Goal: Information Seeking & Learning: Find specific page/section

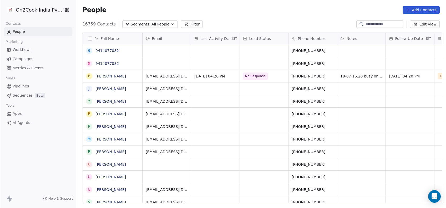
scroll to position [178, 367]
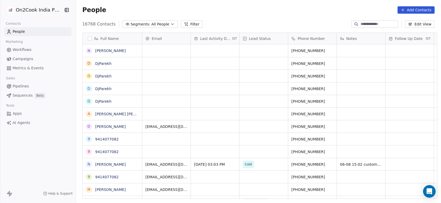
scroll to position [173, 362]
click at [190, 25] on button "Filter" at bounding box center [192, 24] width 22 height 7
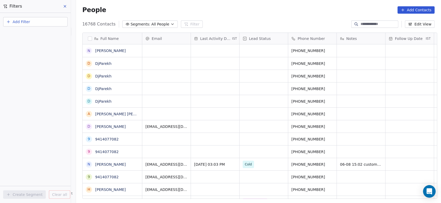
click at [55, 23] on button "Add Filter" at bounding box center [35, 21] width 64 height 9
click at [53, 35] on div "Contact properties" at bounding box center [35, 34] width 53 height 6
type input "***"
click at [36, 58] on div "General System Custom Assignee B2B Fields Ecommerce Subscription / SaaS" at bounding box center [35, 48] width 64 height 21
click at [35, 56] on div "Assignee" at bounding box center [36, 53] width 60 height 8
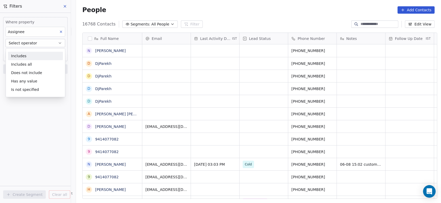
click at [35, 56] on div "Includes" at bounding box center [35, 56] width 55 height 8
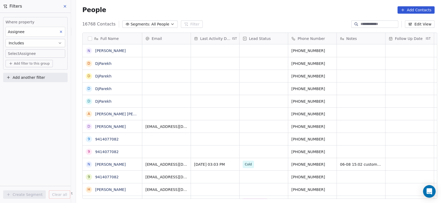
click at [34, 56] on body "On2Cook India Pvt. Ltd. Contacts People Marketing Workflows Campaigns Metrics &…" at bounding box center [220, 101] width 441 height 203
type input "**"
click at [31, 69] on div "Devashish" at bounding box center [29, 71] width 16 height 5
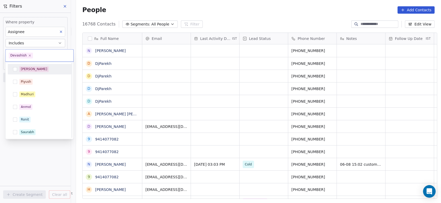
scroll to position [101, 0]
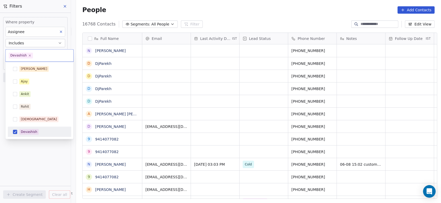
click at [30, 153] on html "On2Cook India Pvt. Ltd. Contacts People Marketing Workflows Campaigns Metrics &…" at bounding box center [220, 101] width 441 height 203
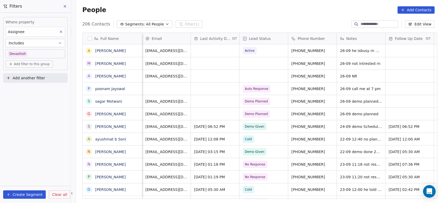
scroll to position [0, 0]
drag, startPoint x: 313, startPoint y: 39, endPoint x: 199, endPoint y: 35, distance: 113.7
click at [199, 35] on div "Full Name A Ajaypal Singh m manendar Dhiman A Atul tyagi p poonam Jayswal s sag…" at bounding box center [260, 116] width 355 height 167
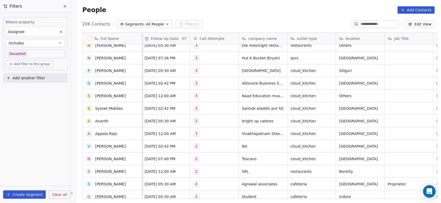
scroll to position [75, 0]
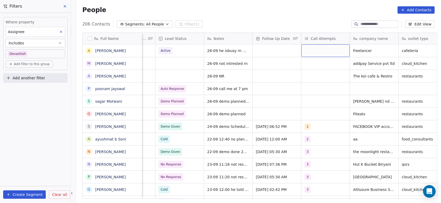
click at [315, 52] on div "grid" at bounding box center [325, 50] width 48 height 13
click at [310, 49] on div "grid" at bounding box center [325, 50] width 48 height 13
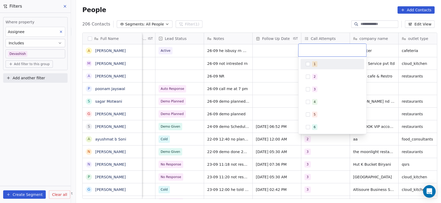
click at [305, 64] on div "1" at bounding box center [332, 64] width 59 height 8
click at [273, 86] on html "On2Cook India Pvt. Ltd. Contacts People Marketing Workflows Campaigns Metrics &…" at bounding box center [220, 101] width 441 height 203
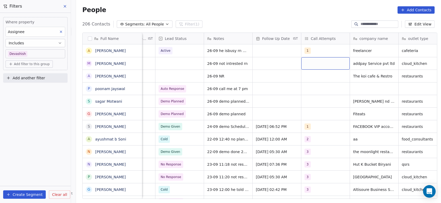
click at [316, 64] on div "grid" at bounding box center [325, 63] width 48 height 12
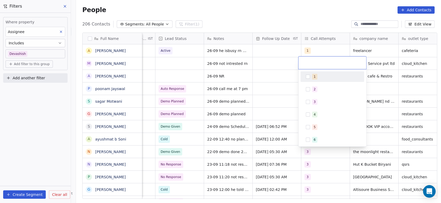
click at [308, 77] on button "Suggestions" at bounding box center [308, 77] width 4 height 4
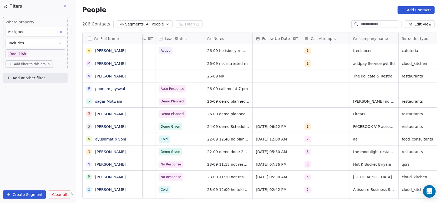
drag, startPoint x: 284, startPoint y: 85, endPoint x: 314, endPoint y: 69, distance: 33.1
click at [314, 69] on html "On2Cook India Pvt. Ltd. Contacts People Marketing Workflows Campaigns Metrics &…" at bounding box center [220, 101] width 441 height 203
click at [310, 76] on div "grid" at bounding box center [325, 76] width 48 height 12
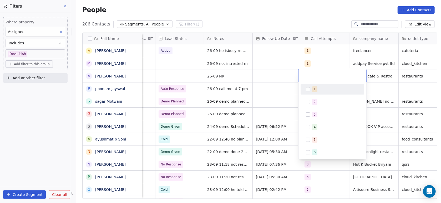
click at [305, 90] on div "1" at bounding box center [332, 89] width 59 height 8
click at [287, 96] on html "On2Cook India Pvt. Ltd. Contacts People Marketing Workflows Campaigns Metrics &…" at bounding box center [220, 101] width 441 height 203
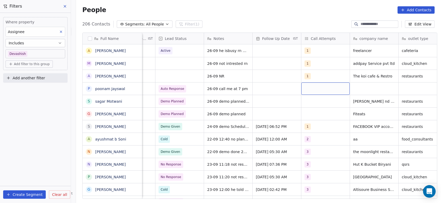
click at [306, 89] on div "grid" at bounding box center [325, 89] width 48 height 12
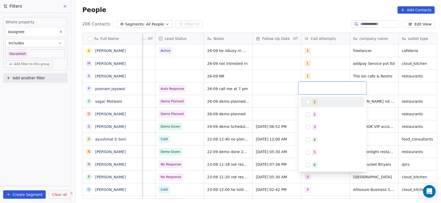
click at [305, 104] on div "1" at bounding box center [332, 102] width 59 height 8
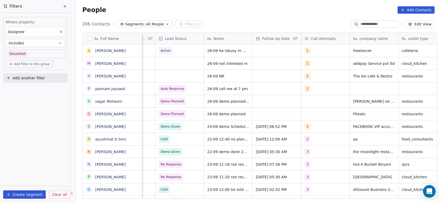
drag, startPoint x: 290, startPoint y: 108, endPoint x: 314, endPoint y: 96, distance: 27.3
click at [314, 96] on html "On2Cook India Pvt. Ltd. Contacts People Marketing Workflows Campaigns Metrics &…" at bounding box center [220, 101] width 441 height 203
click at [311, 102] on div "grid" at bounding box center [325, 101] width 48 height 12
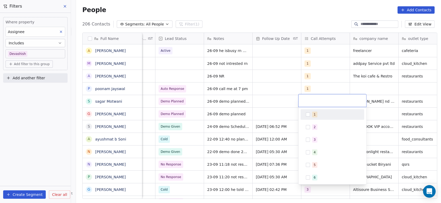
click at [306, 119] on div "1" at bounding box center [333, 114] width 64 height 11
click at [284, 113] on html "On2Cook India Pvt. Ltd. Contacts People Marketing Workflows Campaigns Metrics &…" at bounding box center [220, 101] width 441 height 203
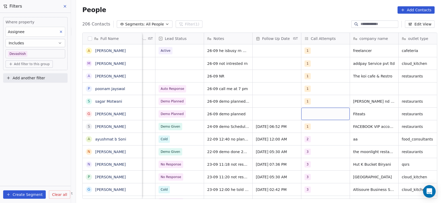
click at [303, 113] on div "grid" at bounding box center [325, 114] width 48 height 12
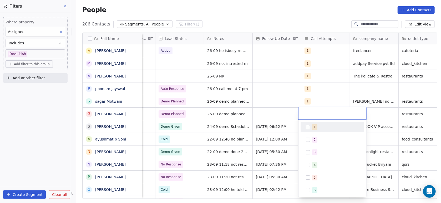
click at [308, 127] on button "Suggestions" at bounding box center [308, 127] width 4 height 4
click at [279, 137] on html "On2Cook India Pvt. Ltd. Contacts People Marketing Workflows Campaigns Metrics &…" at bounding box center [220, 101] width 441 height 203
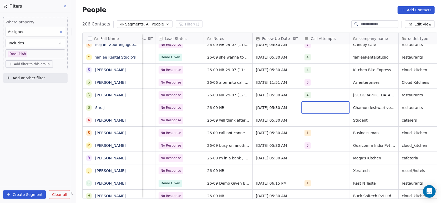
click at [302, 109] on div "grid" at bounding box center [325, 108] width 48 height 12
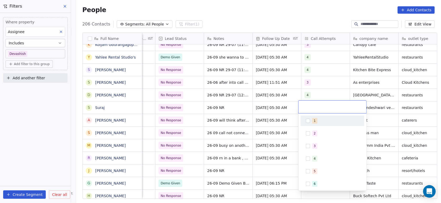
click at [311, 123] on div "1" at bounding box center [332, 121] width 59 height 8
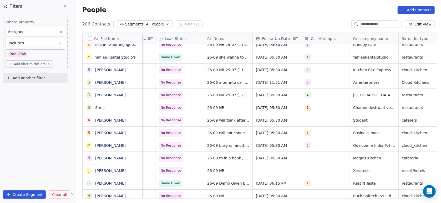
drag, startPoint x: 288, startPoint y: 131, endPoint x: 308, endPoint y: 121, distance: 22.4
click at [308, 121] on html "On2Cook India Pvt. Ltd. Contacts People Marketing Workflows Campaigns Metrics &…" at bounding box center [220, 101] width 441 height 203
click at [308, 121] on div "grid" at bounding box center [325, 120] width 48 height 12
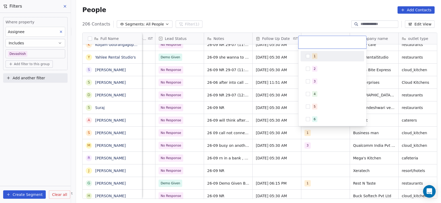
click at [310, 53] on div "1" at bounding box center [332, 56] width 59 height 8
click at [281, 78] on html "On2Cook India Pvt. Ltd. Contacts People Marketing Workflows Campaigns Metrics &…" at bounding box center [220, 101] width 441 height 203
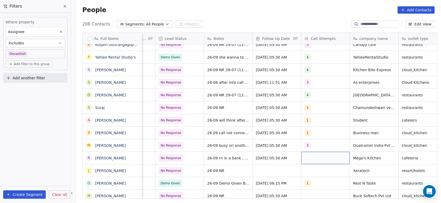
click at [304, 158] on div "grid" at bounding box center [325, 158] width 48 height 12
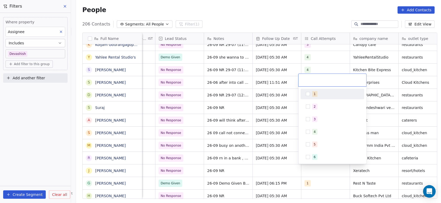
click at [312, 90] on div "1" at bounding box center [332, 94] width 59 height 8
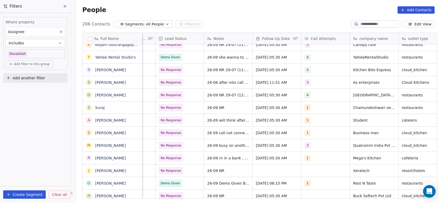
drag, startPoint x: 280, startPoint y: 118, endPoint x: 305, endPoint y: 172, distance: 59.3
click at [305, 172] on html "On2Cook India Pvt. Ltd. Contacts People Marketing Workflows Campaigns Metrics &…" at bounding box center [220, 101] width 441 height 203
click at [305, 172] on div "grid" at bounding box center [325, 171] width 48 height 12
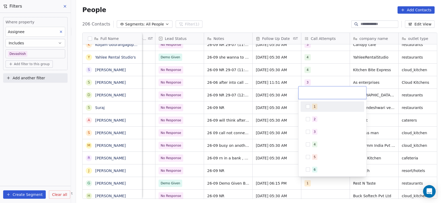
click at [307, 106] on button "Suggestions" at bounding box center [308, 107] width 4 height 4
click at [263, 135] on html "On2Cook India Pvt. Ltd. Contacts People Marketing Workflows Campaigns Metrics &…" at bounding box center [220, 101] width 441 height 203
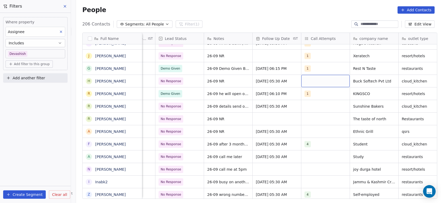
click at [306, 78] on div "grid" at bounding box center [325, 81] width 48 height 12
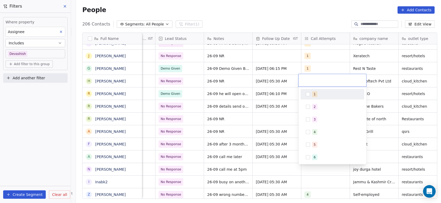
click at [309, 97] on div "1" at bounding box center [332, 94] width 59 height 8
click at [271, 118] on html "On2Cook India Pvt. Ltd. Contacts People Marketing Workflows Campaigns Metrics &…" at bounding box center [220, 101] width 441 height 203
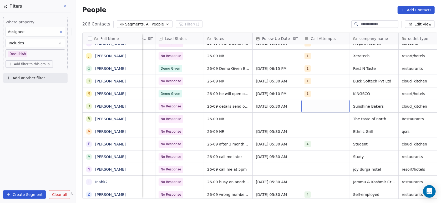
click at [305, 103] on div "grid" at bounding box center [325, 106] width 48 height 12
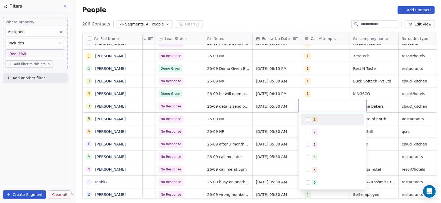
click at [304, 117] on div "1" at bounding box center [332, 119] width 59 height 8
click at [291, 120] on html "On2Cook India Pvt. Ltd. Contacts People Marketing Workflows Campaigns Metrics &…" at bounding box center [220, 101] width 441 height 203
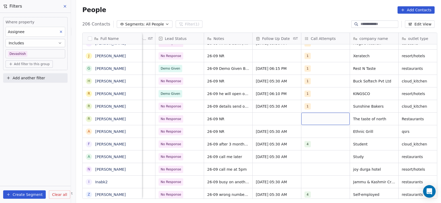
click at [312, 119] on div "grid" at bounding box center [325, 119] width 48 height 12
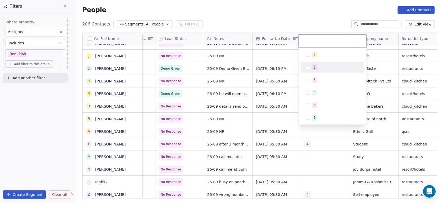
click at [310, 68] on button "Suggestions" at bounding box center [308, 68] width 4 height 4
click at [253, 118] on html "On2Cook India Pvt. Ltd. Contacts People Marketing Workflows Campaigns Metrics &…" at bounding box center [220, 101] width 441 height 203
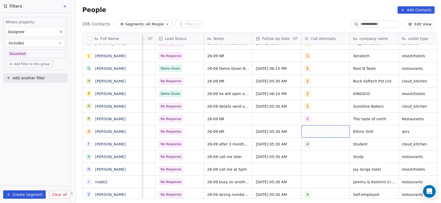
click at [301, 132] on div "grid" at bounding box center [325, 131] width 48 height 12
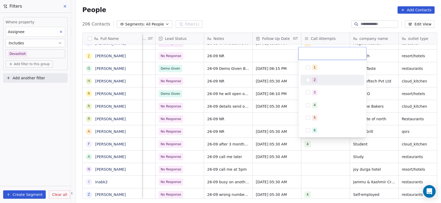
click at [314, 76] on div "2" at bounding box center [332, 80] width 59 height 8
click at [267, 94] on html "On2Cook India Pvt. Ltd. Contacts People Marketing Workflows Campaigns Metrics &…" at bounding box center [220, 101] width 441 height 203
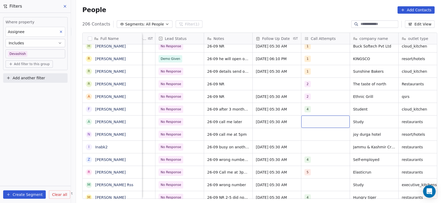
click at [307, 116] on div "grid" at bounding box center [325, 122] width 48 height 12
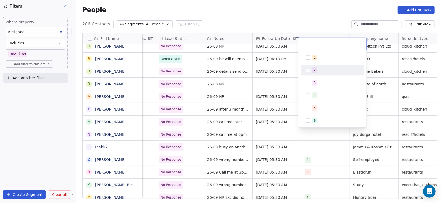
click at [314, 73] on span "2" at bounding box center [314, 70] width 5 height 6
click at [257, 115] on html "On2Cook India Pvt. Ltd. Contacts People Marketing Workflows Campaigns Metrics &…" at bounding box center [220, 101] width 441 height 203
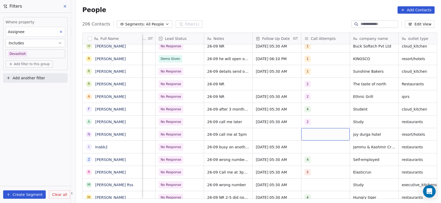
click at [316, 135] on div "grid" at bounding box center [325, 134] width 48 height 12
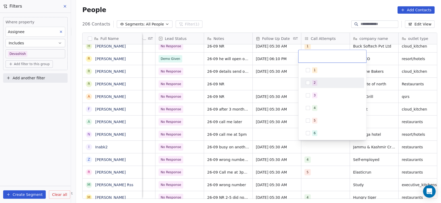
click at [318, 86] on div "2" at bounding box center [332, 83] width 59 height 8
click at [275, 98] on html "On2Cook India Pvt. Ltd. Contacts People Marketing Workflows Campaigns Metrics &…" at bounding box center [220, 101] width 441 height 203
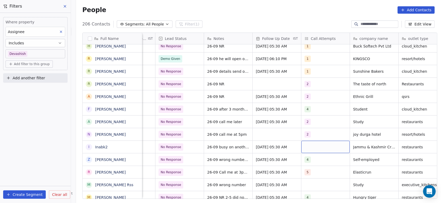
click at [314, 146] on div "grid" at bounding box center [325, 147] width 48 height 12
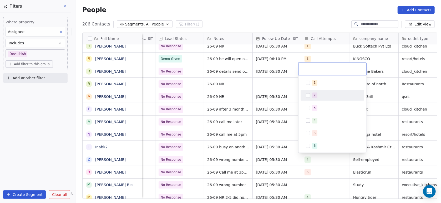
click at [315, 92] on div "2" at bounding box center [332, 95] width 59 height 8
click at [279, 101] on html "On2Cook India Pvt. Ltd. Contacts People Marketing Workflows Campaigns Metrics &…" at bounding box center [220, 101] width 441 height 203
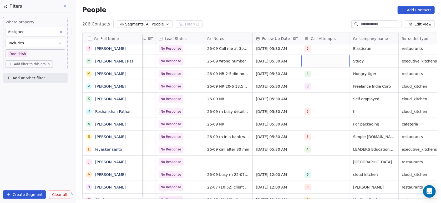
click at [304, 57] on div "grid" at bounding box center [325, 61] width 48 height 12
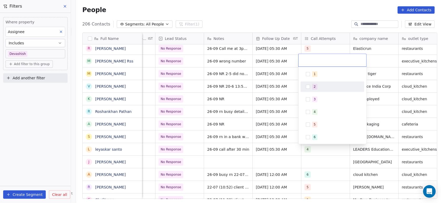
click at [311, 82] on div "2" at bounding box center [333, 87] width 64 height 11
click at [284, 90] on html "On2Cook India Pvt. Ltd. Contacts People Marketing Workflows Campaigns Metrics &…" at bounding box center [220, 101] width 441 height 203
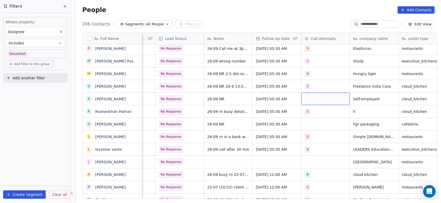
click at [309, 93] on div "grid" at bounding box center [325, 99] width 48 height 12
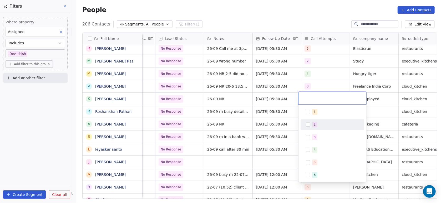
click at [310, 124] on button "Suggestions" at bounding box center [308, 125] width 4 height 4
click at [286, 128] on html "On2Cook India Pvt. Ltd. Contacts People Marketing Workflows Campaigns Metrics &…" at bounding box center [220, 101] width 441 height 203
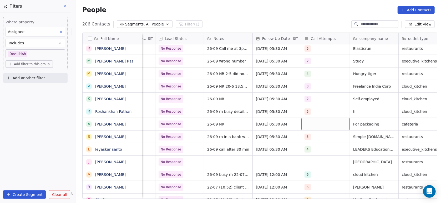
click at [311, 126] on div "grid" at bounding box center [325, 124] width 48 height 12
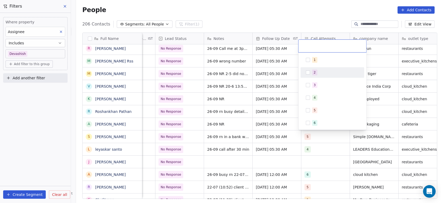
click at [314, 74] on span "2" at bounding box center [314, 73] width 5 height 6
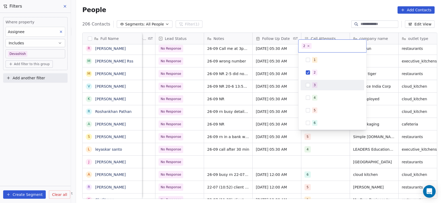
click at [278, 88] on html "On2Cook India Pvt. Ltd. Contacts People Marketing Workflows Campaigns Metrics &…" at bounding box center [220, 101] width 441 height 203
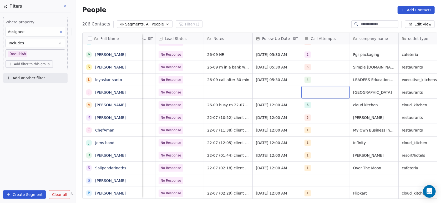
click at [301, 92] on div "grid" at bounding box center [325, 92] width 48 height 12
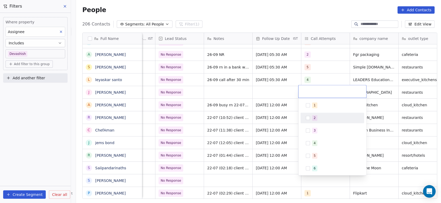
click at [310, 119] on div "2" at bounding box center [332, 118] width 59 height 8
click at [280, 127] on html "On2Cook India Pvt. Ltd. Contacts People Marketing Workflows Campaigns Metrics &…" at bounding box center [220, 101] width 441 height 203
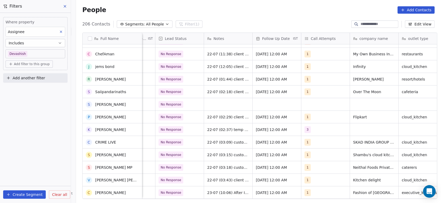
scroll to position [1714, 0]
click at [305, 106] on div "grid" at bounding box center [325, 104] width 48 height 12
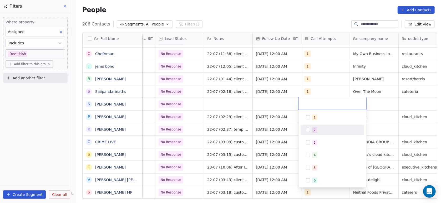
click at [306, 135] on div "2" at bounding box center [333, 130] width 64 height 11
click at [276, 135] on html "On2Cook India Pvt. Ltd. Contacts People Marketing Workflows Campaigns Metrics &…" at bounding box center [220, 101] width 441 height 203
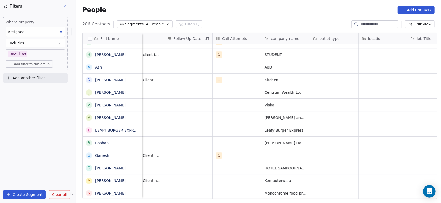
scroll to position [5, 214]
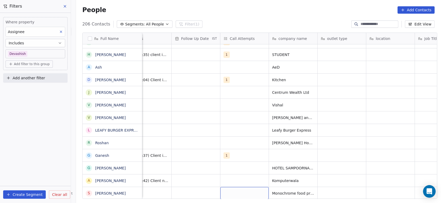
click at [240, 188] on div "grid" at bounding box center [244, 193] width 48 height 12
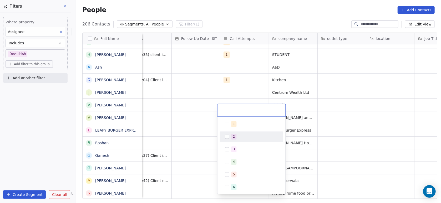
click at [228, 139] on button "Suggestions" at bounding box center [227, 137] width 4 height 4
click at [192, 140] on html "On2Cook India Pvt. Ltd. Contacts People Marketing Workflows Campaigns Metrics &…" at bounding box center [220, 101] width 441 height 203
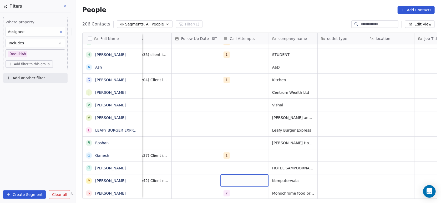
click at [233, 175] on div "grid" at bounding box center [244, 181] width 48 height 12
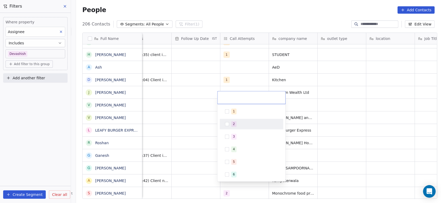
click at [238, 128] on div "2" at bounding box center [251, 124] width 59 height 8
click at [203, 138] on html "On2Cook India Pvt. Ltd. Contacts People Marketing Workflows Campaigns Metrics &…" at bounding box center [220, 101] width 441 height 203
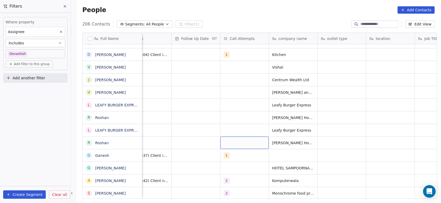
drag, startPoint x: 226, startPoint y: 138, endPoint x: 168, endPoint y: 110, distance: 65.1
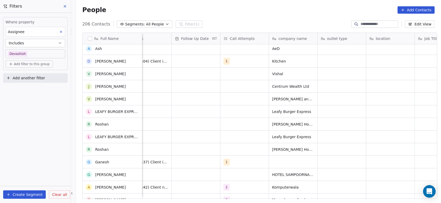
scroll to position [2446, 0]
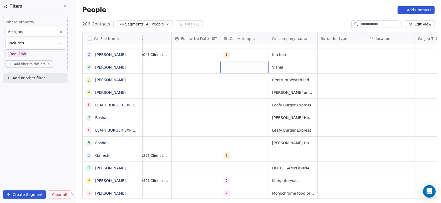
click at [245, 62] on div "grid" at bounding box center [244, 67] width 48 height 12
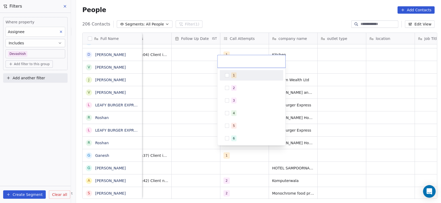
click at [245, 62] on input "text" at bounding box center [252, 62] width 62 height 6
click at [231, 70] on div "1" at bounding box center [252, 75] width 64 height 11
click at [204, 85] on html "On2Cook India Pvt. Ltd. Contacts People Marketing Workflows Campaigns Metrics &…" at bounding box center [220, 101] width 441 height 203
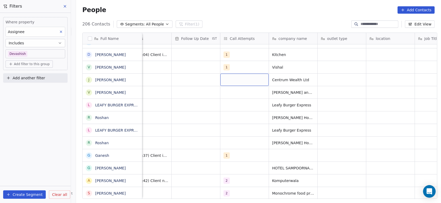
click at [223, 75] on div "grid" at bounding box center [244, 80] width 48 height 12
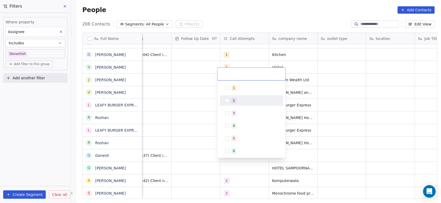
click at [234, 97] on div "2" at bounding box center [251, 101] width 59 height 8
click at [206, 103] on html "On2Cook India Pvt. Ltd. Contacts People Marketing Workflows Campaigns Metrics &…" at bounding box center [220, 101] width 441 height 203
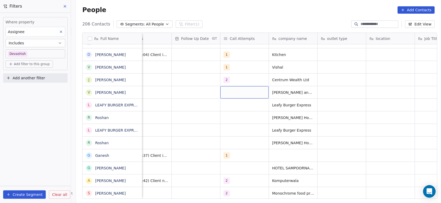
click at [232, 86] on div "grid" at bounding box center [244, 92] width 48 height 12
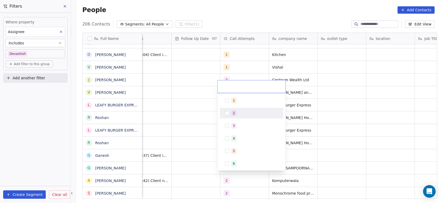
click at [233, 114] on div "2" at bounding box center [234, 113] width 2 height 5
click at [209, 116] on html "On2Cook India Pvt. Ltd. Contacts People Marketing Workflows Campaigns Metrics &…" at bounding box center [220, 101] width 441 height 203
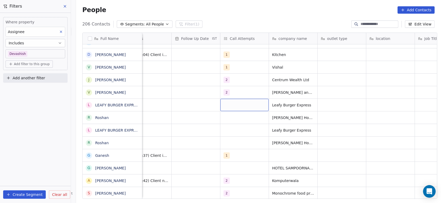
click at [233, 99] on div "grid" at bounding box center [244, 105] width 48 height 12
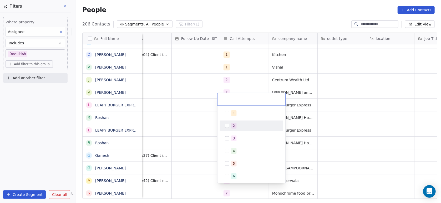
click at [227, 129] on div "2" at bounding box center [251, 126] width 59 height 8
click at [199, 129] on html "On2Cook India Pvt. Ltd. Contacts People Marketing Workflows Campaigns Metrics &…" at bounding box center [220, 101] width 441 height 203
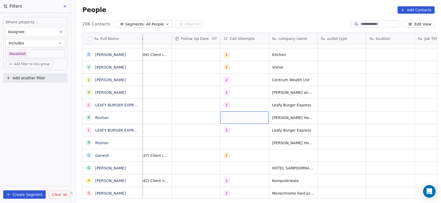
click at [235, 114] on div "grid" at bounding box center [244, 118] width 48 height 12
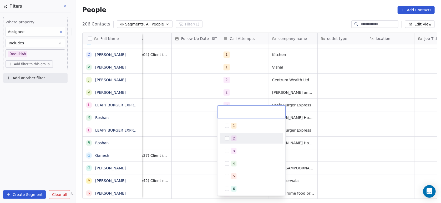
click at [228, 135] on div "2" at bounding box center [251, 138] width 59 height 8
click at [201, 143] on html "On2Cook India Pvt. Ltd. Contacts People Marketing Workflows Campaigns Metrics &…" at bounding box center [220, 101] width 441 height 203
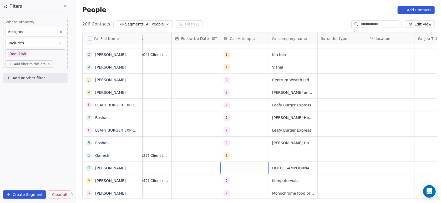
click at [228, 162] on div "grid" at bounding box center [244, 168] width 48 height 12
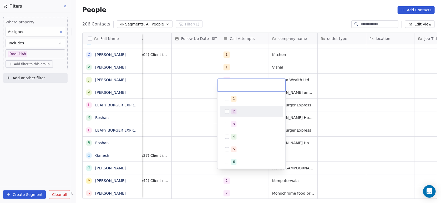
click at [231, 109] on div "2" at bounding box center [251, 112] width 59 height 8
click at [194, 135] on html "On2Cook India Pvt. Ltd. Contacts People Marketing Workflows Campaigns Metrics &…" at bounding box center [220, 101] width 441 height 203
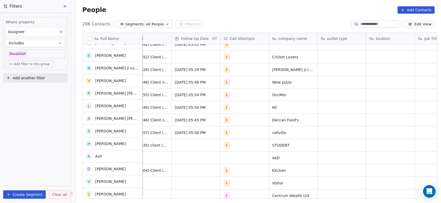
scroll to position [2330, 0]
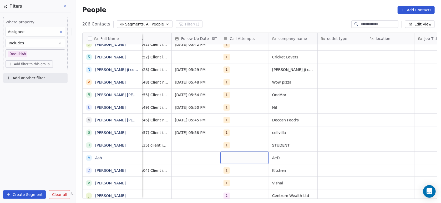
click at [232, 152] on div "grid" at bounding box center [244, 158] width 48 height 12
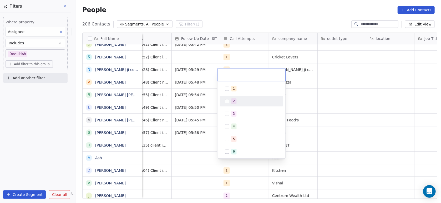
click at [236, 105] on div "2" at bounding box center [251, 101] width 59 height 8
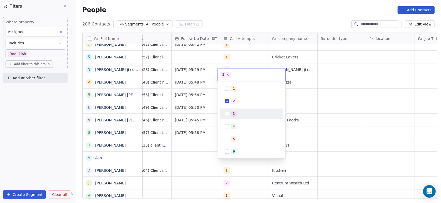
click at [194, 128] on html "On2Cook India Pvt. Ltd. Contacts People Marketing Workflows Campaigns Metrics &…" at bounding box center [220, 101] width 441 height 203
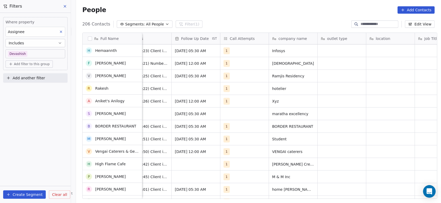
scroll to position [2018, 0]
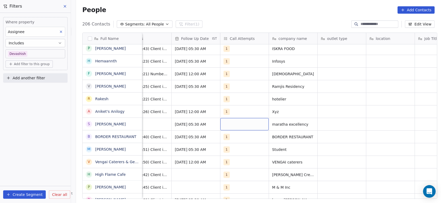
click at [226, 118] on div "grid" at bounding box center [244, 124] width 48 height 12
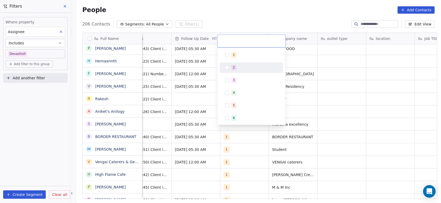
click at [238, 66] on div "2" at bounding box center [254, 68] width 47 height 6
click at [190, 95] on html "On2Cook India Pvt. Ltd. Contacts People Marketing Workflows Campaigns Metrics &…" at bounding box center [220, 101] width 441 height 203
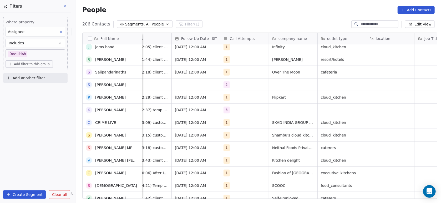
scroll to position [1724, 0]
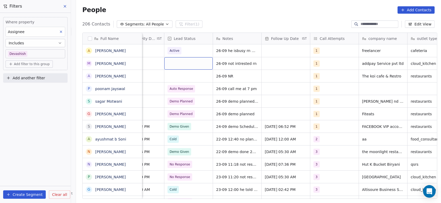
click at [178, 62] on div "grid" at bounding box center [188, 63] width 48 height 12
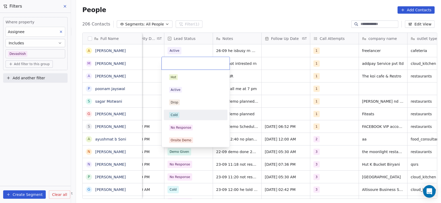
click at [179, 111] on div "Cold" at bounding box center [195, 115] width 59 height 8
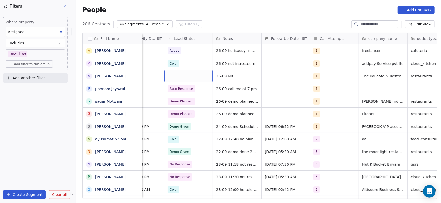
click at [186, 74] on div "grid" at bounding box center [188, 76] width 48 height 12
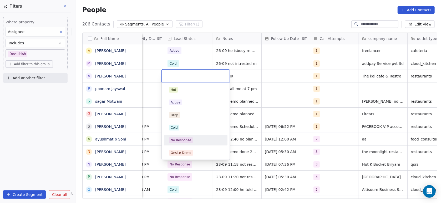
click at [182, 143] on span "No Response" at bounding box center [181, 141] width 24 height 6
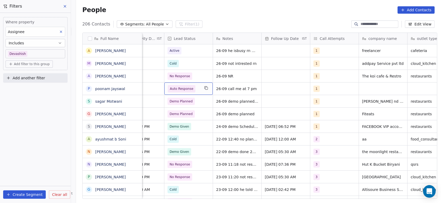
click at [181, 89] on span "Auto Response" at bounding box center [181, 88] width 23 height 5
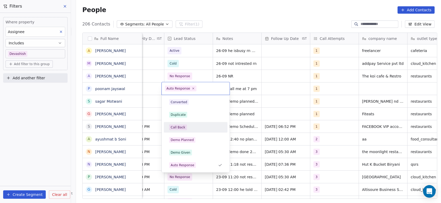
click at [179, 125] on div "Call Back" at bounding box center [178, 127] width 15 height 5
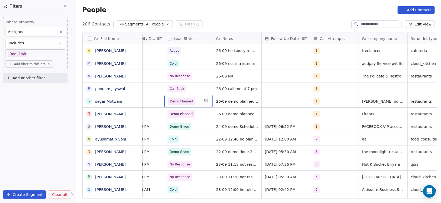
click at [185, 102] on span "Demo Planned" at bounding box center [181, 101] width 23 height 5
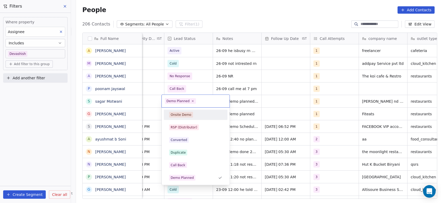
click at [150, 132] on html "On2Cook India Pvt. Ltd. Contacts People Marketing Workflows Campaigns Metrics &…" at bounding box center [220, 101] width 441 height 203
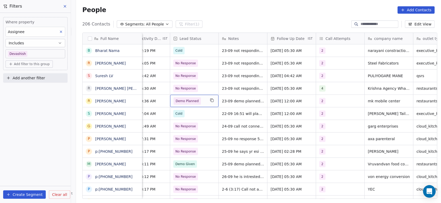
click at [191, 100] on span "Demo Planned" at bounding box center [187, 101] width 23 height 5
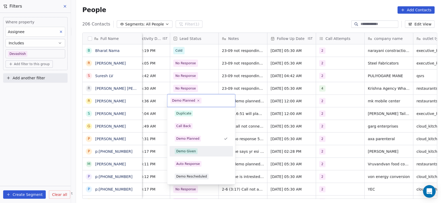
click at [192, 148] on div "Demo Given" at bounding box center [201, 151] width 59 height 8
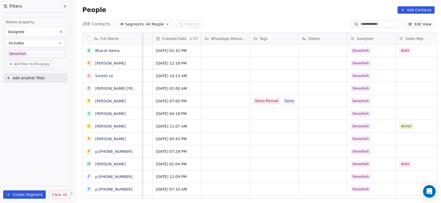
scroll to position [0, 575]
click at [274, 100] on span "Demo Planned" at bounding box center [266, 101] width 27 height 6
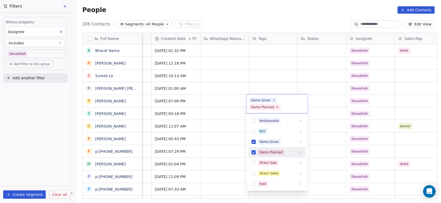
click at [254, 152] on button "Suggestions" at bounding box center [254, 152] width 4 height 4
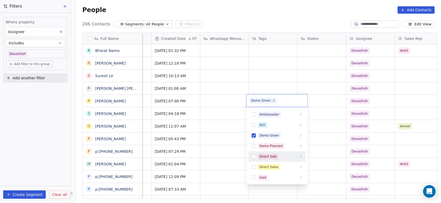
click at [240, 140] on html "On2Cook India Pvt. Ltd. Contacts People Marketing Workflows Campaigns Metrics &…" at bounding box center [220, 101] width 441 height 203
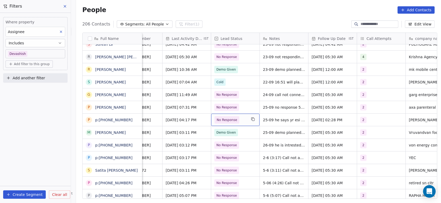
click at [244, 120] on div "No Response" at bounding box center [235, 120] width 48 height 12
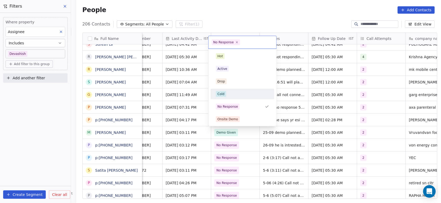
click at [225, 93] on span "Cold" at bounding box center [221, 94] width 10 height 6
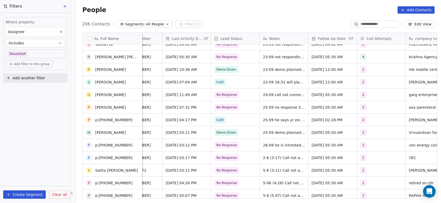
scroll to position [370, 0]
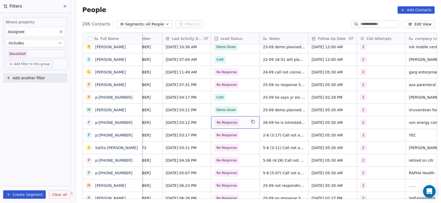
click at [234, 123] on span "No Response" at bounding box center [227, 122] width 25 height 7
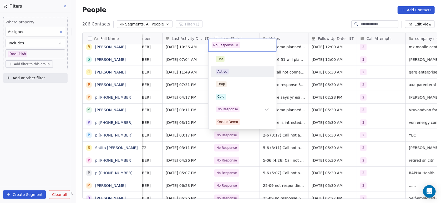
click at [230, 70] on div "Active" at bounding box center [242, 72] width 53 height 6
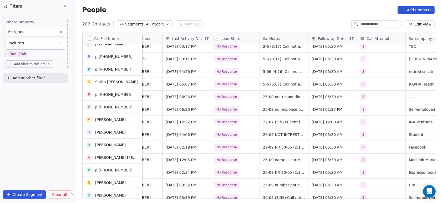
scroll to position [459, 0]
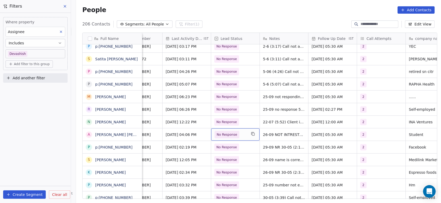
click at [231, 131] on span "No Response" at bounding box center [227, 134] width 25 height 7
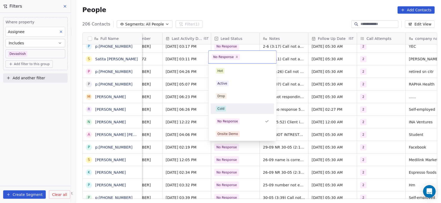
click at [222, 107] on div "Cold" at bounding box center [221, 109] width 7 height 5
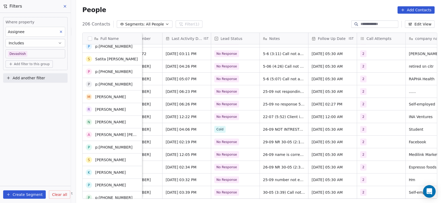
scroll to position [464, 0]
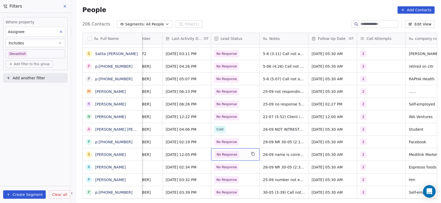
click at [223, 154] on span "No Response" at bounding box center [227, 154] width 21 height 5
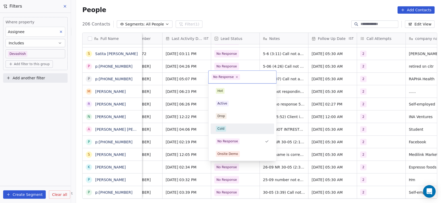
click at [223, 125] on div "Cold" at bounding box center [242, 129] width 59 height 8
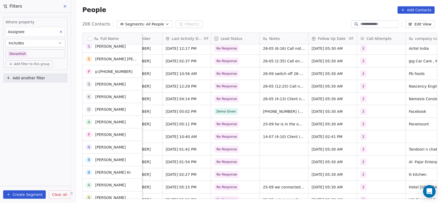
scroll to position [672, 0]
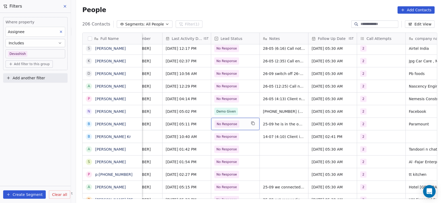
click at [223, 124] on span "No Response" at bounding box center [227, 124] width 21 height 5
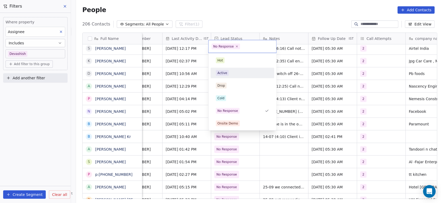
click at [218, 72] on div "Active" at bounding box center [223, 73] width 10 height 5
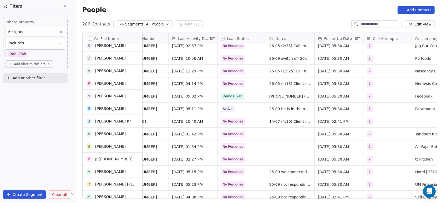
scroll to position [732, 0]
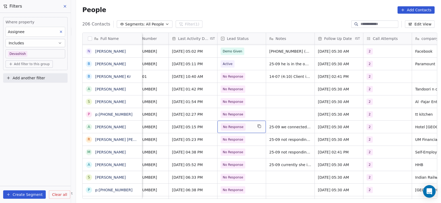
click at [233, 126] on span "No Response" at bounding box center [233, 126] width 21 height 5
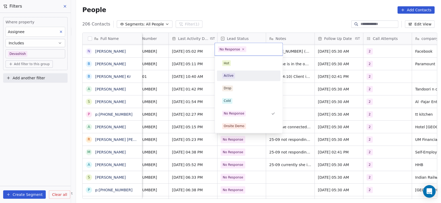
click at [225, 73] on span "Active" at bounding box center [228, 76] width 13 height 6
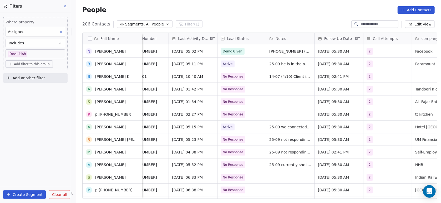
scroll to position [762, 0]
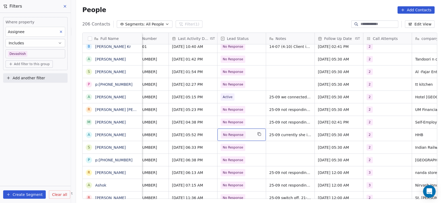
click at [243, 132] on span "No Response" at bounding box center [237, 134] width 32 height 7
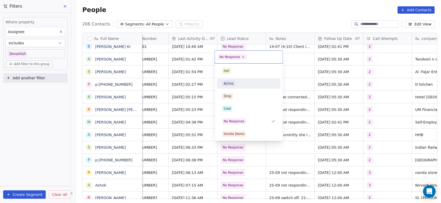
click at [232, 81] on div "Active" at bounding box center [229, 83] width 10 height 5
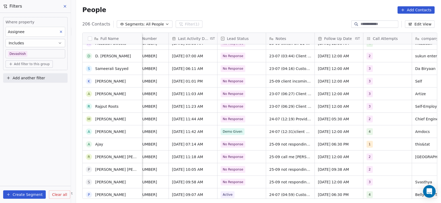
scroll to position [961, 0]
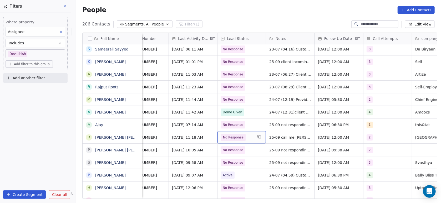
click at [240, 135] on span "No Response" at bounding box center [233, 137] width 25 height 7
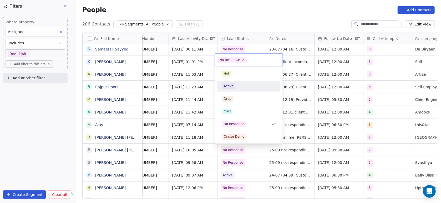
click at [231, 91] on div "Active" at bounding box center [249, 86] width 64 height 11
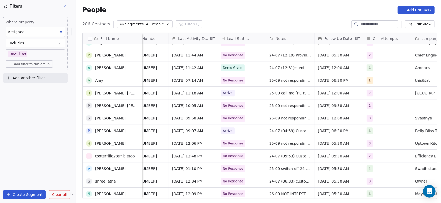
scroll to position [1026, 0]
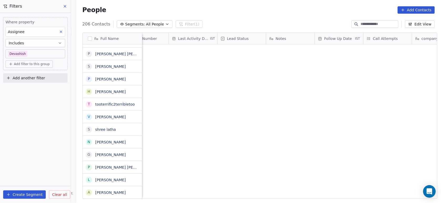
scroll to position [173, 362]
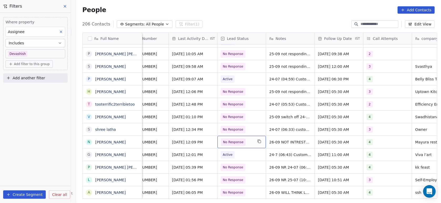
click at [236, 143] on span "No Response" at bounding box center [233, 142] width 21 height 5
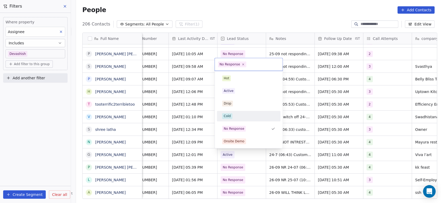
click at [233, 115] on div "Cold" at bounding box center [248, 116] width 53 height 6
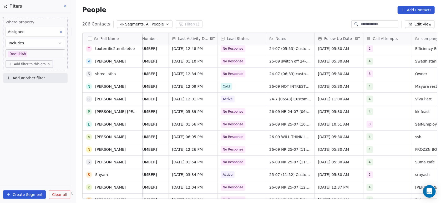
scroll to position [1120, 0]
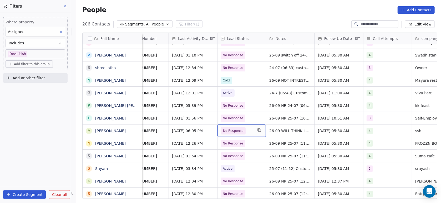
click at [227, 133] on span "No Response" at bounding box center [233, 130] width 21 height 5
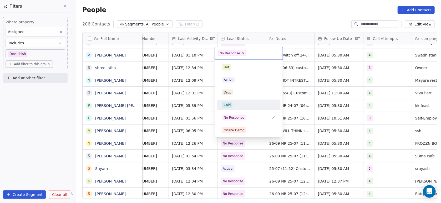
click at [231, 106] on span "Cold" at bounding box center [227, 105] width 10 height 6
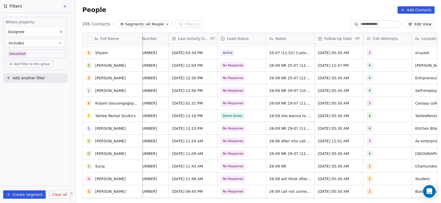
scroll to position [1247, 0]
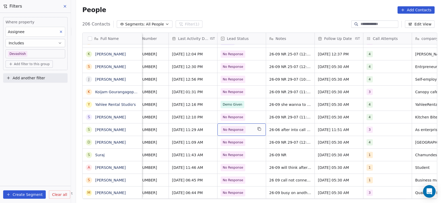
click at [238, 133] on span "No Response" at bounding box center [233, 129] width 25 height 7
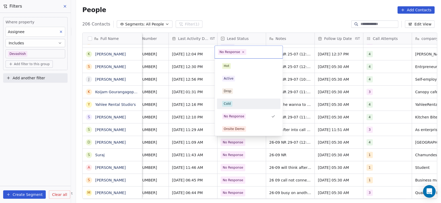
click at [234, 102] on div "Cold" at bounding box center [248, 104] width 53 height 6
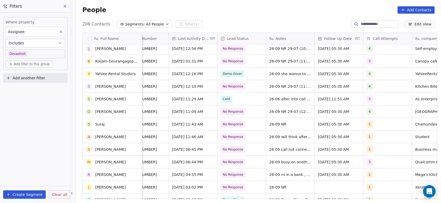
scroll to position [0, 0]
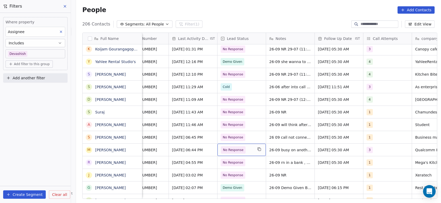
click at [238, 148] on span "No Response" at bounding box center [233, 150] width 21 height 5
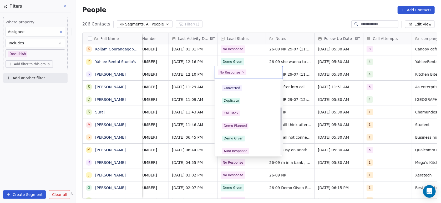
scroll to position [87, 0]
click at [233, 113] on div "Call Back" at bounding box center [231, 113] width 15 height 5
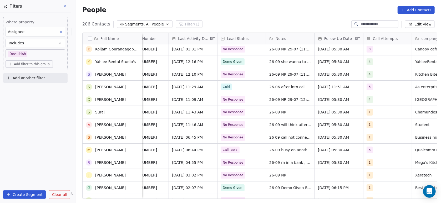
scroll to position [1315, 0]
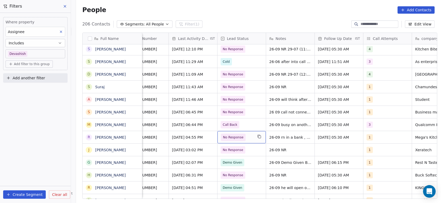
click at [237, 135] on span "No Response" at bounding box center [233, 137] width 21 height 5
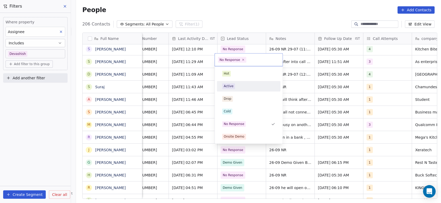
click at [223, 88] on span "Active" at bounding box center [228, 87] width 13 height 6
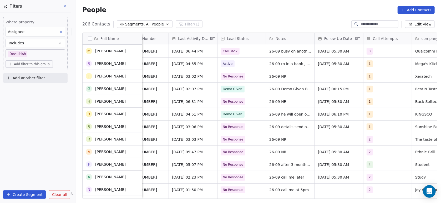
scroll to position [1389, 0]
click at [237, 125] on span "No Response" at bounding box center [233, 126] width 21 height 5
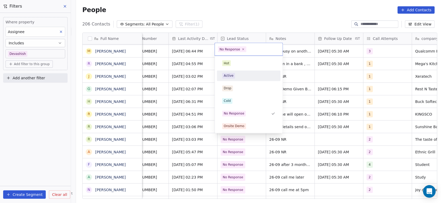
click at [229, 79] on div "Active" at bounding box center [248, 76] width 59 height 8
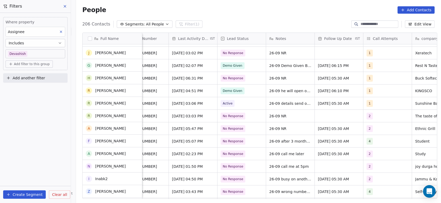
scroll to position [1412, 0]
click at [234, 140] on span "No Response" at bounding box center [233, 141] width 21 height 5
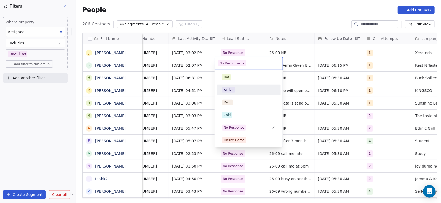
click at [229, 92] on span "Active" at bounding box center [228, 90] width 13 height 6
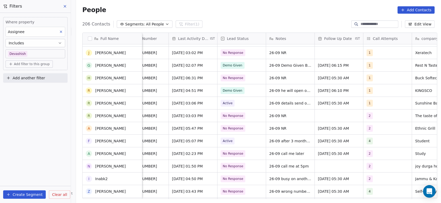
scroll to position [1462, 0]
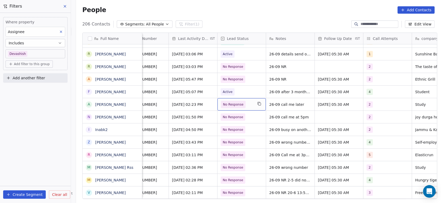
click at [225, 106] on span "No Response" at bounding box center [233, 104] width 21 height 5
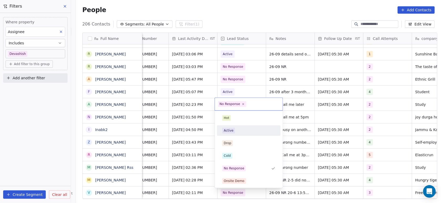
click at [226, 134] on div "Active" at bounding box center [248, 131] width 59 height 8
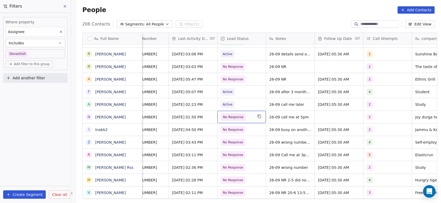
click at [236, 119] on span "No Response" at bounding box center [233, 117] width 21 height 5
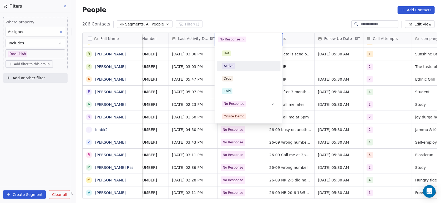
click at [228, 60] on div "Hot Active Drop Cold No Response Onsite Demo RSP (Distributor) Converted Duplic…" at bounding box center [249, 167] width 64 height 238
click at [230, 64] on div "Active" at bounding box center [229, 66] width 10 height 5
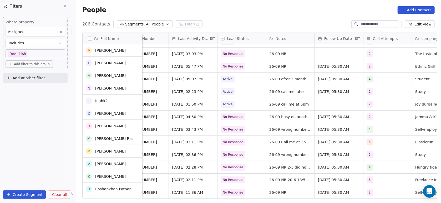
scroll to position [1491, 0]
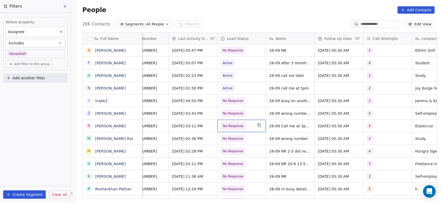
click at [228, 124] on span "No Response" at bounding box center [233, 126] width 21 height 5
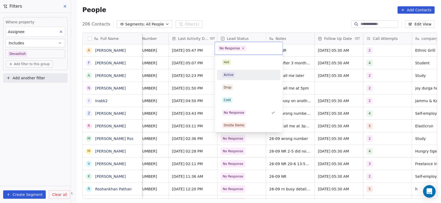
click at [225, 78] on div "Active" at bounding box center [248, 75] width 59 height 8
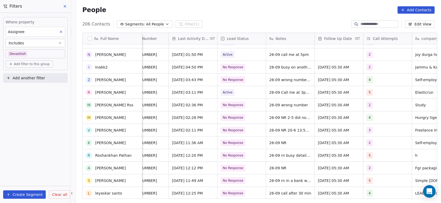
scroll to position [1549, 0]
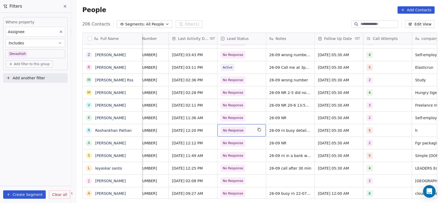
click at [227, 131] on span "No Response" at bounding box center [233, 130] width 21 height 5
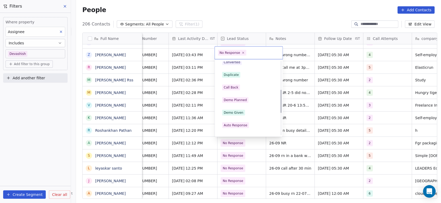
scroll to position [94, 0]
click at [232, 87] on div "Call Back" at bounding box center [231, 86] width 15 height 5
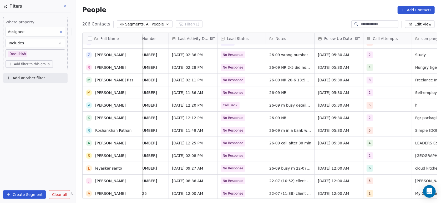
scroll to position [1574, 0]
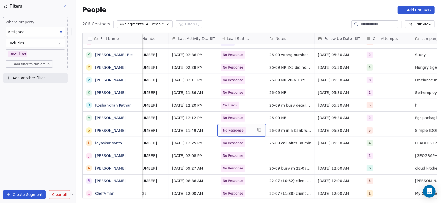
click at [229, 129] on span "No Response" at bounding box center [233, 130] width 21 height 5
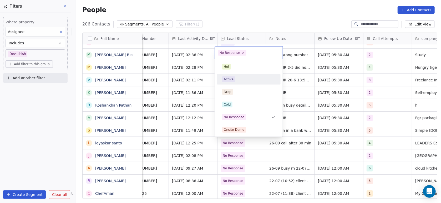
click at [232, 75] on div "Active" at bounding box center [248, 79] width 59 height 8
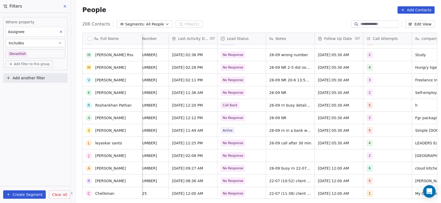
scroll to position [1607, 0]
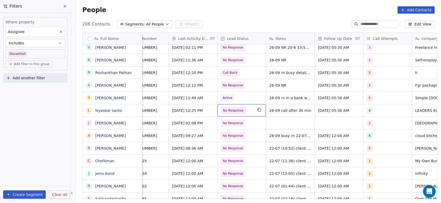
click at [232, 109] on span "No Response" at bounding box center [233, 110] width 21 height 5
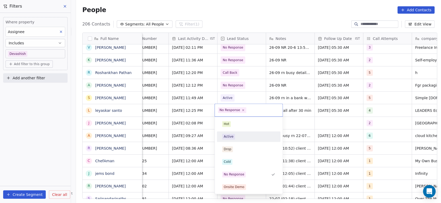
click at [229, 139] on div "Active" at bounding box center [229, 137] width 10 height 5
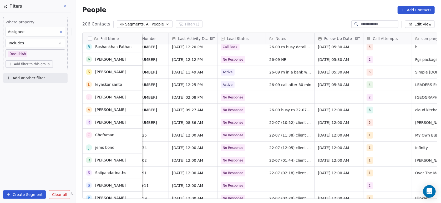
scroll to position [1633, 0]
click at [236, 107] on span "No Response" at bounding box center [233, 109] width 25 height 7
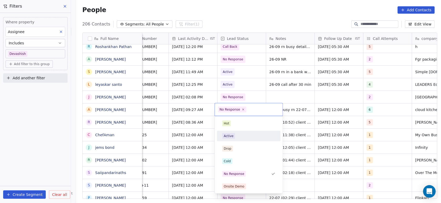
click at [230, 131] on div "Active" at bounding box center [249, 136] width 64 height 11
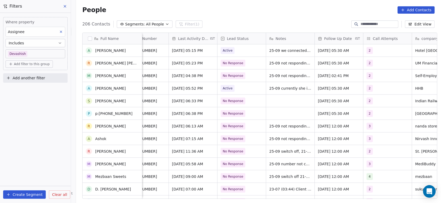
scroll to position [801, 0]
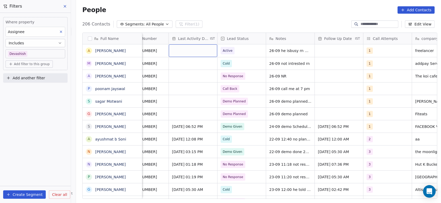
click at [193, 46] on div "grid" at bounding box center [193, 50] width 48 height 13
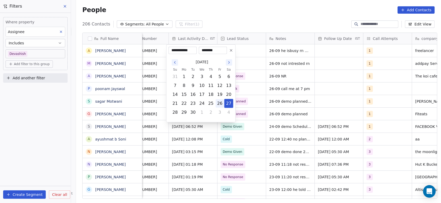
click at [218, 102] on button "26" at bounding box center [220, 103] width 8 height 8
type input "**********"
click at [252, 64] on html "On2Cook India Pvt. Ltd. Contacts People Marketing Workflows Campaigns Metrics &…" at bounding box center [220, 101] width 441 height 203
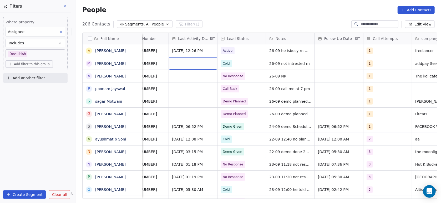
click at [195, 62] on div "grid" at bounding box center [193, 63] width 48 height 12
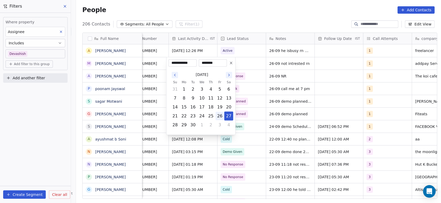
click at [220, 119] on button "26" at bounding box center [220, 116] width 8 height 8
type input "**********"
click at [247, 99] on html "On2Cook India Pvt. Ltd. Contacts People Marketing Workflows Campaigns Metrics &…" at bounding box center [220, 101] width 441 height 203
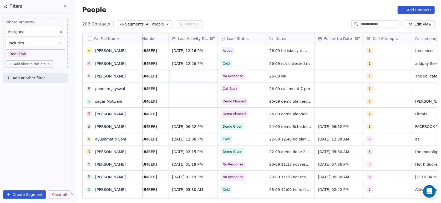
click at [183, 76] on div "grid" at bounding box center [193, 76] width 48 height 12
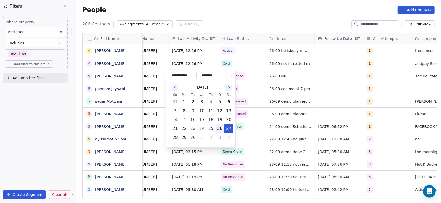
click at [220, 129] on button "26" at bounding box center [220, 129] width 8 height 8
type input "**********"
click at [252, 104] on html "On2Cook India Pvt. Ltd. Contacts People Marketing Workflows Campaigns Metrics &…" at bounding box center [220, 101] width 441 height 203
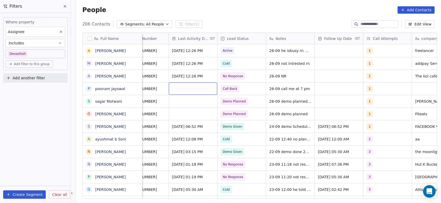
click at [185, 83] on div "grid" at bounding box center [193, 89] width 48 height 12
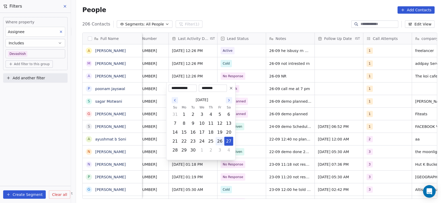
click at [222, 139] on button "26" at bounding box center [220, 141] width 8 height 8
type input "**********"
click at [240, 125] on html "On2Cook India Pvt. Ltd. Contacts People Marketing Workflows Campaigns Metrics &…" at bounding box center [220, 101] width 441 height 203
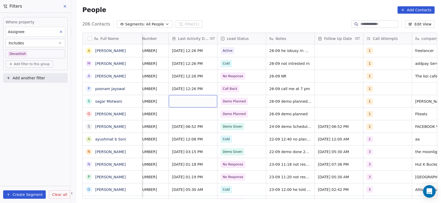
click at [176, 96] on div "grid" at bounding box center [193, 101] width 48 height 12
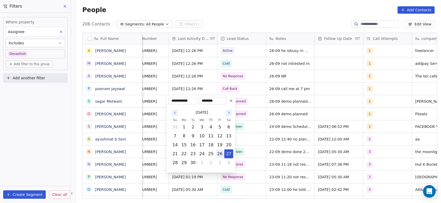
click at [217, 153] on button "26" at bounding box center [220, 154] width 8 height 8
type input "**********"
click at [248, 127] on html "On2Cook India Pvt. Ltd. Contacts People Marketing Workflows Campaigns Metrics &…" at bounding box center [220, 101] width 441 height 203
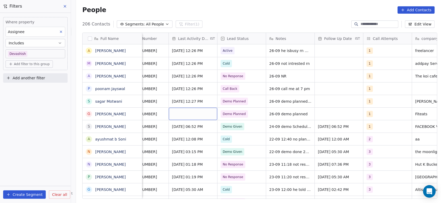
click at [194, 116] on div "grid" at bounding box center [193, 114] width 48 height 12
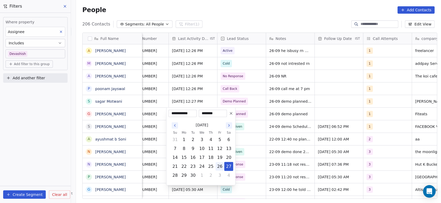
click at [218, 167] on button "26" at bounding box center [220, 167] width 8 height 8
type input "**********"
click at [252, 149] on html "On2Cook India Pvt. Ltd. Contacts People Marketing Workflows Campaigns Metrics &…" at bounding box center [220, 101] width 441 height 203
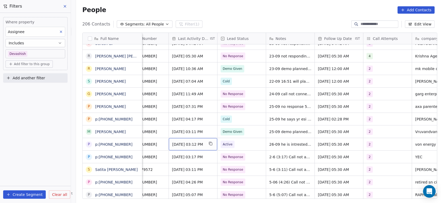
click at [185, 147] on span "[DATE] 03:12 PM" at bounding box center [188, 144] width 32 height 5
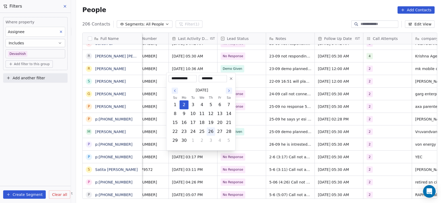
click at [212, 133] on button "26" at bounding box center [211, 132] width 8 height 8
type input "**********"
click at [250, 123] on html "On2Cook India Pvt. Ltd. Contacts People Marketing Workflows Campaigns Metrics &…" at bounding box center [220, 101] width 441 height 203
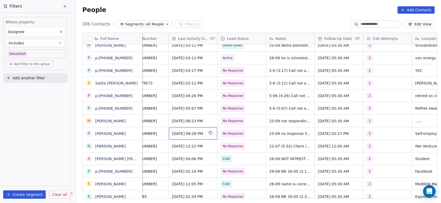
click at [197, 128] on div "[DATE] 06:26 PM" at bounding box center [193, 134] width 48 height 12
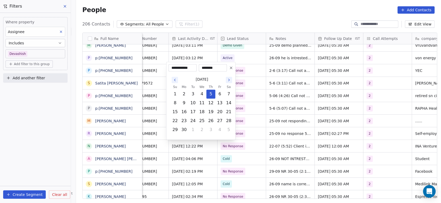
click at [230, 79] on icon "Go to the Next Month" at bounding box center [229, 80] width 4 height 4
click at [230, 73] on icon "Go to the Next Month" at bounding box center [229, 71] width 4 height 4
click at [211, 122] on button "25" at bounding box center [211, 121] width 8 height 8
type input "**********"
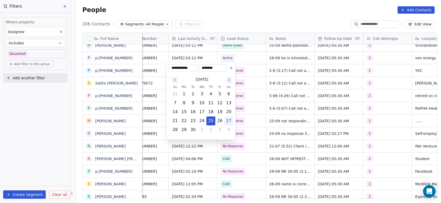
click at [244, 109] on html "On2Cook India Pvt. Ltd. Contacts People Marketing Workflows Campaigns Metrics &…" at bounding box center [220, 101] width 441 height 203
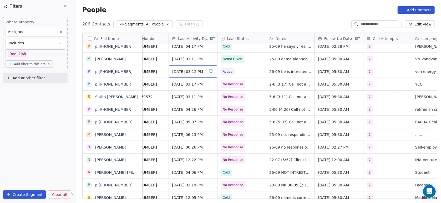
click at [179, 72] on span "[DATE] 03:12 PM" at bounding box center [188, 71] width 32 height 5
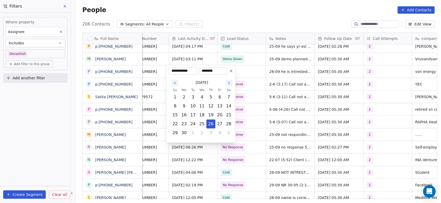
click at [230, 83] on icon "Go to the Next Month" at bounding box center [229, 83] width 4 height 4
click at [173, 85] on button "Go to the Previous Month" at bounding box center [175, 83] width 6 height 6
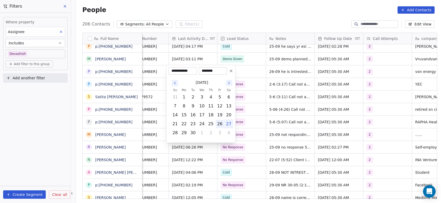
click at [219, 125] on button "26" at bounding box center [220, 124] width 8 height 8
type input "**********"
click at [250, 110] on html "On2Cook India Pvt. Ltd. Contacts People Marketing Workflows Campaigns Metrics &…" at bounding box center [220, 101] width 441 height 203
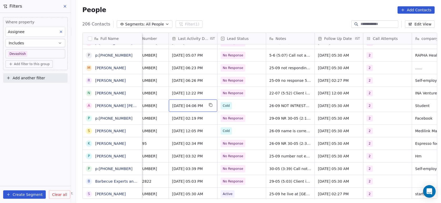
click at [184, 107] on span "[DATE] 04:06 PM" at bounding box center [188, 105] width 32 height 5
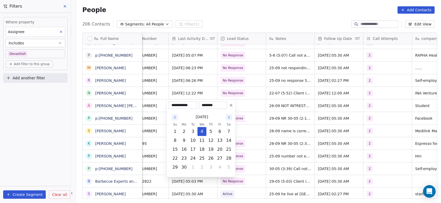
click at [227, 119] on icon "Go to the Next Month" at bounding box center [229, 117] width 4 height 4
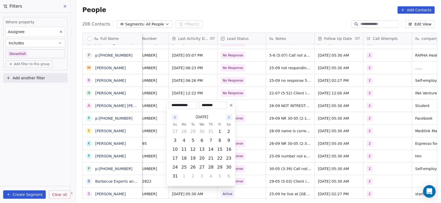
click at [227, 119] on icon "Go to the Next Month" at bounding box center [229, 117] width 4 height 4
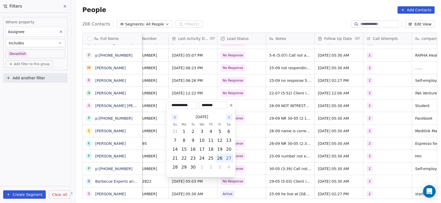
click at [219, 159] on button "26" at bounding box center [220, 158] width 8 height 8
type input "**********"
click at [245, 149] on html "On2Cook India Pvt. Ltd. Contacts People Marketing Workflows Campaigns Metrics &…" at bounding box center [220, 101] width 441 height 203
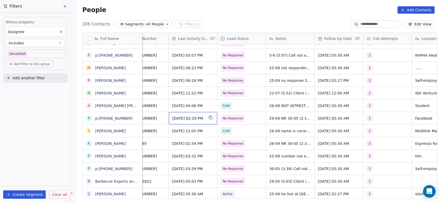
click at [187, 119] on span "[DATE] 02:19 PM" at bounding box center [188, 118] width 32 height 5
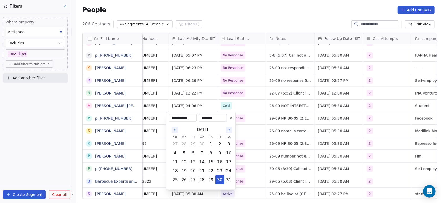
click at [226, 129] on button "Go to the Next Month" at bounding box center [229, 130] width 6 height 6
click at [220, 168] on button "26" at bounding box center [220, 171] width 8 height 8
type input "**********"
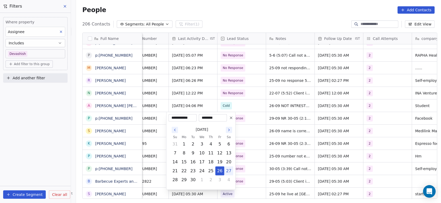
click at [250, 137] on html "On2Cook India Pvt. Ltd. Contacts People Marketing Workflows Campaigns Metrics &…" at bounding box center [220, 101] width 441 height 203
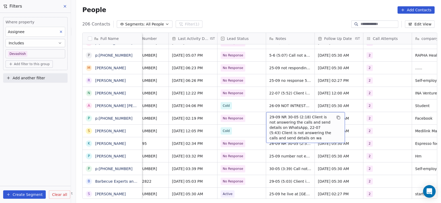
click at [270, 118] on span "29-09 NR 30-05 (2:18) Client is not answering the calls and send details on Wha…" at bounding box center [301, 128] width 63 height 26
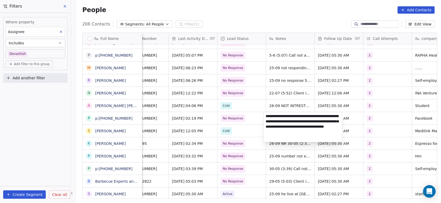
type textarea "**********"
click at [258, 143] on html "On2Cook India Pvt. Ltd. Contacts People Marketing Workflows Campaigns Metrics &…" at bounding box center [220, 101] width 441 height 203
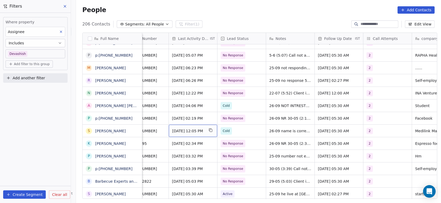
click at [183, 131] on span "[DATE] 12:05 PM" at bounding box center [188, 131] width 32 height 5
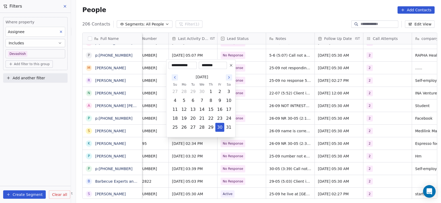
click at [228, 77] on icon "Go to the Next Month" at bounding box center [229, 77] width 4 height 4
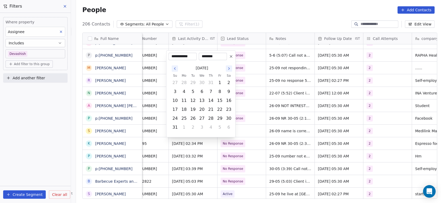
click at [226, 70] on button "Go to the Next Month" at bounding box center [229, 69] width 6 height 6
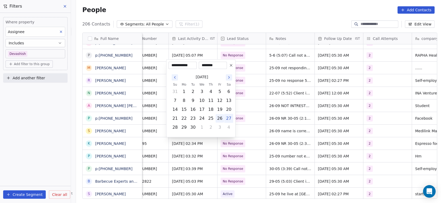
click at [219, 117] on button "26" at bounding box center [220, 118] width 8 height 8
type input "**********"
click at [242, 113] on html "On2Cook India Pvt. Ltd. Contacts People Marketing Workflows Campaigns Metrics &…" at bounding box center [220, 101] width 441 height 203
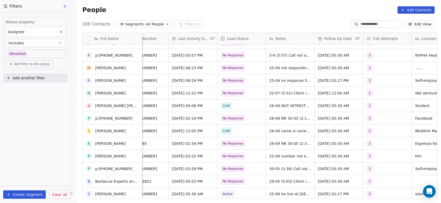
scroll to position [498, 0]
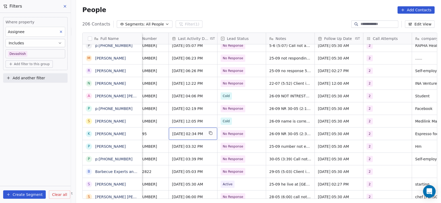
click at [200, 138] on div "[DATE] 02:34 PM" at bounding box center [193, 134] width 48 height 12
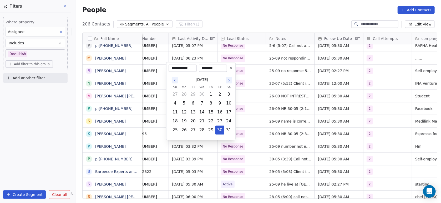
click at [228, 80] on icon "Go to the Next Month" at bounding box center [229, 80] width 4 height 4
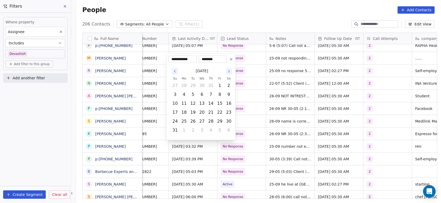
click at [228, 72] on icon "Go to the Next Month" at bounding box center [229, 71] width 4 height 4
click at [218, 121] on button "26" at bounding box center [220, 121] width 8 height 8
type input "**********"
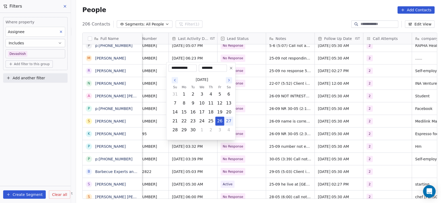
click at [239, 106] on html "On2Cook India Pvt. Ltd. Contacts People Marketing Workflows Campaigns Metrics &…" at bounding box center [220, 101] width 441 height 203
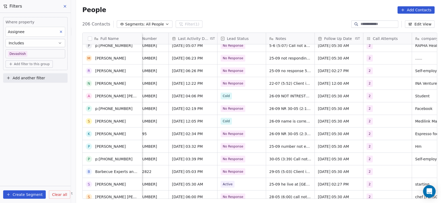
scroll to position [535, 0]
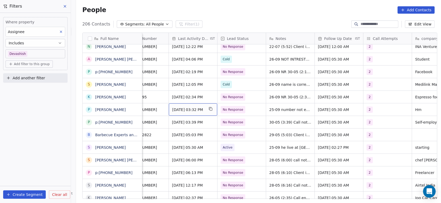
click at [183, 111] on span "[DATE] 03:32 PM" at bounding box center [188, 109] width 32 height 5
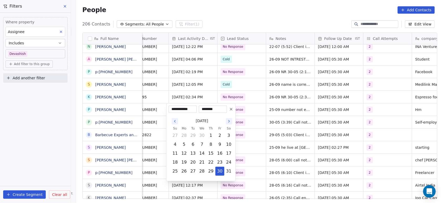
click at [229, 122] on icon "Go to the Next Month" at bounding box center [229, 121] width 1 height 2
click at [222, 163] on button "26" at bounding box center [220, 162] width 8 height 8
type input "**********"
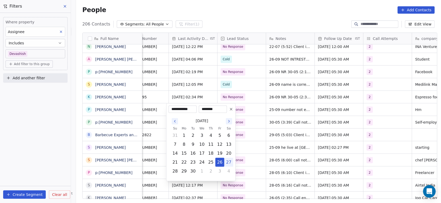
click at [257, 133] on html "On2Cook India Pvt. Ltd. Contacts People Marketing Workflows Campaigns Metrics &…" at bounding box center [220, 101] width 441 height 203
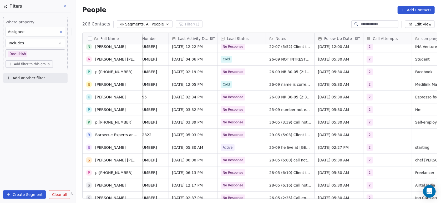
scroll to position [554, 0]
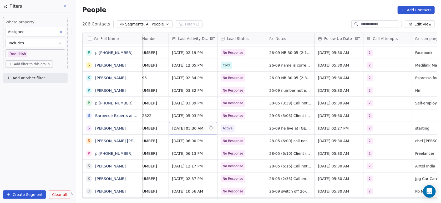
click at [190, 125] on div "[DATE] 05:30 AM" at bounding box center [193, 128] width 48 height 12
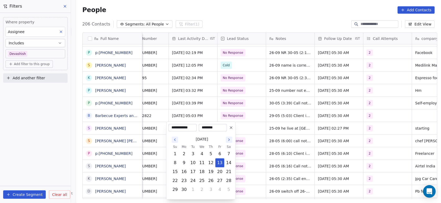
click at [230, 140] on icon "Go to the Next Month" at bounding box center [229, 140] width 4 height 4
click at [230, 140] on html "On2Cook India Pvt. Ltd. Contacts People Marketing Workflows Campaigns Metrics &…" at bounding box center [220, 101] width 441 height 203
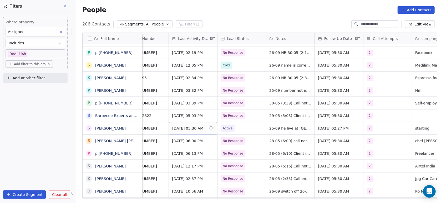
click at [201, 130] on span "[DATE] 05:30 AM" at bounding box center [188, 128] width 32 height 5
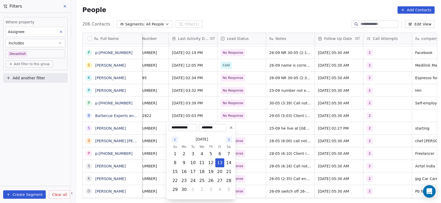
click at [229, 139] on icon "Go to the Next Month" at bounding box center [229, 140] width 4 height 4
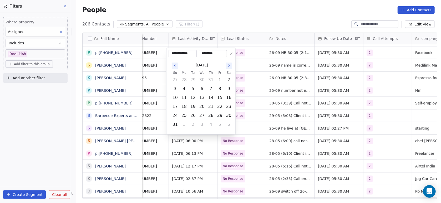
click at [227, 68] on button "Go to the Next Month" at bounding box center [229, 66] width 6 height 6
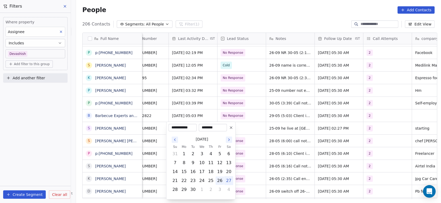
click at [221, 182] on button "26" at bounding box center [220, 181] width 8 height 8
type input "**********"
click at [255, 152] on html "On2Cook India Pvt. Ltd. Contacts People Marketing Workflows Campaigns Metrics &…" at bounding box center [220, 101] width 441 height 203
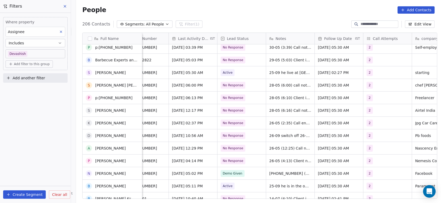
scroll to position [623, 0]
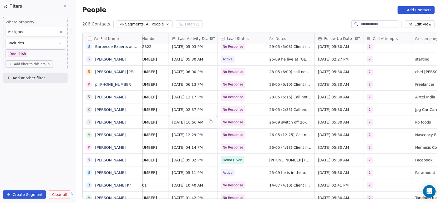
click at [192, 124] on span "[DATE] 10:56 AM" at bounding box center [188, 122] width 32 height 5
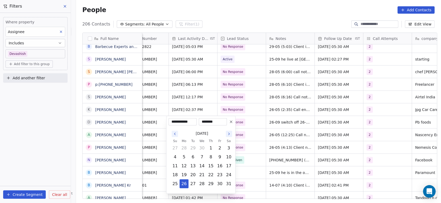
click at [229, 133] on icon "Go to the Next Month" at bounding box center [229, 134] width 1 height 2
click at [229, 133] on html "On2Cook India Pvt. Ltd. Contacts People Marketing Workflows Campaigns Metrics &…" at bounding box center [220, 101] width 441 height 203
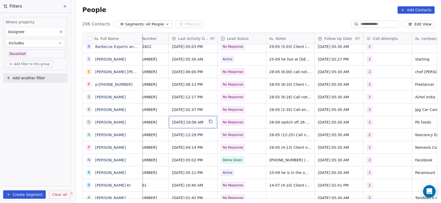
click at [196, 125] on div "[DATE] 10:56 AM" at bounding box center [193, 122] width 48 height 12
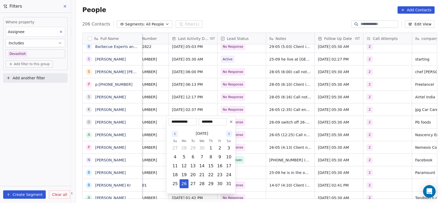
click at [229, 138] on div "[DATE]" at bounding box center [202, 134] width 63 height 10
click at [228, 136] on button "Go to the Next Month" at bounding box center [229, 134] width 6 height 6
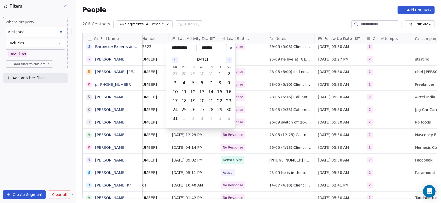
click at [228, 63] on div "[DATE]" at bounding box center [202, 60] width 63 height 10
click at [228, 62] on button "Go to the Next Month" at bounding box center [229, 60] width 6 height 6
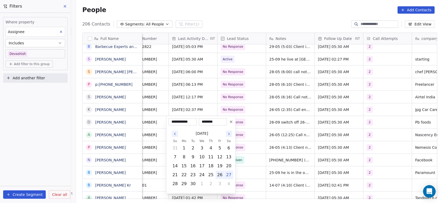
click at [221, 173] on button "26" at bounding box center [220, 175] width 8 height 8
type input "**********"
click at [244, 158] on html "On2Cook India Pvt. Ltd. Contacts People Marketing Workflows Campaigns Metrics &…" at bounding box center [220, 101] width 441 height 203
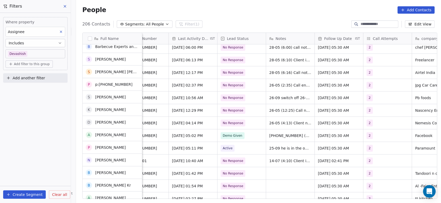
scroll to position [647, 0]
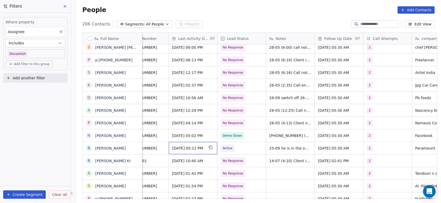
click at [190, 150] on span "[DATE] 05:11 PM" at bounding box center [188, 148] width 32 height 5
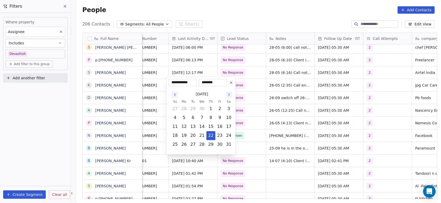
click at [229, 96] on icon "Go to the Next Month" at bounding box center [229, 95] width 4 height 4
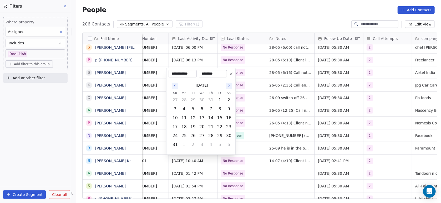
click at [228, 87] on icon "Go to the Next Month" at bounding box center [229, 86] width 4 height 4
click at [210, 138] on button "25" at bounding box center [211, 136] width 8 height 8
type input "**********"
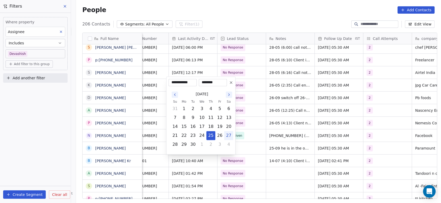
click at [212, 162] on html "On2Cook India Pvt. Ltd. Contacts People Marketing Workflows Campaigns Metrics &…" at bounding box center [220, 101] width 441 height 203
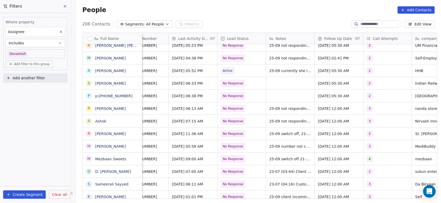
scroll to position [849, 0]
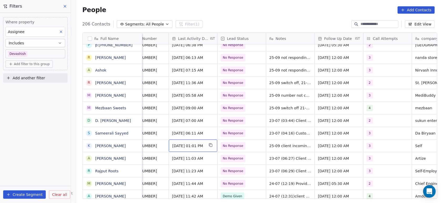
click at [181, 149] on div "[DATE] 01:01 PM" at bounding box center [193, 146] width 48 height 12
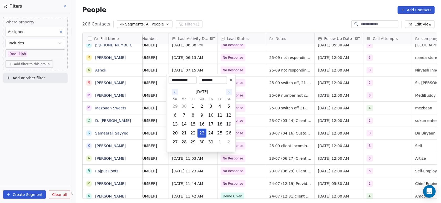
click at [228, 93] on icon "Go to the Next Month" at bounding box center [229, 92] width 4 height 4
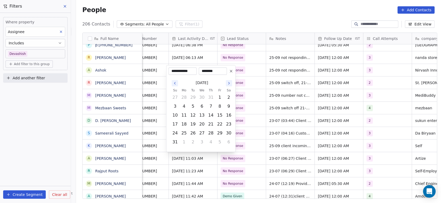
click at [228, 93] on button "2" at bounding box center [229, 97] width 8 height 8
click at [227, 83] on icon "Go to the Next Month" at bounding box center [229, 83] width 4 height 4
click at [211, 133] on button "25" at bounding box center [211, 133] width 8 height 8
type input "**********"
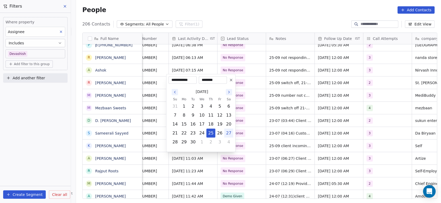
click at [241, 111] on html "On2Cook India Pvt. Ltd. Contacts People Marketing Workflows Campaigns Metrics &…" at bounding box center [220, 101] width 441 height 203
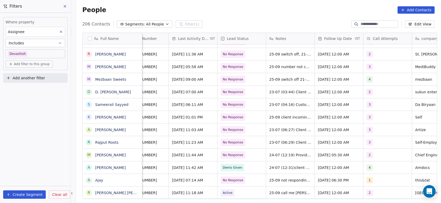
scroll to position [919, 0]
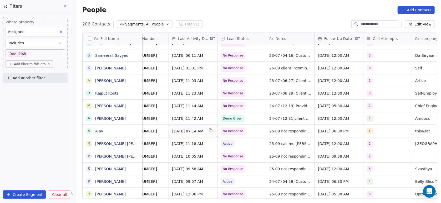
click at [200, 129] on span "[DATE] 07:14 AM" at bounding box center [188, 131] width 32 height 5
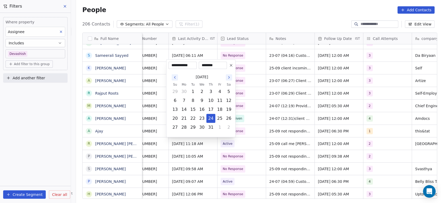
click at [229, 81] on div "[DATE]" at bounding box center [202, 77] width 63 height 10
click at [228, 79] on icon "Go to the Next Month" at bounding box center [229, 77] width 4 height 4
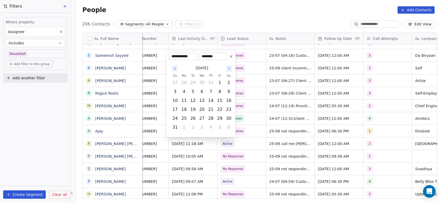
click at [228, 79] on button "2" at bounding box center [229, 83] width 8 height 8
type input "**********"
click at [228, 79] on button "2" at bounding box center [229, 83] width 8 height 8
click at [228, 68] on icon "Go to the Next Month" at bounding box center [229, 69] width 4 height 4
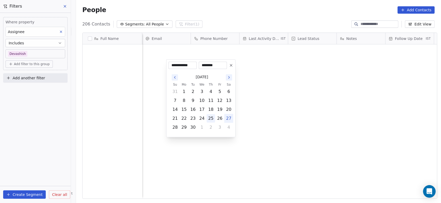
scroll to position [173, 362]
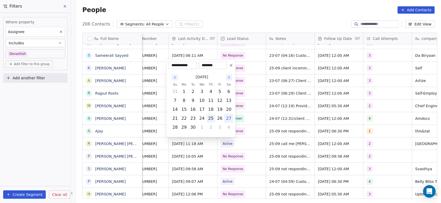
click at [213, 119] on button "25" at bounding box center [211, 118] width 8 height 8
type input "**********"
click at [239, 159] on html "On2Cook India Pvt. Ltd. Contacts People Marketing Workflows Campaigns Metrics &…" at bounding box center [220, 101] width 441 height 203
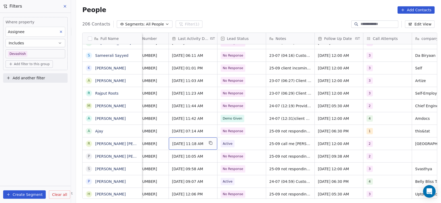
click at [179, 145] on span "[DATE] 11:18 AM" at bounding box center [188, 143] width 32 height 5
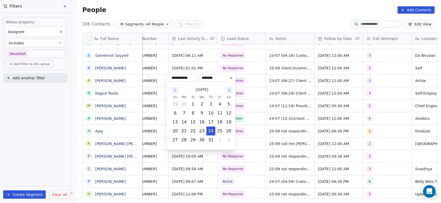
click at [228, 92] on button "Go to the Next Month" at bounding box center [229, 90] width 6 height 6
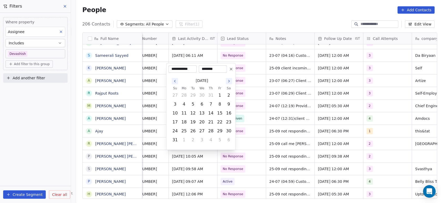
click at [228, 92] on button "2" at bounding box center [229, 95] width 8 height 8
click at [227, 78] on button "Go to the Next Month" at bounding box center [229, 81] width 6 height 6
click at [211, 130] on button "25" at bounding box center [211, 131] width 8 height 8
type input "**********"
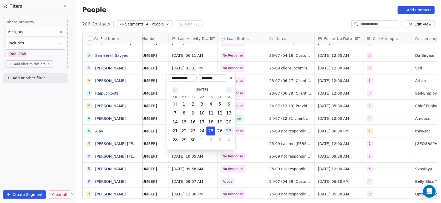
click at [246, 113] on html "On2Cook India Pvt. Ltd. Contacts People Marketing Workflows Campaigns Metrics &…" at bounding box center [220, 101] width 441 height 203
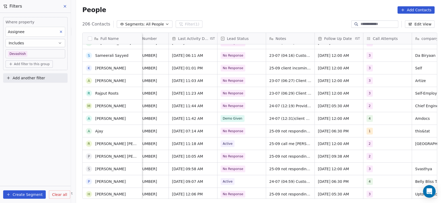
scroll to position [995, 0]
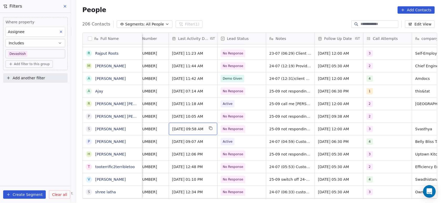
click at [189, 130] on span "[DATE] 09:58 AM" at bounding box center [188, 129] width 32 height 5
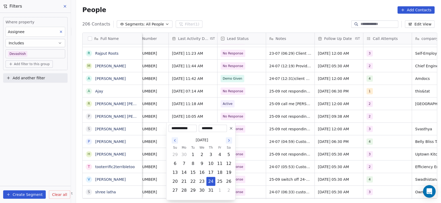
click at [229, 141] on icon "Go to the Next Month" at bounding box center [229, 141] width 1 height 2
click at [229, 141] on html "On2Cook India Pvt. Ltd. Contacts People Marketing Workflows Campaigns Metrics &…" at bounding box center [220, 101] width 441 height 203
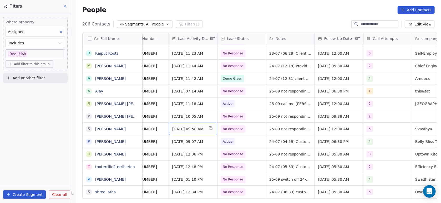
click at [196, 129] on span "[DATE] 09:58 AM" at bounding box center [188, 129] width 32 height 5
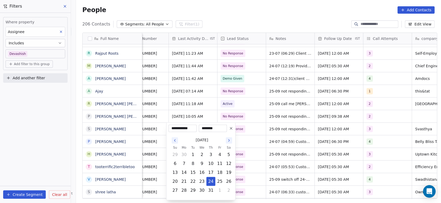
click at [231, 140] on icon "Go to the Next Month" at bounding box center [229, 141] width 4 height 4
click at [231, 140] on html "On2Cook India Pvt. Ltd. Contacts People Marketing Workflows Campaigns Metrics &…" at bounding box center [220, 101] width 441 height 203
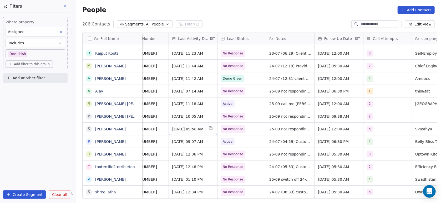
click at [195, 129] on span "[DATE] 09:58 AM" at bounding box center [188, 129] width 32 height 5
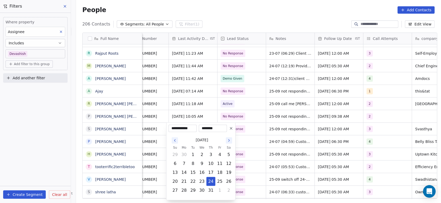
click at [226, 139] on button "Go to the Next Month" at bounding box center [229, 141] width 6 height 6
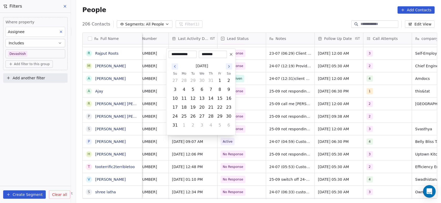
click at [227, 65] on icon "Go to the Next Month" at bounding box center [229, 66] width 4 height 4
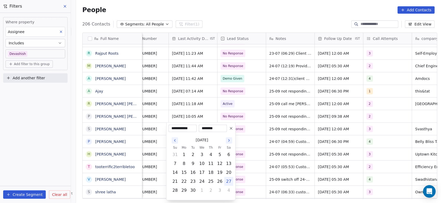
click at [230, 142] on icon "Go to the Next Month" at bounding box center [229, 141] width 4 height 4
click at [178, 142] on button "Go to the Previous Month" at bounding box center [175, 141] width 6 height 6
click at [212, 180] on button "25" at bounding box center [211, 182] width 8 height 8
type input "**********"
click at [259, 148] on html "On2Cook India Pvt. Ltd. Contacts People Marketing Workflows Campaigns Metrics &…" at bounding box center [220, 101] width 441 height 203
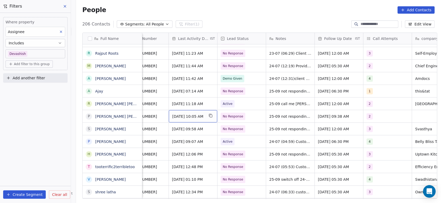
click at [172, 112] on div "[DATE] 10:05 AM" at bounding box center [193, 116] width 48 height 12
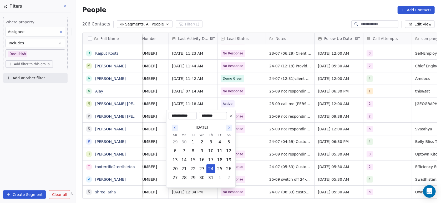
click at [226, 127] on button "Go to the Next Month" at bounding box center [229, 128] width 6 height 6
click at [211, 172] on button "25" at bounding box center [211, 169] width 8 height 8
type input "**********"
click at [246, 134] on html "On2Cook India Pvt. Ltd. Contacts People Marketing Workflows Campaigns Metrics &…" at bounding box center [220, 101] width 441 height 203
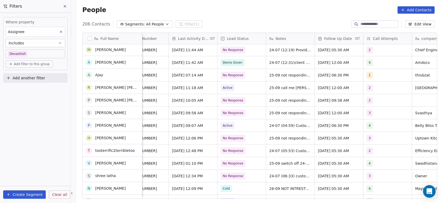
scroll to position [1011, 0]
click at [187, 138] on span "[DATE] 12:06 PM" at bounding box center [188, 137] width 32 height 5
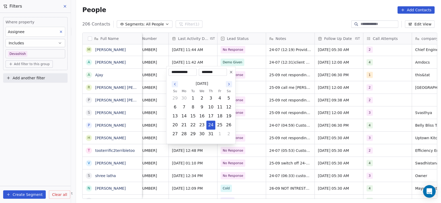
click at [229, 86] on button "Go to the Next Month" at bounding box center [229, 84] width 6 height 6
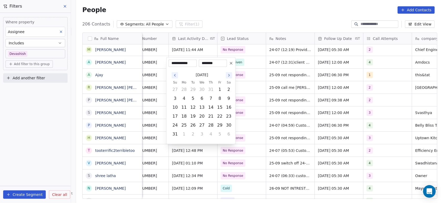
click at [228, 78] on button "Go to the Next Month" at bounding box center [229, 75] width 6 height 6
click at [206, 125] on td "24" at bounding box center [202, 125] width 9 height 9
click at [208, 125] on button "25" at bounding box center [211, 125] width 8 height 8
type input "**********"
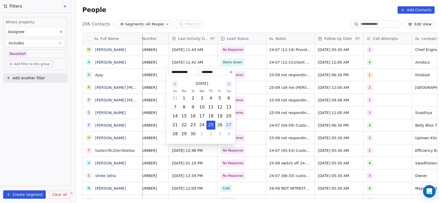
click at [251, 125] on html "On2Cook India Pvt. Ltd. Contacts People Marketing Workflows Campaigns Metrics &…" at bounding box center [220, 101] width 441 height 203
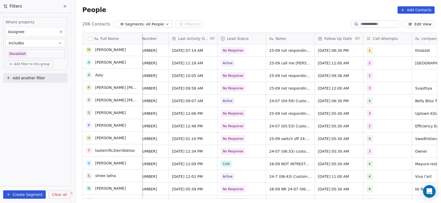
scroll to position [1036, 0]
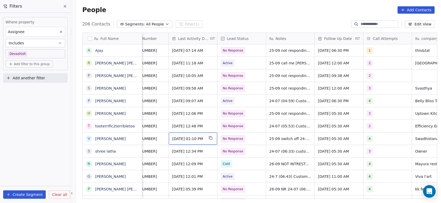
click at [192, 140] on span "[DATE] 01:10 PM" at bounding box center [188, 138] width 32 height 5
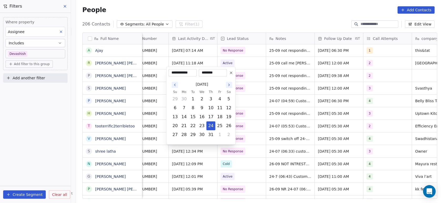
click at [229, 85] on icon "Go to the Next Month" at bounding box center [229, 85] width 1 height 2
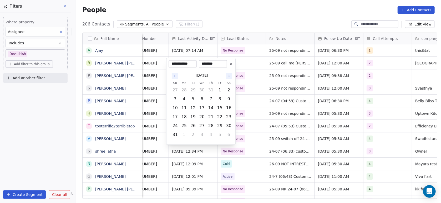
click at [227, 79] on button "Go to the Next Month" at bounding box center [229, 76] width 6 height 6
click at [210, 125] on button "25" at bounding box center [211, 126] width 8 height 8
type input "**********"
click at [247, 98] on html "On2Cook India Pvt. Ltd. Contacts People Marketing Workflows Campaigns Metrics &…" at bounding box center [220, 101] width 441 height 203
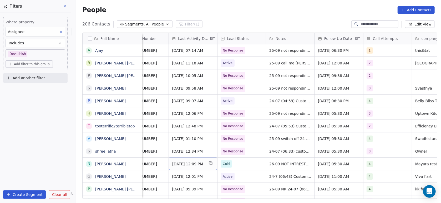
click at [199, 160] on div "[DATE] 12:09 PM" at bounding box center [193, 164] width 48 height 12
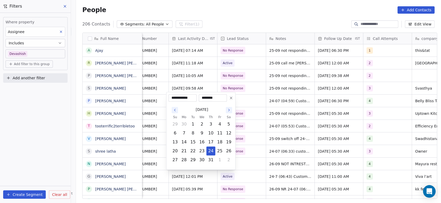
click at [230, 108] on icon "Go to the Next Month" at bounding box center [229, 110] width 4 height 4
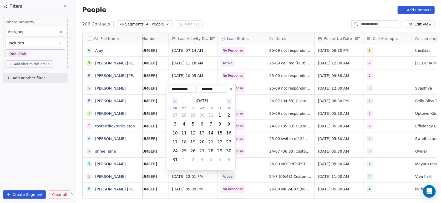
click at [228, 104] on div "[DATE]" at bounding box center [202, 101] width 63 height 10
click at [228, 103] on icon "Go to the Next Month" at bounding box center [229, 101] width 4 height 4
click at [211, 153] on button "25" at bounding box center [211, 151] width 8 height 8
type input "**********"
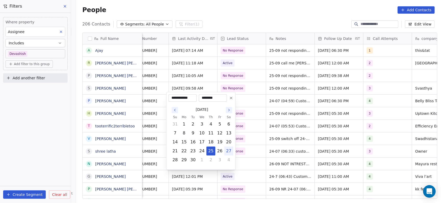
click at [252, 121] on html "On2Cook India Pvt. Ltd. Contacts People Marketing Workflows Campaigns Metrics &…" at bounding box center [220, 101] width 441 height 203
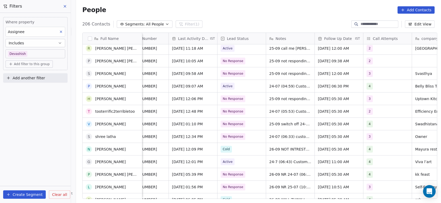
scroll to position [1084, 0]
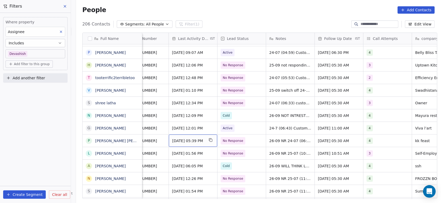
click at [190, 140] on span "[DATE] 05:39 PM" at bounding box center [188, 140] width 32 height 5
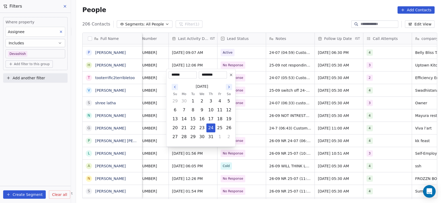
type input "**********"
click at [227, 88] on icon "Go to the Next Month" at bounding box center [229, 87] width 4 height 4
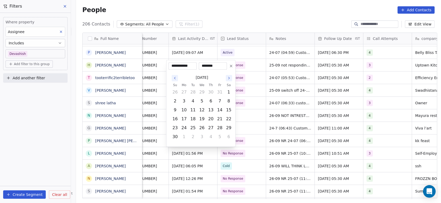
click at [173, 76] on button "Go to the Previous Month" at bounding box center [175, 78] width 6 height 6
click at [175, 87] on icon "Go to the Previous Month" at bounding box center [175, 87] width 4 height 4
click at [220, 130] on button "26" at bounding box center [220, 128] width 8 height 8
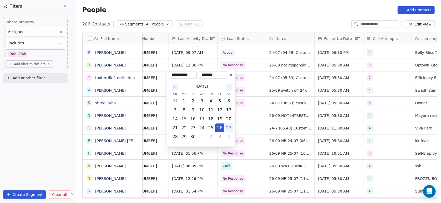
click at [239, 166] on html "On2Cook India Pvt. Ltd. Contacts People Marketing Workflows Campaigns Metrics &…" at bounding box center [220, 101] width 441 height 203
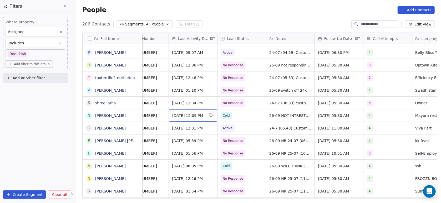
click at [187, 118] on span "Sep 25, 2025 12:09 PM" at bounding box center [188, 115] width 32 height 5
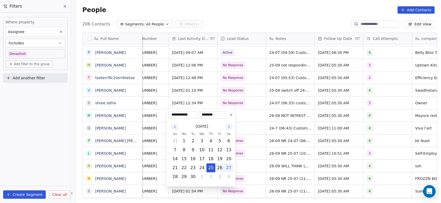
click at [218, 171] on button "26" at bounding box center [220, 168] width 8 height 8
type input "**********"
click at [264, 141] on html "On2Cook India Pvt. Ltd. Contacts People Marketing Workflows Campaigns Metrics &…" at bounding box center [220, 101] width 441 height 203
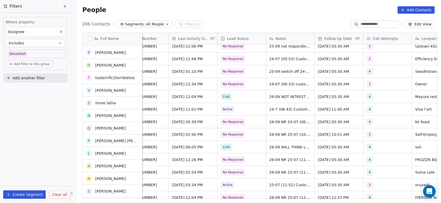
scroll to position [1103, 0]
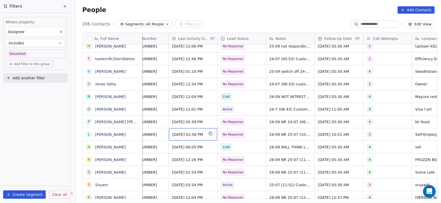
click at [189, 136] on span "[DATE] 01:56 PM" at bounding box center [188, 134] width 32 height 5
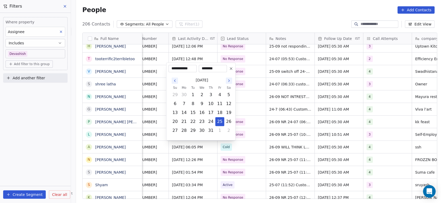
click at [226, 81] on button "Go to the Next Month" at bounding box center [229, 81] width 6 height 6
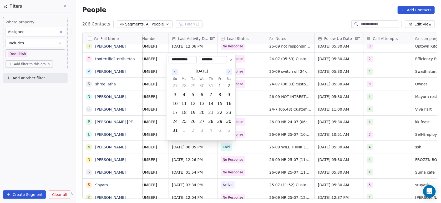
click at [229, 71] on icon "Go to the Next Month" at bounding box center [229, 72] width 4 height 4
click at [221, 122] on button "26" at bounding box center [220, 122] width 8 height 8
type input "**********"
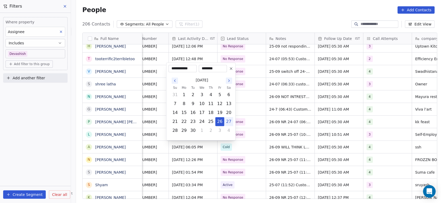
click at [241, 122] on html "On2Cook India Pvt. Ltd. Contacts People Marketing Workflows Campaigns Metrics &…" at bounding box center [220, 101] width 441 height 203
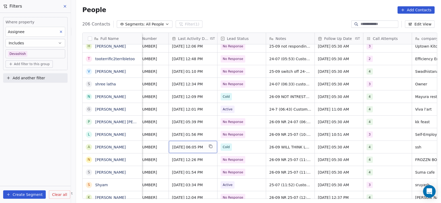
click at [194, 148] on span "[DATE] 06:05 PM" at bounding box center [188, 147] width 32 height 5
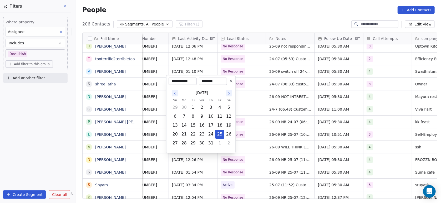
click at [229, 94] on icon "Go to the Next Month" at bounding box center [229, 93] width 1 height 2
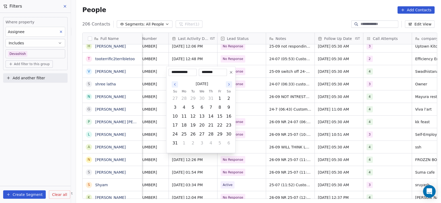
click at [226, 87] on button "Go to the Next Month" at bounding box center [229, 84] width 6 height 6
click at [219, 131] on button "26" at bounding box center [220, 134] width 8 height 8
type input "**********"
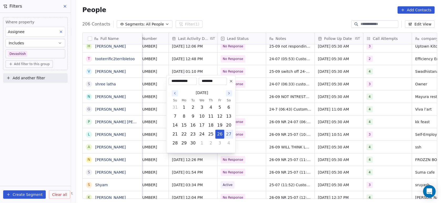
click at [244, 112] on html "On2Cook India Pvt. Ltd. Contacts People Marketing Workflows Campaigns Metrics &…" at bounding box center [220, 101] width 441 height 203
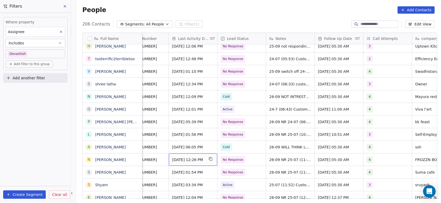
click at [192, 162] on span "[DATE] 12:26 PM" at bounding box center [188, 159] width 32 height 5
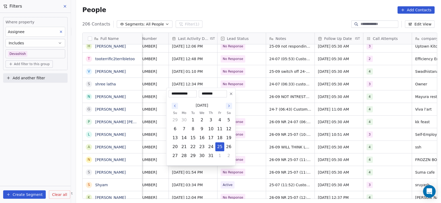
click at [229, 109] on button "Go to the Next Month" at bounding box center [229, 106] width 6 height 6
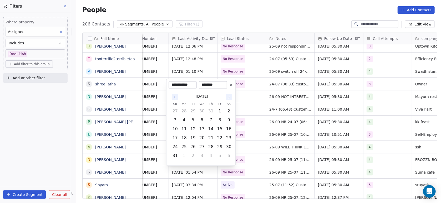
click at [229, 100] on button "Go to the Next Month" at bounding box center [229, 97] width 6 height 6
click at [217, 145] on button "26" at bounding box center [220, 147] width 8 height 8
type input "**********"
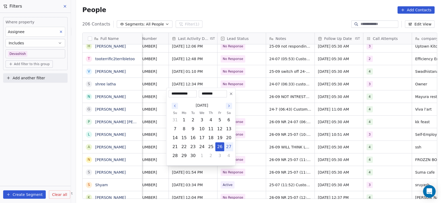
click at [247, 127] on html "On2Cook India Pvt. Ltd. Contacts People Marketing Workflows Campaigns Metrics &…" at bounding box center [220, 101] width 441 height 203
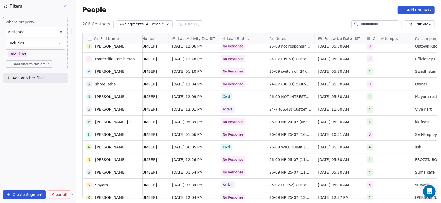
scroll to position [1131, 0]
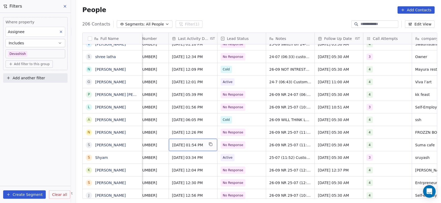
click at [195, 144] on span "[DATE] 01:54 PM" at bounding box center [188, 145] width 32 height 5
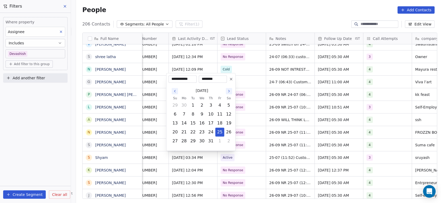
click at [228, 94] on button "Go to the Next Month" at bounding box center [229, 91] width 6 height 6
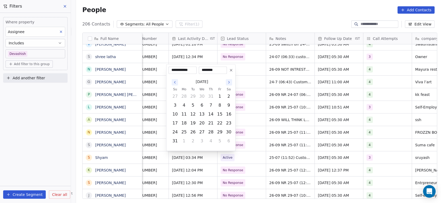
click at [228, 94] on button "2" at bounding box center [229, 96] width 8 height 8
click at [229, 86] on div "[DATE]" at bounding box center [202, 82] width 63 height 10
click at [228, 85] on button "Go to the Next Month" at bounding box center [229, 82] width 6 height 6
click at [218, 132] on button "26" at bounding box center [220, 132] width 8 height 8
type input "**********"
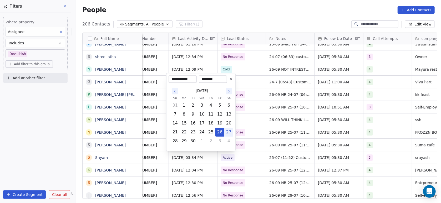
click at [240, 139] on html "On2Cook India Pvt. Ltd. Contacts People Marketing Workflows Campaigns Metrics &…" at bounding box center [220, 101] width 441 height 203
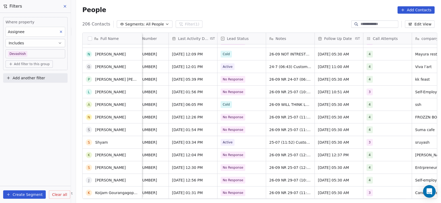
scroll to position [1154, 0]
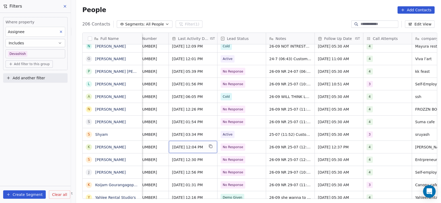
click at [184, 148] on span "[DATE] 12:04 PM" at bounding box center [188, 147] width 32 height 5
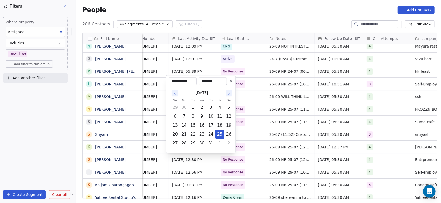
click at [228, 94] on icon "Go to the Next Month" at bounding box center [229, 93] width 4 height 4
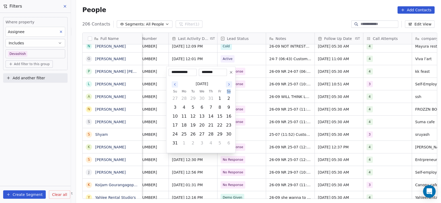
click at [228, 94] on th "Sa" at bounding box center [228, 91] width 9 height 5
drag, startPoint x: 228, startPoint y: 94, endPoint x: 226, endPoint y: 86, distance: 8.0
click at [226, 86] on button "Go to the Next Month" at bounding box center [229, 84] width 6 height 6
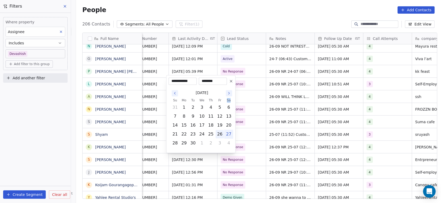
click at [217, 138] on button "26" at bounding box center [220, 134] width 8 height 8
type input "**********"
click at [243, 127] on html "On2Cook India Pvt. Ltd. Contacts People Marketing Workflows Campaigns Metrics &…" at bounding box center [220, 101] width 441 height 203
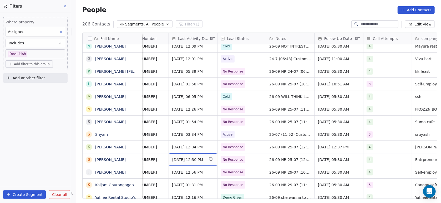
click at [200, 161] on span "[DATE] 12:30 PM" at bounding box center [188, 159] width 32 height 5
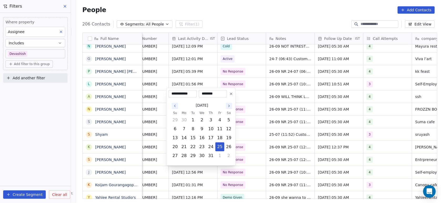
click at [227, 106] on icon "Go to the Next Month" at bounding box center [229, 106] width 4 height 4
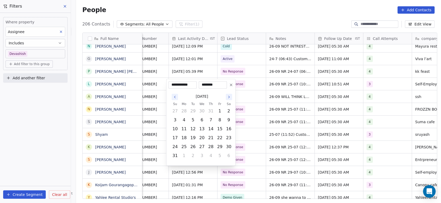
click at [231, 94] on button "Go to the Next Month" at bounding box center [229, 97] width 6 height 6
click at [221, 144] on button "26" at bounding box center [220, 147] width 8 height 8
type input "**********"
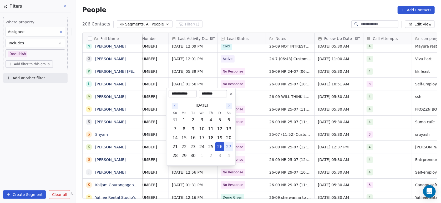
click at [244, 135] on html "On2Cook India Pvt. Ltd. Contacts People Marketing Workflows Campaigns Metrics &…" at bounding box center [220, 101] width 441 height 203
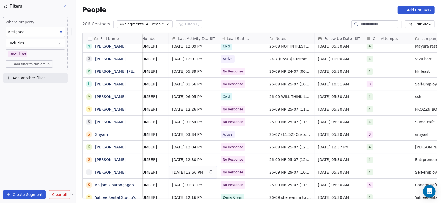
click at [187, 173] on span "[DATE] 12:56 PM" at bounding box center [188, 172] width 32 height 5
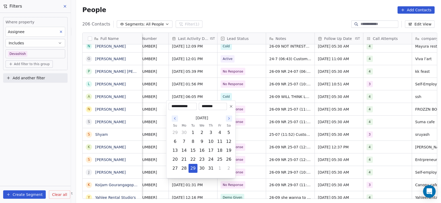
click at [231, 118] on icon "Go to the Next Month" at bounding box center [229, 119] width 4 height 4
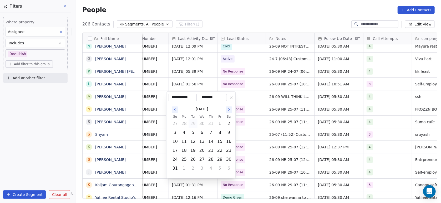
click at [230, 114] on div "[DATE]" at bounding box center [202, 109] width 63 height 10
click at [230, 112] on button "Go to the Next Month" at bounding box center [229, 110] width 6 height 6
click at [217, 156] on button "26" at bounding box center [220, 159] width 8 height 8
type input "**********"
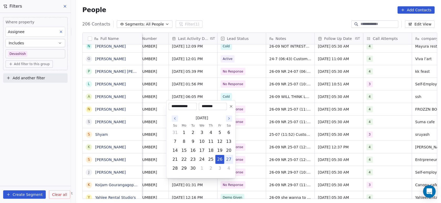
click at [243, 140] on html "On2Cook India Pvt. Ltd. Contacts People Marketing Workflows Campaigns Metrics &…" at bounding box center [220, 101] width 441 height 203
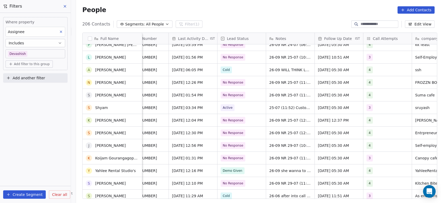
scroll to position [1183, 0]
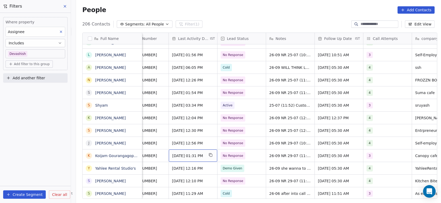
click at [197, 158] on span "[DATE] 01:31 PM" at bounding box center [188, 155] width 32 height 5
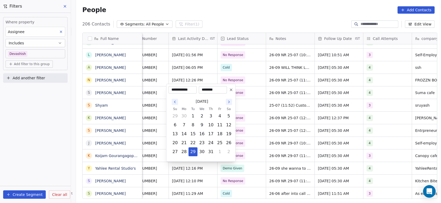
click at [227, 104] on button "Go to the Next Month" at bounding box center [229, 102] width 6 height 6
click at [231, 92] on icon "Go to the Next Month" at bounding box center [229, 93] width 4 height 4
click at [220, 143] on button "26" at bounding box center [220, 143] width 8 height 8
type input "**********"
click at [250, 127] on html "On2Cook India Pvt. Ltd. Contacts People Marketing Workflows Campaigns Metrics &…" at bounding box center [220, 101] width 441 height 203
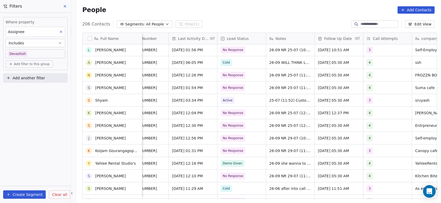
scroll to position [1190, 0]
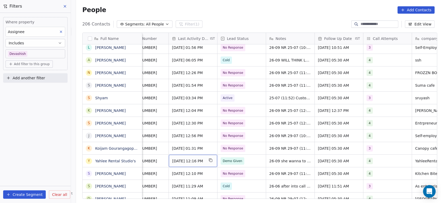
click at [183, 162] on span "[DATE] 12:16 PM" at bounding box center [188, 161] width 32 height 5
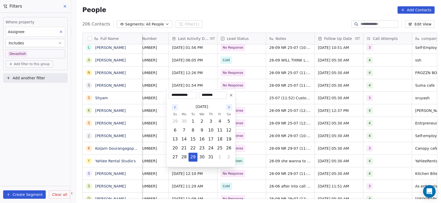
click at [231, 106] on icon "Go to the Next Month" at bounding box center [229, 107] width 4 height 4
click at [228, 101] on button "Go to the Next Month" at bounding box center [229, 98] width 6 height 6
click at [220, 148] on button "26" at bounding box center [220, 148] width 8 height 8
type input "**********"
click at [243, 141] on html "On2Cook India Pvt. Ltd. Contacts People Marketing Workflows Campaigns Metrics &…" at bounding box center [220, 101] width 441 height 203
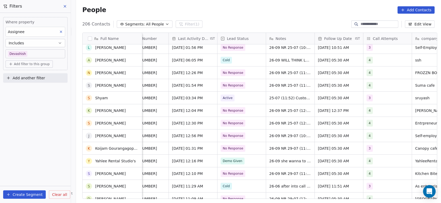
scroll to position [1201, 0]
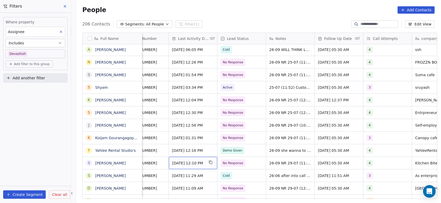
click at [196, 161] on span "[DATE] 12:10 PM" at bounding box center [188, 163] width 32 height 5
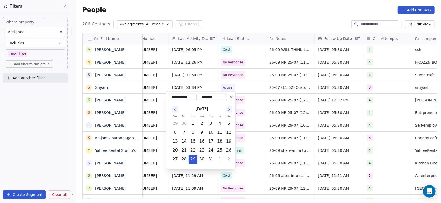
click at [229, 109] on icon "Go to the Next Month" at bounding box center [229, 110] width 1 height 2
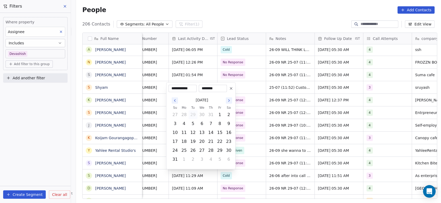
click at [229, 104] on button "Go to the Next Month" at bounding box center [229, 101] width 6 height 6
click at [217, 153] on button "26" at bounding box center [220, 151] width 8 height 8
type input "**********"
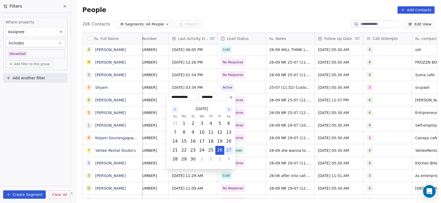
click at [244, 136] on html "On2Cook India Pvt. Ltd. Contacts People Marketing Workflows Campaigns Metrics &…" at bounding box center [220, 101] width 441 height 203
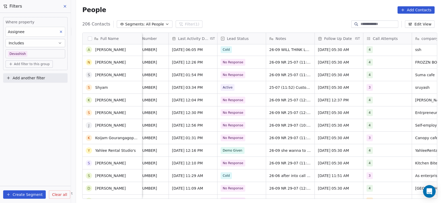
scroll to position [1219, 0]
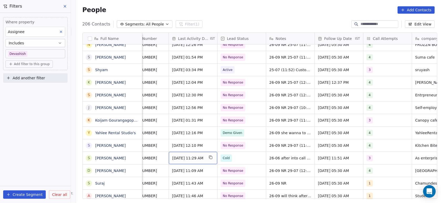
click at [199, 159] on span "[DATE] 11:29 AM" at bounding box center [188, 158] width 32 height 5
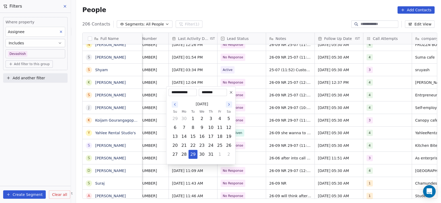
click at [229, 103] on icon "Go to the Next Month" at bounding box center [229, 105] width 4 height 4
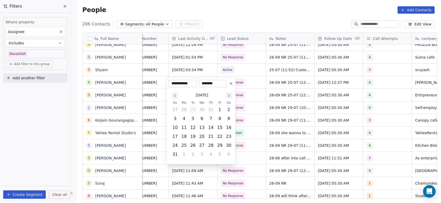
click at [229, 103] on th "Sa" at bounding box center [228, 102] width 9 height 5
click at [227, 98] on button "Go to the Next Month" at bounding box center [229, 96] width 6 height 6
click at [218, 148] on button "26" at bounding box center [220, 146] width 8 height 8
type input "**********"
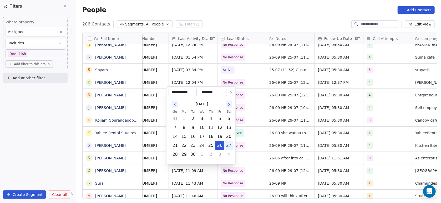
click at [242, 137] on html "On2Cook India Pvt. Ltd. Contacts People Marketing Workflows Campaigns Metrics &…" at bounding box center [220, 101] width 441 height 203
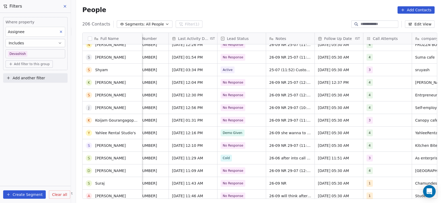
scroll to position [1231, 0]
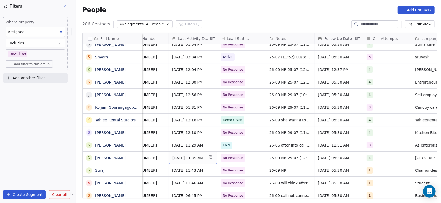
click at [195, 159] on span "[DATE] 11:09 AM" at bounding box center [188, 157] width 32 height 5
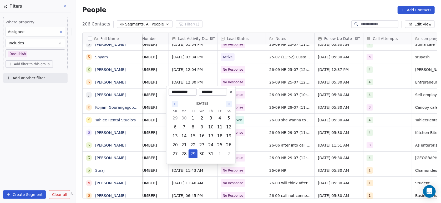
click at [228, 104] on icon "Go to the Next Month" at bounding box center [229, 104] width 4 height 4
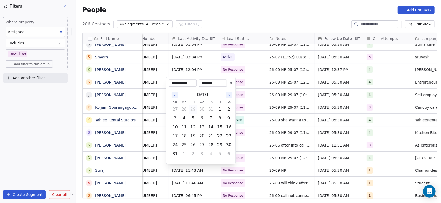
click at [228, 98] on button "Go to the Next Month" at bounding box center [229, 95] width 6 height 6
click at [221, 143] on button "26" at bounding box center [220, 145] width 8 height 8
type input "**********"
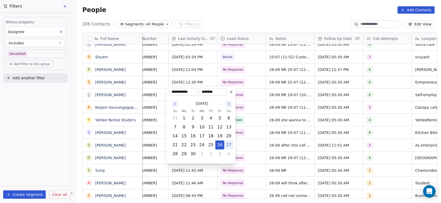
click at [238, 129] on html "On2Cook India Pvt. Ltd. Contacts People Marketing Workflows Campaigns Metrics &…" at bounding box center [220, 101] width 441 height 203
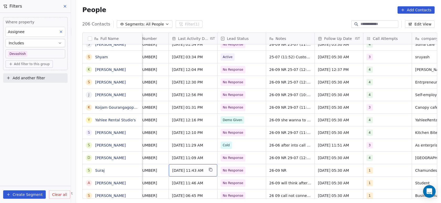
click at [185, 169] on span "[DATE] 11:43 AM" at bounding box center [188, 170] width 32 height 5
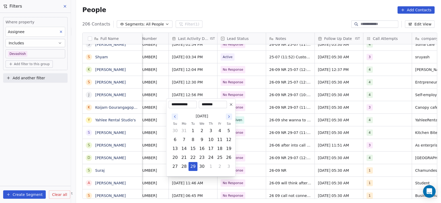
click at [229, 119] on button "Go to the Next Month" at bounding box center [229, 117] width 6 height 6
click at [228, 108] on icon "Go to the Next Month" at bounding box center [229, 108] width 4 height 4
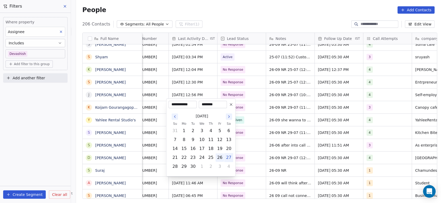
click at [224, 160] on button "26" at bounding box center [220, 158] width 8 height 8
type input "**********"
click at [242, 152] on html "On2Cook India Pvt. Ltd. Contacts People Marketing Workflows Campaigns Metrics &…" at bounding box center [220, 101] width 441 height 203
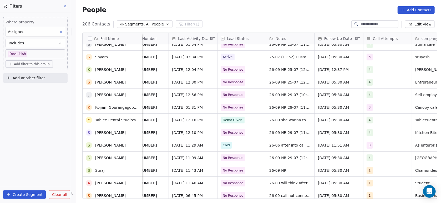
scroll to position [1276, 0]
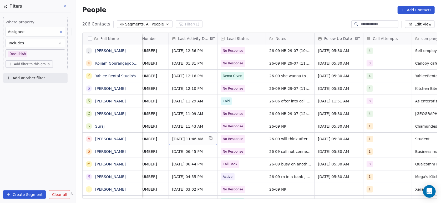
click at [187, 134] on div "[DATE] 11:46 AM" at bounding box center [193, 139] width 48 height 12
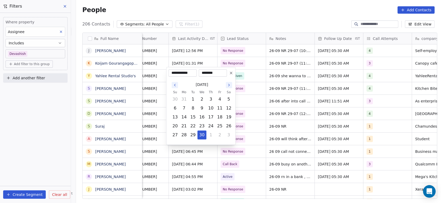
click at [228, 87] on icon "Go to the Next Month" at bounding box center [229, 85] width 4 height 4
click at [228, 78] on icon "Go to the Next Month" at bounding box center [229, 76] width 4 height 4
click at [219, 129] on button "26" at bounding box center [220, 126] width 8 height 8
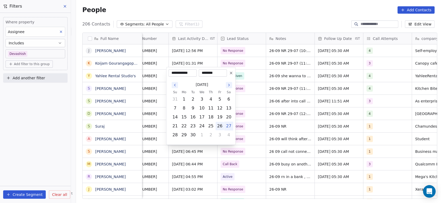
type input "**********"
click at [247, 110] on html "On2Cook India Pvt. Ltd. Contacts People Marketing Workflows Campaigns Metrics &…" at bounding box center [220, 101] width 441 height 203
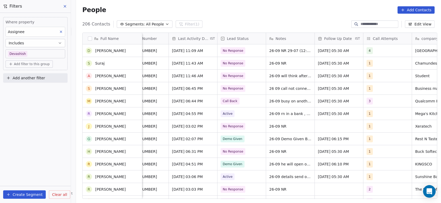
scroll to position [1339, 0]
click at [196, 150] on span "Apr 29, 2025 06:31 PM" at bounding box center [188, 151] width 32 height 5
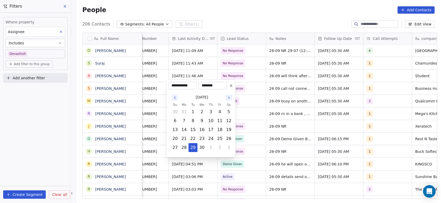
click at [230, 98] on icon "Go to the Next Month" at bounding box center [229, 98] width 4 height 4
click at [229, 90] on icon "Go to the Next Month" at bounding box center [229, 89] width 4 height 4
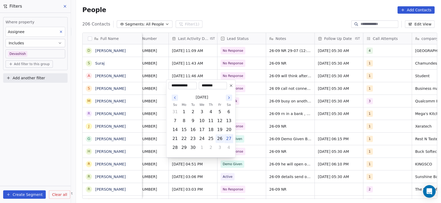
click at [219, 141] on button "26" at bounding box center [220, 139] width 8 height 8
type input "**********"
click at [242, 150] on html "On2Cook India Pvt. Ltd. Contacts People Marketing Workflows Campaigns Metrics &…" at bounding box center [220, 101] width 441 height 203
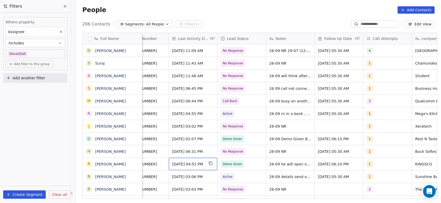
click at [204, 166] on span "Apr 26, 2025 04:51 PM" at bounding box center [188, 164] width 32 height 5
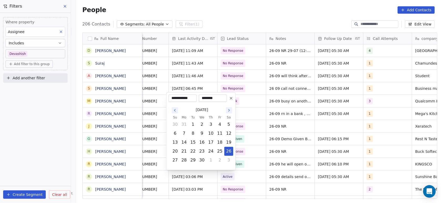
click at [228, 113] on button "Go to the Next Month" at bounding box center [229, 110] width 6 height 6
click at [228, 103] on icon "Go to the Next Month" at bounding box center [229, 101] width 4 height 4
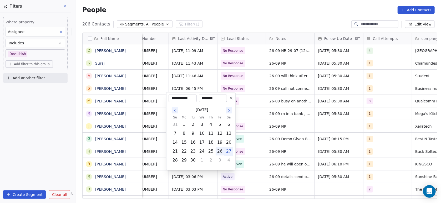
click at [217, 152] on button "26" at bounding box center [220, 151] width 8 height 8
type input "**********"
click at [251, 136] on html "On2Cook India Pvt. Ltd. Contacts People Marketing Workflows Campaigns Metrics &…" at bounding box center [220, 101] width 441 height 203
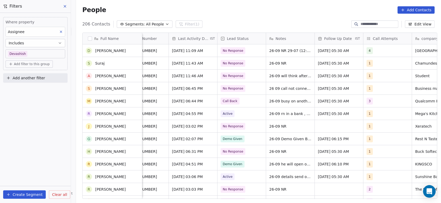
scroll to position [1365, 0]
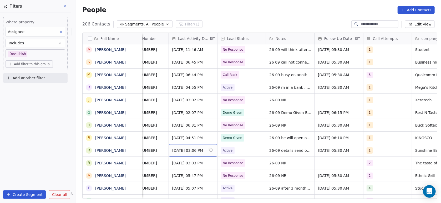
click at [191, 150] on span "Apr 25, 2025 03:06 PM" at bounding box center [188, 150] width 32 height 5
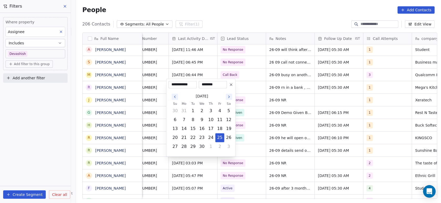
click at [227, 100] on div "April 2025" at bounding box center [202, 97] width 63 height 10
click at [228, 100] on button "Go to the Next Month" at bounding box center [229, 97] width 6 height 6
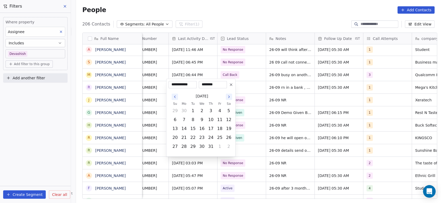
click at [228, 100] on button "Go to the Next Month" at bounding box center [229, 97] width 6 height 6
click at [229, 94] on th "Sa" at bounding box center [228, 95] width 9 height 5
click at [229, 90] on button "Go to the Next Month" at bounding box center [229, 88] width 6 height 6
click at [221, 138] on button "26" at bounding box center [220, 138] width 8 height 8
type input "**********"
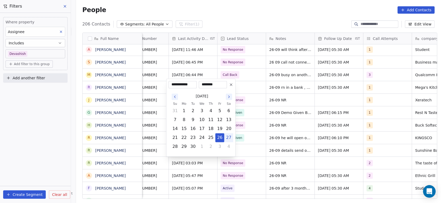
click at [245, 126] on html "On2Cook India Pvt. Ltd. Contacts People Marketing Workflows Campaigns Metrics &…" at bounding box center [220, 101] width 441 height 203
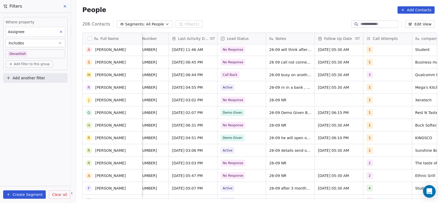
scroll to position [1396, 0]
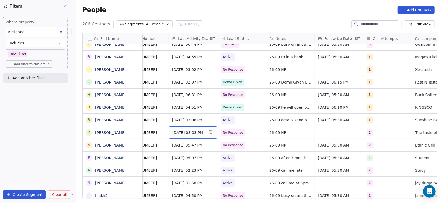
click at [172, 137] on div "Apr 14, 2025 03:03 PM" at bounding box center [193, 133] width 48 height 12
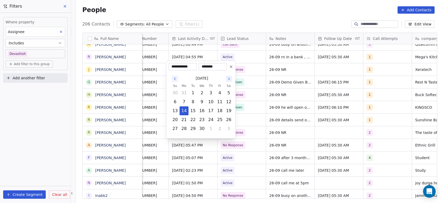
click at [229, 78] on icon "Go to the Next Month" at bounding box center [229, 79] width 1 height 2
click at [229, 73] on button "Go to the Next Month" at bounding box center [229, 70] width 6 height 6
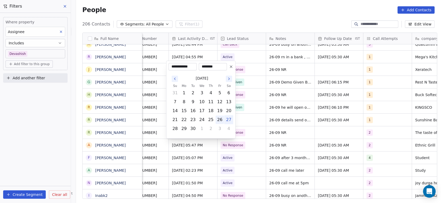
click at [219, 120] on button "26" at bounding box center [220, 120] width 8 height 8
type input "**********"
click at [236, 107] on html "On2Cook India Pvt. Ltd. Contacts People Marketing Workflows Campaigns Metrics &…" at bounding box center [220, 101] width 441 height 203
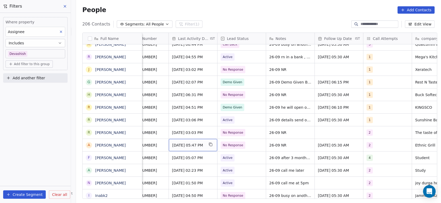
click at [193, 146] on span "Apr 29, 2025 05:47 PM" at bounding box center [188, 145] width 32 height 5
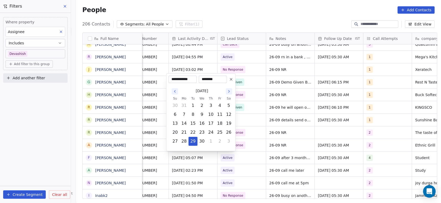
click at [230, 93] on icon "Go to the Next Month" at bounding box center [229, 91] width 4 height 4
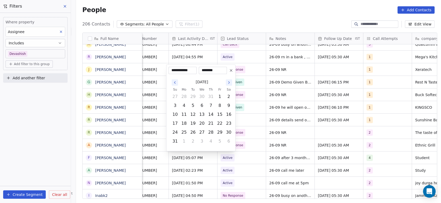
click at [229, 85] on button "Go to the Next Month" at bounding box center [229, 82] width 6 height 6
click at [221, 131] on button "26" at bounding box center [220, 132] width 8 height 8
type input "**********"
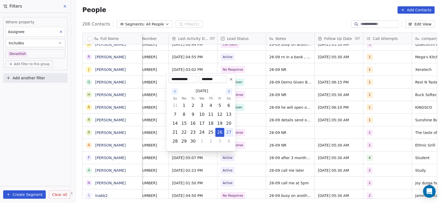
click at [244, 117] on html "On2Cook India Pvt. Ltd. Contacts People Marketing Workflows Campaigns Metrics &…" at bounding box center [220, 101] width 441 height 203
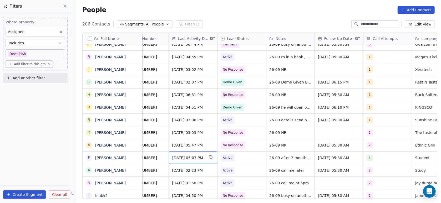
click at [194, 158] on span "May 28, 2025 05:07 PM" at bounding box center [188, 157] width 32 height 5
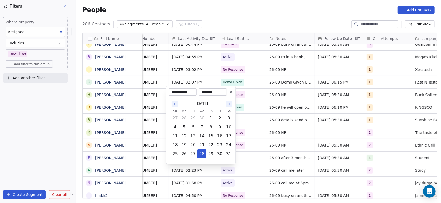
click at [231, 105] on button "Go to the Next Month" at bounding box center [229, 104] width 6 height 6
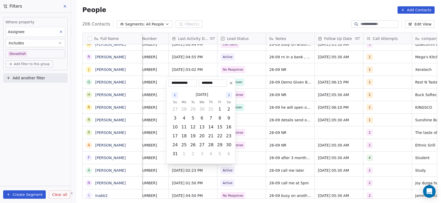
click at [229, 97] on button "Go to the Next Month" at bounding box center [229, 95] width 6 height 6
click at [218, 144] on button "26" at bounding box center [220, 145] width 8 height 8
type input "**********"
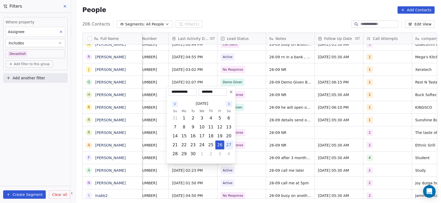
click at [248, 119] on html "On2Cook India Pvt. Ltd. Contacts People Marketing Workflows Campaigns Metrics &…" at bounding box center [220, 101] width 441 height 203
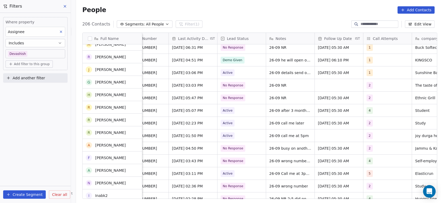
scroll to position [1443, 0]
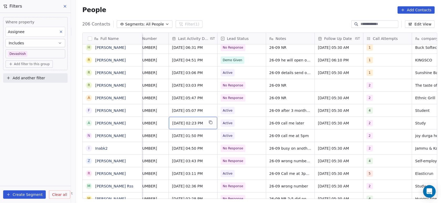
click at [189, 123] on span "May 23, 2025 02:23 PM" at bounding box center [188, 123] width 32 height 5
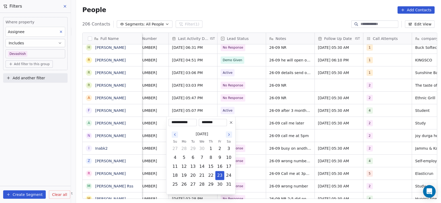
click at [227, 134] on icon "Go to the Next Month" at bounding box center [229, 135] width 4 height 4
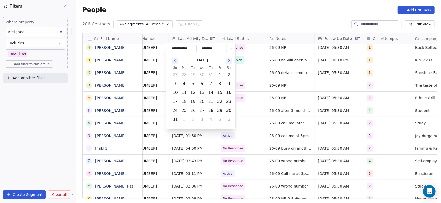
click at [229, 62] on icon "Go to the Next Month" at bounding box center [229, 61] width 4 height 4
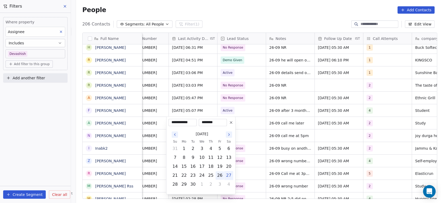
click at [217, 177] on button "26" at bounding box center [220, 176] width 8 height 8
type input "**********"
click at [263, 139] on html "On2Cook India Pvt. Ltd. Contacts People Marketing Workflows Campaigns Metrics &…" at bounding box center [220, 101] width 441 height 203
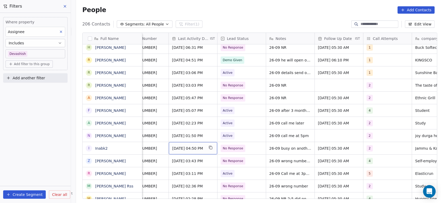
click at [192, 149] on span "Apr 30, 2025 04:50 PM" at bounding box center [188, 148] width 32 height 5
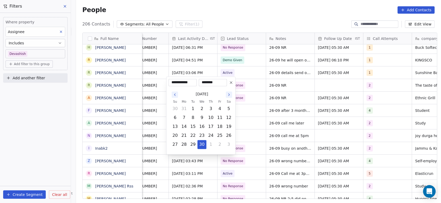
click at [226, 95] on button "Go to the Next Month" at bounding box center [229, 95] width 6 height 6
click at [229, 88] on button "Go to the Next Month" at bounding box center [229, 86] width 6 height 6
click at [221, 133] on button "26" at bounding box center [220, 136] width 8 height 8
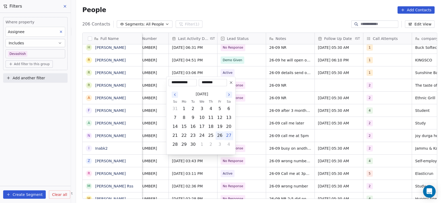
type input "**********"
click at [244, 117] on html "On2Cook India Pvt. Ltd. Contacts People Marketing Workflows Campaigns Metrics &…" at bounding box center [220, 101] width 441 height 203
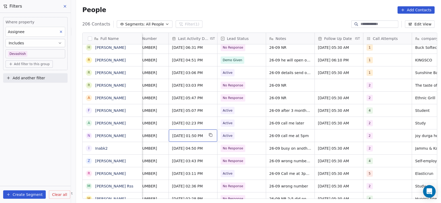
click at [184, 138] on span "Apr 30, 2025 01:50 PM" at bounding box center [188, 135] width 32 height 5
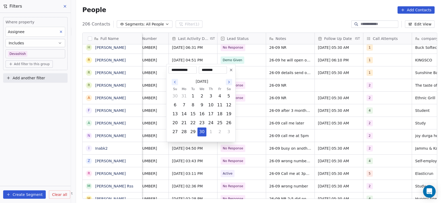
click at [230, 81] on icon "Go to the Next Month" at bounding box center [229, 82] width 4 height 4
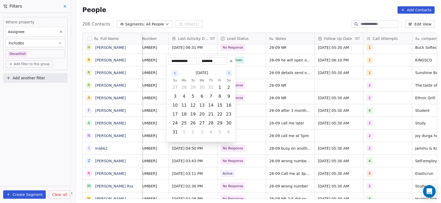
click at [230, 81] on th "Sa" at bounding box center [228, 80] width 9 height 5
click at [229, 74] on icon "Go to the Next Month" at bounding box center [229, 73] width 1 height 2
click at [221, 123] on button "26" at bounding box center [220, 123] width 8 height 8
type input "**********"
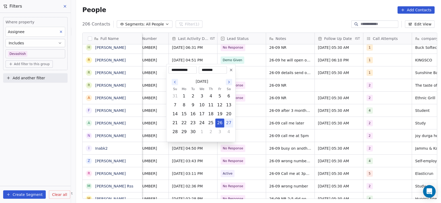
click at [247, 103] on html "On2Cook India Pvt. Ltd. Contacts People Marketing Workflows Campaigns Metrics &…" at bounding box center [220, 101] width 441 height 203
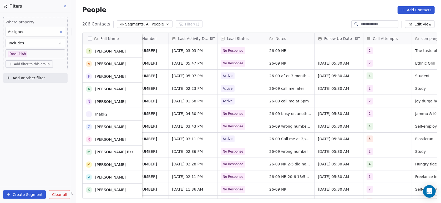
scroll to position [1478, 0]
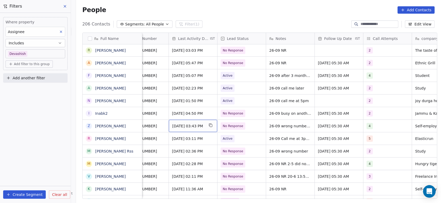
click at [189, 126] on span "May 02, 2025 03:43 PM" at bounding box center [188, 126] width 32 height 5
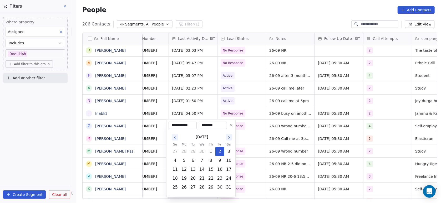
click at [227, 135] on button "Go to the Next Month" at bounding box center [229, 137] width 6 height 6
click at [230, 135] on icon "Go to the Next Month" at bounding box center [229, 137] width 4 height 4
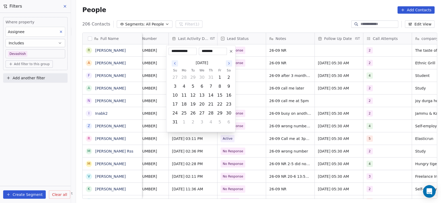
click at [228, 66] on button "Go to the Next Month" at bounding box center [229, 63] width 6 height 6
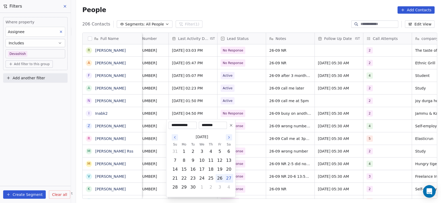
click at [223, 178] on button "26" at bounding box center [220, 178] width 8 height 8
type input "**********"
click at [256, 146] on html "On2Cook India Pvt. Ltd. Contacts People Marketing Workflows Campaigns Metrics &…" at bounding box center [220, 101] width 441 height 203
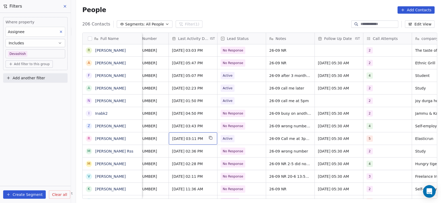
click at [180, 138] on span "May 27, 2025 03:11 PM" at bounding box center [188, 138] width 32 height 5
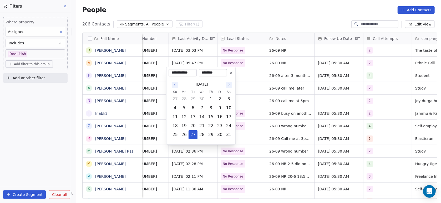
click at [229, 86] on icon "Go to the Next Month" at bounding box center [229, 85] width 4 height 4
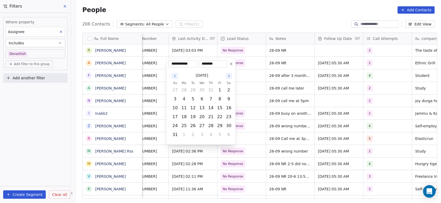
click at [229, 74] on icon "Go to the Next Month" at bounding box center [229, 76] width 4 height 4
click at [222, 127] on button "26" at bounding box center [220, 126] width 8 height 8
type input "**********"
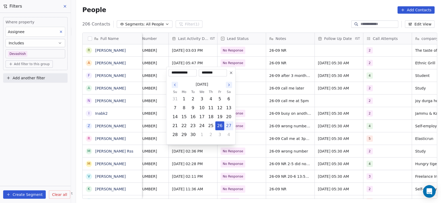
click at [248, 119] on html "On2Cook India Pvt. Ltd. Contacts People Marketing Workflows Campaigns Metrics &…" at bounding box center [220, 101] width 441 height 203
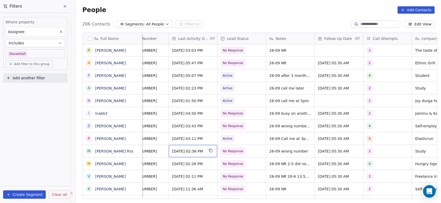
click at [197, 153] on span "Apr 29, 2025 02:36 PM" at bounding box center [188, 151] width 32 height 5
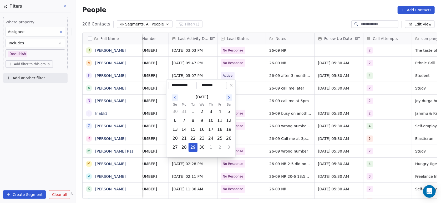
click at [230, 97] on icon "Go to the Next Month" at bounding box center [229, 97] width 4 height 4
click at [230, 91] on button "Go to the Next Month" at bounding box center [229, 88] width 6 height 6
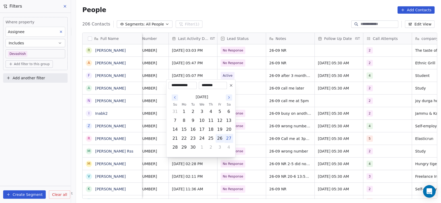
click at [220, 140] on button "26" at bounding box center [220, 138] width 8 height 8
type input "**********"
click at [243, 128] on html "On2Cook India Pvt. Ltd. Contacts People Marketing Workflows Campaigns Metrics &…" at bounding box center [220, 101] width 441 height 203
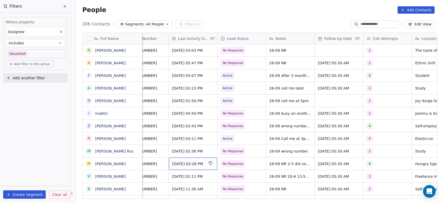
click at [193, 165] on span "May 02, 2025 02:28 PM" at bounding box center [188, 164] width 32 height 5
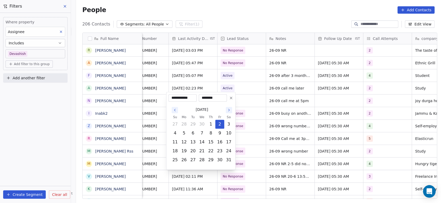
click at [231, 110] on button "Go to the Next Month" at bounding box center [229, 110] width 6 height 6
click at [228, 111] on icon "Go to the Next Month" at bounding box center [229, 110] width 4 height 4
click at [229, 110] on icon "Go to the Next Month" at bounding box center [229, 110] width 1 height 2
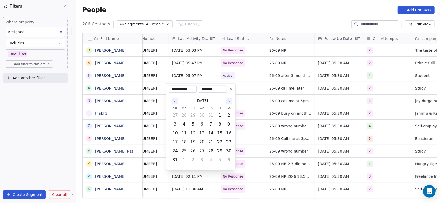
click at [228, 104] on button "Go to the Next Month" at bounding box center [229, 101] width 6 height 6
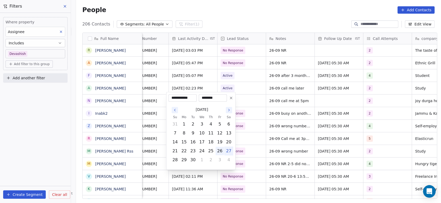
click at [221, 154] on button "26" at bounding box center [220, 151] width 8 height 8
type input "**********"
click at [245, 132] on html "On2Cook India Pvt. Ltd. Contacts People Marketing Workflows Campaigns Metrics &…" at bounding box center [220, 101] width 441 height 203
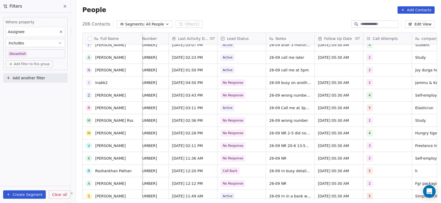
scroll to position [1509, 0]
click at [194, 143] on span "Jun 20, 2025 02:11 PM" at bounding box center [188, 145] width 32 height 5
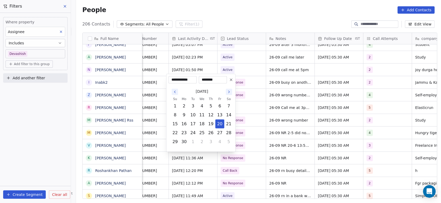
click at [228, 95] on div "June 2025" at bounding box center [202, 92] width 63 height 10
click at [228, 94] on icon "Go to the Next Month" at bounding box center [229, 92] width 4 height 4
click at [229, 85] on button "Go to the Next Month" at bounding box center [229, 83] width 6 height 6
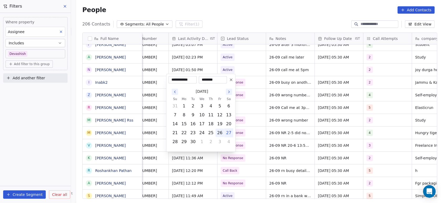
click at [217, 134] on button "26" at bounding box center [220, 133] width 8 height 8
type input "**********"
click at [241, 114] on html "On2Cook India Pvt. Ltd. Contacts People Marketing Workflows Campaigns Metrics &…" at bounding box center [220, 101] width 441 height 203
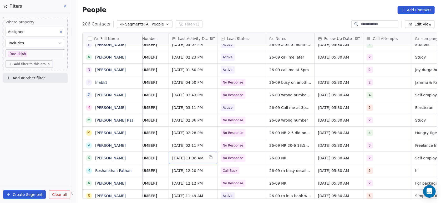
click at [187, 160] on span "May 23, 2025 11:36 AM" at bounding box center [188, 158] width 32 height 5
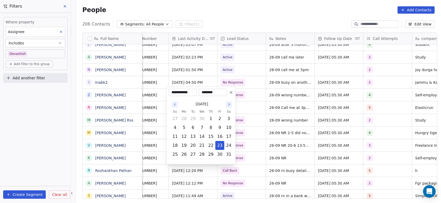
click at [230, 103] on icon "Go to the Next Month" at bounding box center [229, 105] width 4 height 4
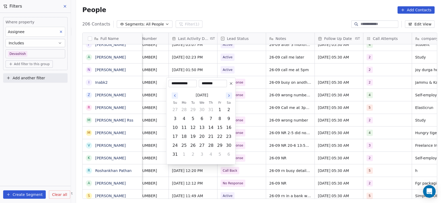
click at [229, 97] on icon "Go to the Next Month" at bounding box center [229, 96] width 4 height 4
click at [218, 146] on button "26" at bounding box center [220, 146] width 8 height 8
type input "**********"
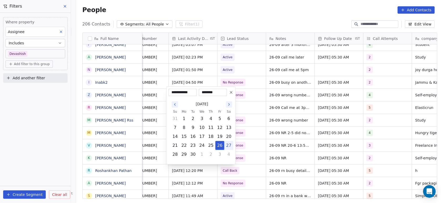
click at [239, 136] on html "On2Cook India Pvt. Ltd. Contacts People Marketing Workflows Campaigns Metrics &…" at bounding box center [220, 101] width 441 height 203
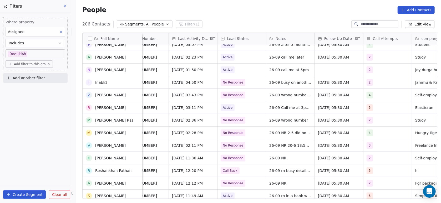
scroll to position [1540, 0]
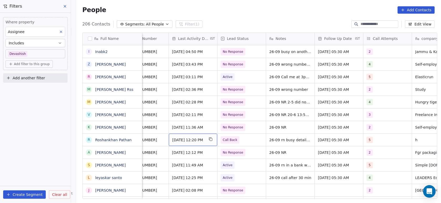
click at [183, 140] on span "Jun 20, 2025 12:20 PM" at bounding box center [188, 140] width 32 height 5
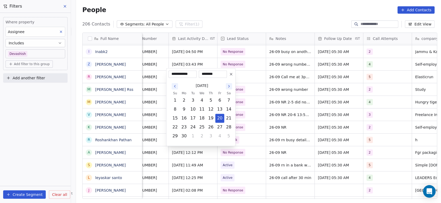
click at [229, 85] on icon "Go to the Next Month" at bounding box center [229, 86] width 1 height 2
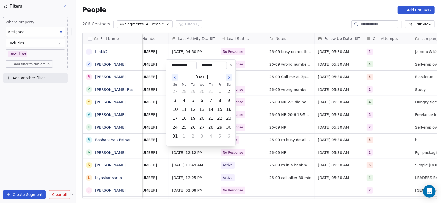
click at [228, 80] on button "Go to the Next Month" at bounding box center [229, 77] width 6 height 6
click at [220, 127] on button "26" at bounding box center [220, 127] width 8 height 8
type input "**********"
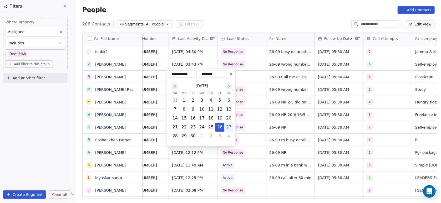
click at [240, 118] on html "On2Cook India Pvt. Ltd. Contacts People Marketing Workflows Campaigns Metrics &…" at bounding box center [220, 101] width 441 height 203
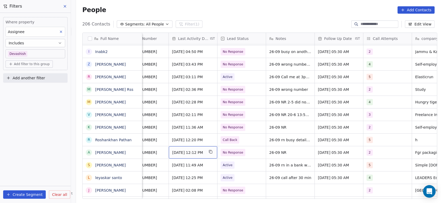
click at [187, 155] on span "May 23, 2025 12:12 PM" at bounding box center [188, 152] width 32 height 5
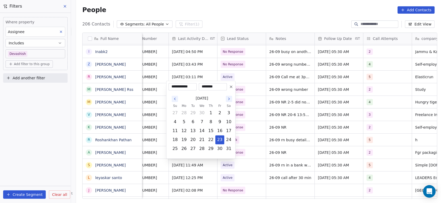
click at [229, 97] on icon "Go to the Next Month" at bounding box center [229, 99] width 4 height 4
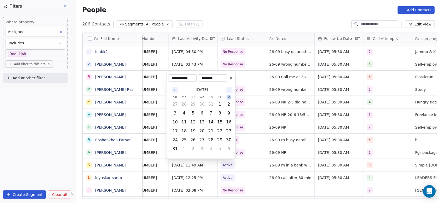
click at [229, 97] on th "Sa" at bounding box center [228, 97] width 9 height 5
drag, startPoint x: 229, startPoint y: 97, endPoint x: 229, endPoint y: 89, distance: 8.2
click at [229, 89] on icon "Go to the Next Month" at bounding box center [229, 90] width 4 height 4
click at [221, 141] on button "26" at bounding box center [220, 140] width 8 height 8
type input "**********"
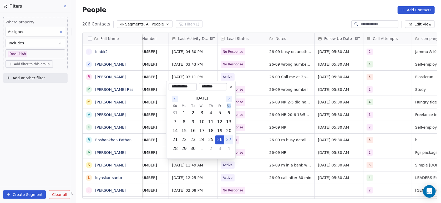
click at [244, 132] on html "On2Cook India Pvt. Ltd. Contacts People Marketing Workflows Campaigns Metrics &…" at bounding box center [220, 101] width 441 height 203
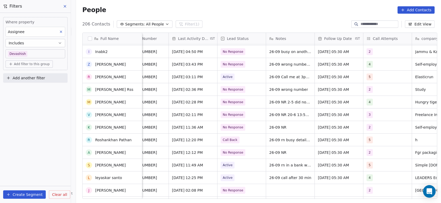
scroll to position [1587, 0]
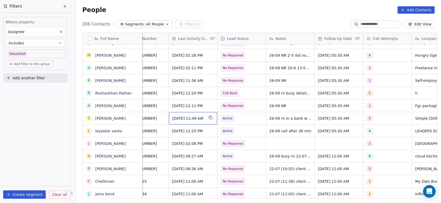
click at [197, 118] on span "Jun 13, 2025 11:49 AM" at bounding box center [188, 118] width 32 height 5
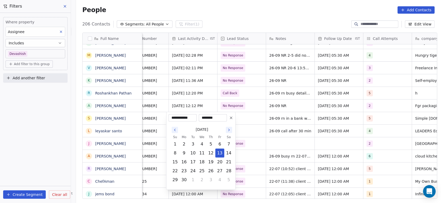
click at [230, 129] on icon "Go to the Next Month" at bounding box center [229, 130] width 4 height 4
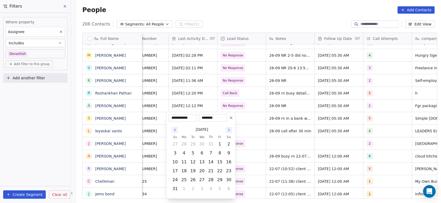
click at [230, 129] on icon "Go to the Next Month" at bounding box center [229, 130] width 4 height 4
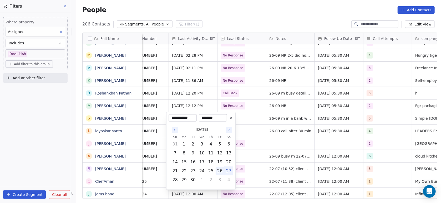
click at [218, 170] on button "26" at bounding box center [220, 171] width 8 height 8
type input "**********"
click at [246, 131] on html "On2Cook India Pvt. Ltd. Contacts People Marketing Workflows Campaigns Metrics &…" at bounding box center [220, 101] width 441 height 203
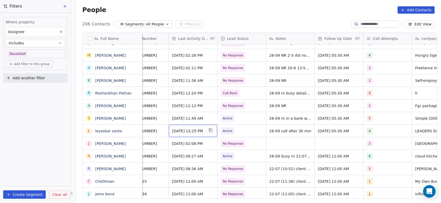
click at [193, 133] on span "Apr 25, 2025 12:25 PM" at bounding box center [188, 131] width 32 height 5
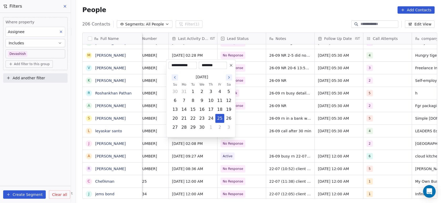
click at [231, 76] on button "Go to the Next Month" at bounding box center [229, 77] width 6 height 6
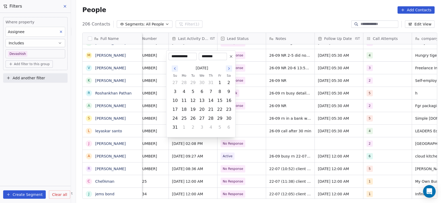
click at [229, 71] on button "Go to the Next Month" at bounding box center [229, 69] width 6 height 6
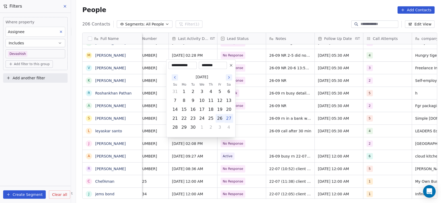
click at [220, 120] on button "26" at bounding box center [220, 118] width 8 height 8
type input "**********"
click at [247, 112] on html "On2Cook India Pvt. Ltd. Contacts People Marketing Workflows Campaigns Metrics &…" at bounding box center [220, 101] width 441 height 203
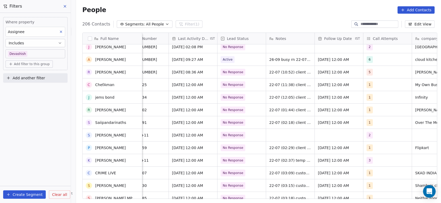
scroll to position [1688, 0]
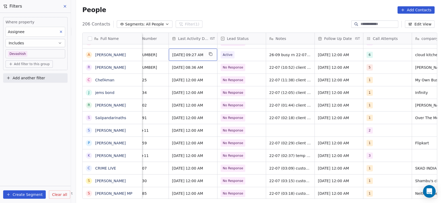
click at [175, 55] on span "Jul 22, 2025 09:27 AM" at bounding box center [188, 54] width 32 height 5
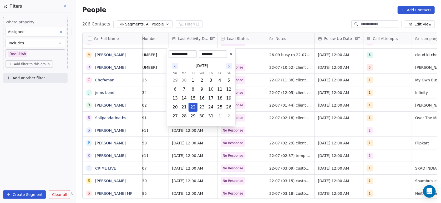
click at [229, 67] on icon "Go to the Next Month" at bounding box center [229, 66] width 4 height 4
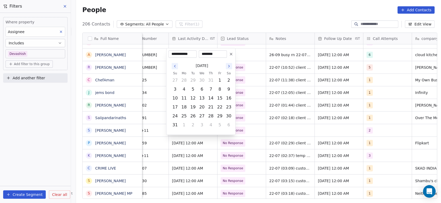
click at [229, 67] on icon "Go to the Next Month" at bounding box center [229, 66] width 4 height 4
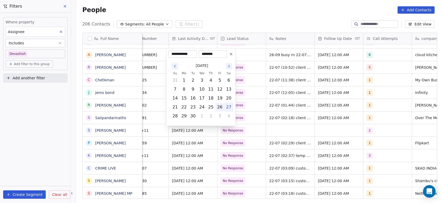
click at [220, 109] on button "26" at bounding box center [220, 107] width 8 height 8
type input "**********"
click at [251, 89] on html "On2Cook India Pvt. Ltd. Contacts People Marketing Workflows Campaigns Metrics &…" at bounding box center [220, 101] width 441 height 203
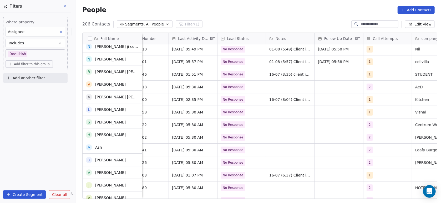
scroll to position [0, 0]
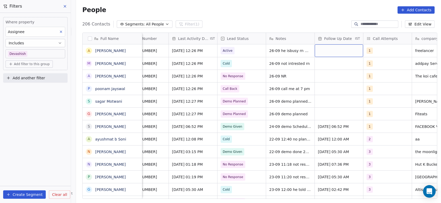
click at [331, 55] on div "grid" at bounding box center [339, 50] width 48 height 13
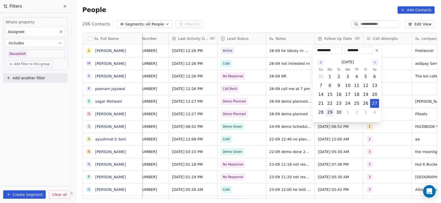
click at [330, 112] on button "29" at bounding box center [330, 112] width 8 height 8
type input "**********"
click at [330, 129] on html "On2Cook India Pvt. Ltd. Contacts People Marketing Workflows Campaigns Metrics &…" at bounding box center [220, 101] width 441 height 203
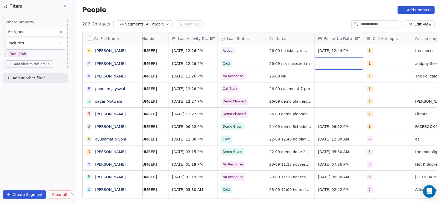
click at [322, 63] on div "grid" at bounding box center [339, 63] width 48 height 12
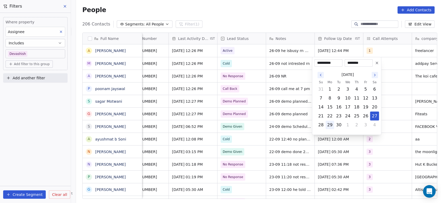
click at [331, 125] on button "29" at bounding box center [330, 125] width 8 height 8
type input "**********"
click at [305, 151] on html "On2Cook India Pvt. Ltd. Contacts People Marketing Workflows Campaigns Metrics &…" at bounding box center [220, 101] width 441 height 203
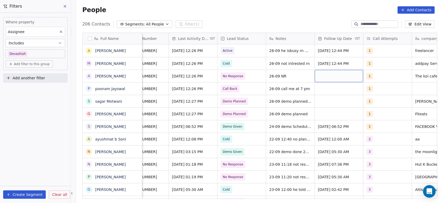
click at [327, 77] on div "grid" at bounding box center [339, 76] width 48 height 12
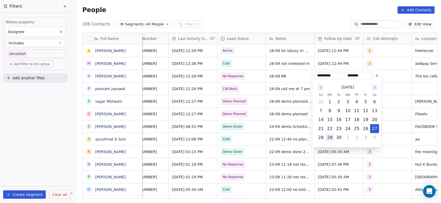
click at [328, 139] on button "29" at bounding box center [330, 138] width 8 height 8
type input "**********"
click at [285, 139] on html "On2Cook India Pvt. Ltd. Contacts People Marketing Workflows Campaigns Metrics &…" at bounding box center [220, 101] width 441 height 203
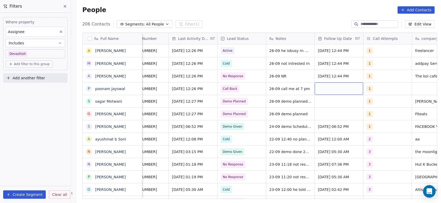
click at [322, 87] on div "grid" at bounding box center [339, 89] width 48 height 12
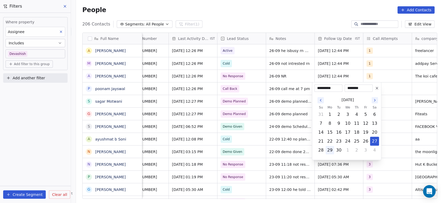
click at [331, 149] on button "29" at bounding box center [330, 150] width 8 height 8
type input "**********"
click at [302, 162] on html "On2Cook India Pvt. Ltd. Contacts People Marketing Workflows Campaigns Metrics &…" at bounding box center [220, 101] width 441 height 203
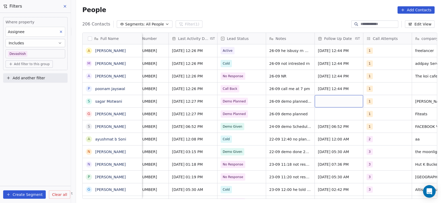
click at [329, 100] on div "grid" at bounding box center [339, 101] width 48 height 12
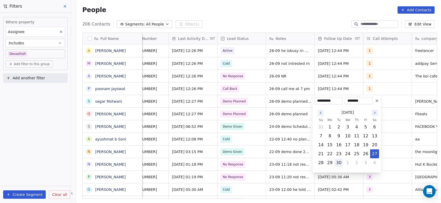
click at [338, 165] on button "30" at bounding box center [339, 163] width 8 height 8
type input "**********"
click at [272, 169] on html "On2Cook India Pvt. Ltd. Contacts People Marketing Workflows Campaigns Metrics &…" at bounding box center [220, 101] width 441 height 203
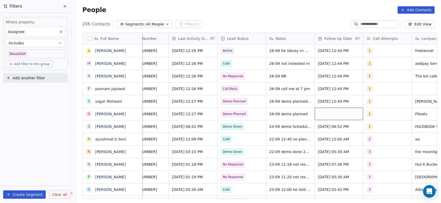
click at [330, 118] on div "grid" at bounding box center [339, 114] width 48 height 12
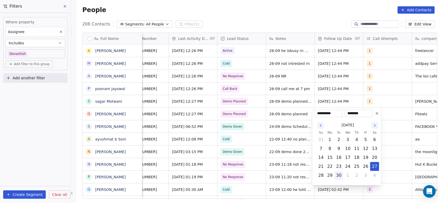
click at [337, 175] on button "30" at bounding box center [339, 176] width 8 height 8
type input "**********"
click at [287, 174] on html "On2Cook India Pvt. Ltd. Contacts People Marketing Workflows Campaigns Metrics &…" at bounding box center [220, 101] width 441 height 203
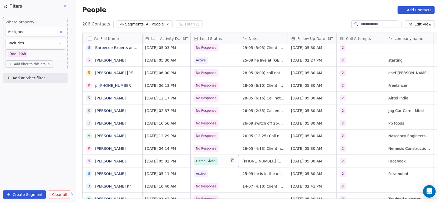
scroll to position [654, 0]
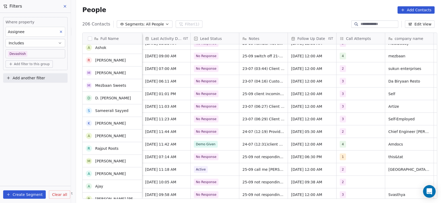
scroll to position [929, 0]
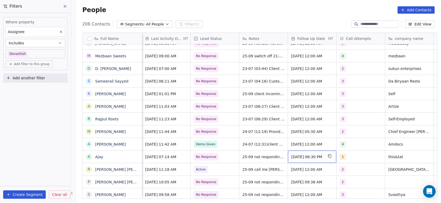
click at [306, 159] on span "[DATE] 06:30 PM" at bounding box center [307, 156] width 32 height 5
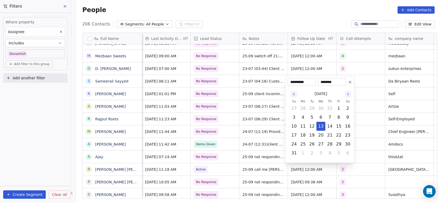
click at [346, 96] on button "Go to the Next Month" at bounding box center [348, 94] width 6 height 6
click at [346, 103] on icon "Go to the Next Month" at bounding box center [348, 103] width 4 height 4
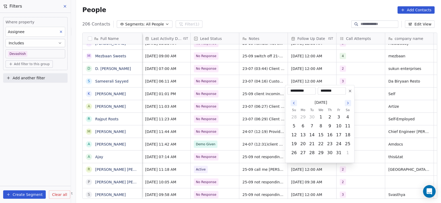
click at [346, 103] on icon "Go to the Next Month" at bounding box center [348, 103] width 4 height 4
click at [328, 135] on button "20" at bounding box center [330, 135] width 8 height 8
type input "**********"
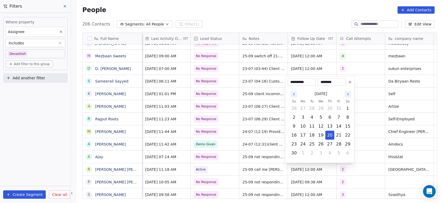
click at [358, 126] on html "On2Cook India Pvt. Ltd. Contacts People Marketing Workflows Campaigns Metrics &…" at bounding box center [220, 101] width 441 height 203
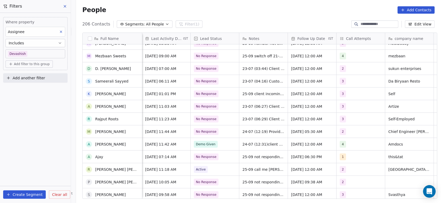
scroll to position [957, 0]
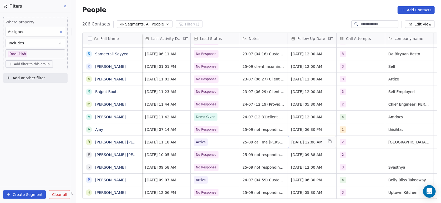
click at [298, 143] on span "[DATE] 12:00 AM" at bounding box center [307, 142] width 32 height 5
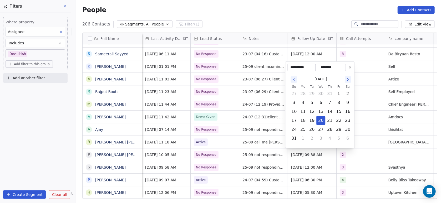
click at [347, 80] on icon "Go to the Next Month" at bounding box center [348, 80] width 4 height 4
click at [347, 88] on icon "Go to the Next Month" at bounding box center [348, 89] width 4 height 4
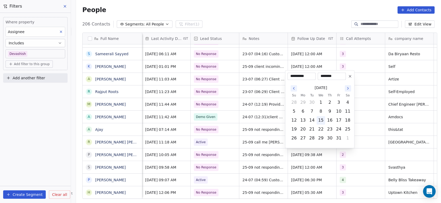
click at [324, 121] on button "15" at bounding box center [321, 121] width 8 height 8
type input "**********"
click at [356, 118] on html "On2Cook India Pvt. Ltd. Contacts People Marketing Workflows Campaigns Metrics &…" at bounding box center [220, 101] width 441 height 203
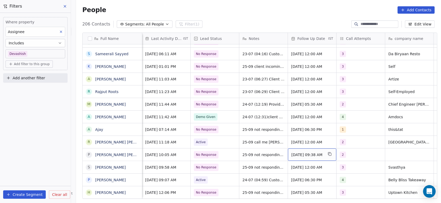
click at [306, 158] on div "[DATE] 09:38 AM" at bounding box center [312, 155] width 48 height 12
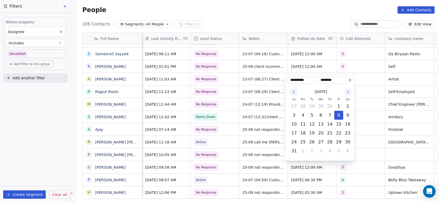
click at [349, 89] on button "Go to the Next Month" at bounding box center [348, 92] width 6 height 6
click at [349, 89] on icon at bounding box center [350, 89] width 4 height 4
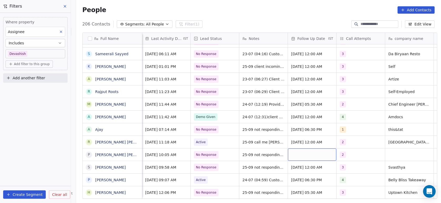
click at [315, 150] on div "grid" at bounding box center [312, 155] width 48 height 12
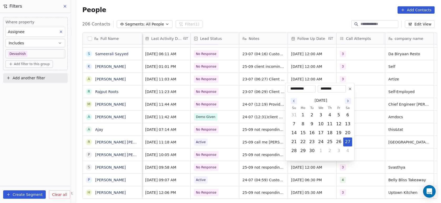
click at [345, 99] on div "[DATE]" at bounding box center [321, 101] width 63 height 10
drag, startPoint x: 345, startPoint y: 100, endPoint x: 326, endPoint y: 127, distance: 32.8
click at [326, 127] on div "September 2025 Su Mo Tu We Th Fr Sa 31 1 2 3 4 5 6 7 8 9 10 11 12 13 14 15 16 1…" at bounding box center [321, 126] width 63 height 60
click at [326, 127] on button "11" at bounding box center [330, 124] width 8 height 8
click at [345, 104] on button "Go to the Next Month" at bounding box center [348, 101] width 6 height 6
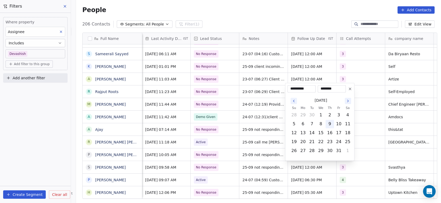
click at [330, 122] on button "9" at bounding box center [330, 124] width 8 height 8
type input "**********"
click at [360, 120] on html "On2Cook India Pvt. Ltd. Contacts People Marketing Workflows Campaigns Metrics &…" at bounding box center [220, 101] width 441 height 203
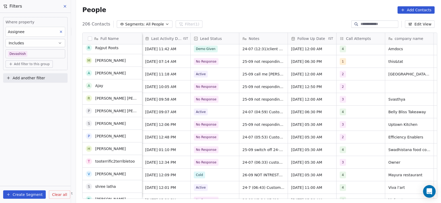
scroll to position [1025, 0]
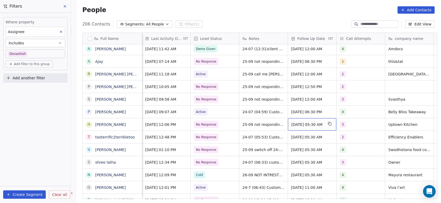
click at [298, 125] on span "[DATE] 05:30 AM" at bounding box center [307, 124] width 32 height 5
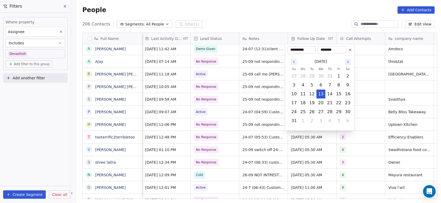
click at [349, 64] on button "Go to the Next Month" at bounding box center [348, 62] width 6 height 6
click at [349, 64] on html "On2Cook India Pvt. Ltd. Contacts People Marketing Workflows Campaigns Metrics &…" at bounding box center [220, 101] width 441 height 203
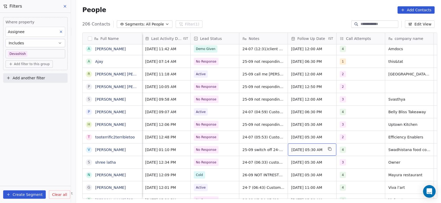
click at [301, 149] on span "[DATE] 05:30 AM" at bounding box center [307, 149] width 32 height 5
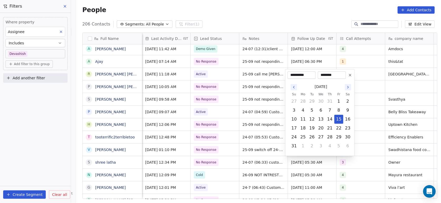
click at [347, 87] on icon "Go to the Next Month" at bounding box center [348, 87] width 4 height 4
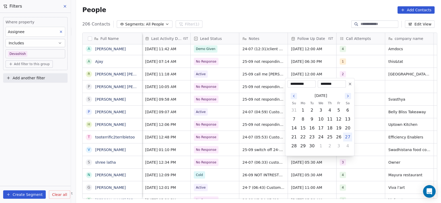
click at [347, 93] on button "Go to the Next Month" at bounding box center [348, 96] width 6 height 6
click at [337, 121] on button "10" at bounding box center [339, 119] width 8 height 8
type input "**********"
click at [363, 115] on html "On2Cook India Pvt. Ltd. Contacts People Marketing Workflows Campaigns Metrics &…" at bounding box center [220, 101] width 441 height 203
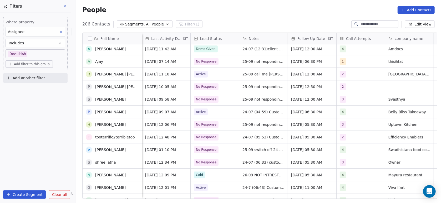
scroll to position [1047, 0]
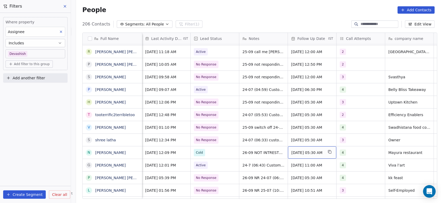
click at [305, 154] on span "[DATE] 05:30 AM" at bounding box center [307, 152] width 32 height 5
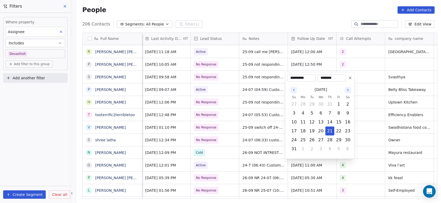
click at [348, 91] on icon "Go to the Next Month" at bounding box center [348, 90] width 1 height 2
click at [349, 97] on icon "Go to the Next Month" at bounding box center [348, 99] width 4 height 4
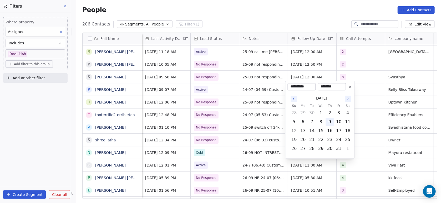
click at [328, 123] on button "9" at bounding box center [330, 122] width 8 height 8
type input "**********"
click at [371, 91] on html "On2Cook India Pvt. Ltd. Contacts People Marketing Workflows Campaigns Metrics &…" at bounding box center [220, 101] width 441 height 203
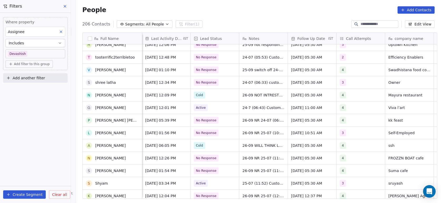
scroll to position [1106, 0]
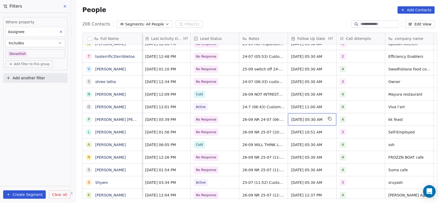
click at [308, 120] on span "[DATE] 05:30 AM" at bounding box center [307, 119] width 32 height 5
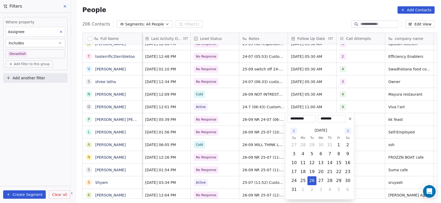
click at [347, 131] on icon "Go to the Next Month" at bounding box center [348, 131] width 4 height 4
click at [342, 162] on button "17" at bounding box center [339, 163] width 8 height 8
type input "**********"
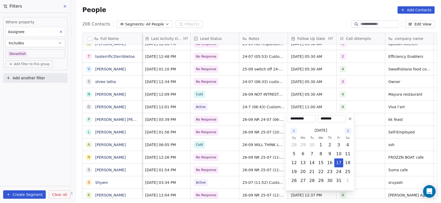
click at [368, 120] on html "On2Cook India Pvt. Ltd. Contacts People Marketing Workflows Campaigns Metrics &…" at bounding box center [220, 101] width 441 height 203
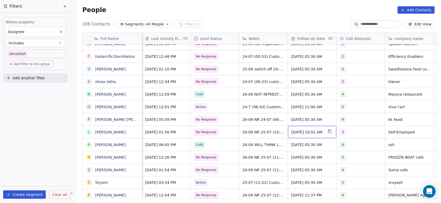
click at [316, 133] on span "[DATE] 10:51 AM" at bounding box center [307, 132] width 32 height 5
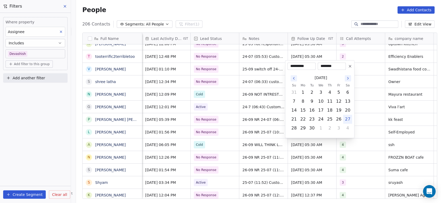
click at [349, 69] on button at bounding box center [350, 66] width 6 height 6
type input "**********"
type input "********"
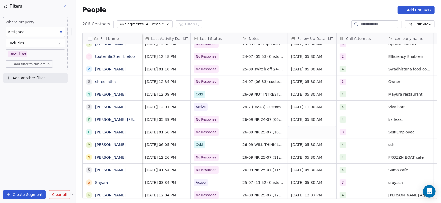
click at [323, 133] on div "grid" at bounding box center [312, 132] width 48 height 12
click at [318, 134] on div "grid" at bounding box center [312, 132] width 48 height 12
click at [318, 133] on div "grid" at bounding box center [312, 132] width 48 height 12
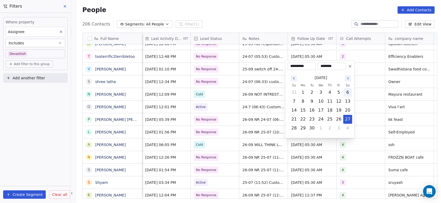
click at [346, 90] on button "6" at bounding box center [348, 92] width 8 height 8
click at [348, 78] on icon "Go to the Next Month" at bounding box center [348, 78] width 4 height 4
click at [329, 114] on button "16" at bounding box center [330, 110] width 8 height 8
type input "**********"
click at [369, 99] on html "On2Cook India Pvt. Ltd. Contacts People Marketing Workflows Campaigns Metrics &…" at bounding box center [220, 101] width 441 height 203
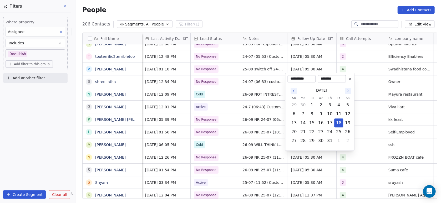
click at [348, 91] on icon "Go to the Next Month" at bounding box center [348, 91] width 4 height 4
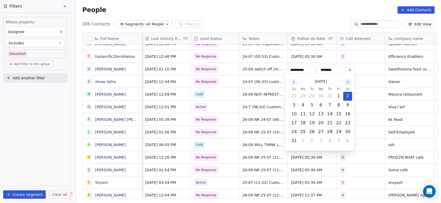
click at [348, 82] on icon "Go to the Next Month" at bounding box center [348, 82] width 4 height 4
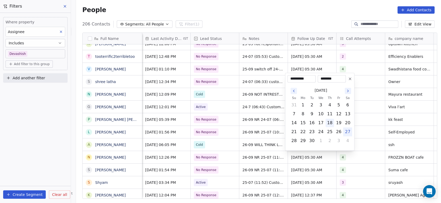
click at [332, 125] on button "18" at bounding box center [330, 123] width 8 height 8
click at [350, 92] on icon "Go to the Next Month" at bounding box center [348, 91] width 4 height 4
click at [329, 132] on button "23" at bounding box center [330, 132] width 8 height 8
type input "**********"
click at [366, 115] on html "On2Cook India Pvt. Ltd. Contacts People Marketing Workflows Campaigns Metrics &…" at bounding box center [220, 101] width 441 height 203
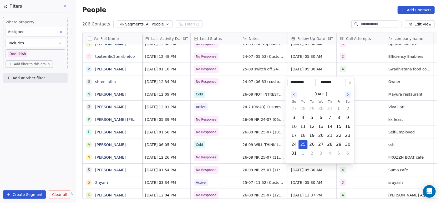
click at [348, 95] on icon "Go to the Next Month" at bounding box center [348, 95] width 4 height 4
click at [349, 86] on button at bounding box center [350, 83] width 6 height 6
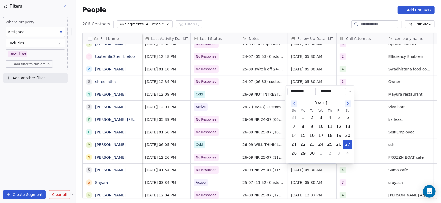
type input "**********"
type input "********"
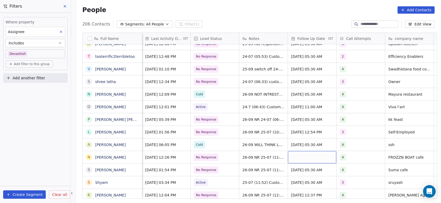
click at [321, 156] on div "grid" at bounding box center [312, 157] width 48 height 12
click at [321, 157] on div "grid" at bounding box center [312, 157] width 48 height 12
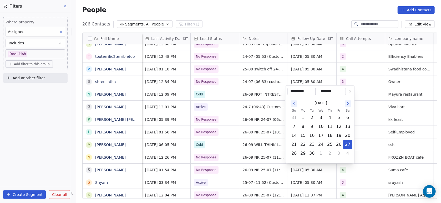
click at [349, 105] on icon "Go to the Next Month" at bounding box center [348, 104] width 4 height 4
click at [323, 152] on button "29" at bounding box center [321, 153] width 8 height 8
type input "**********"
click at [372, 121] on html "On2Cook India Pvt. Ltd. Contacts People Marketing Workflows Campaigns Metrics &…" at bounding box center [220, 101] width 441 height 203
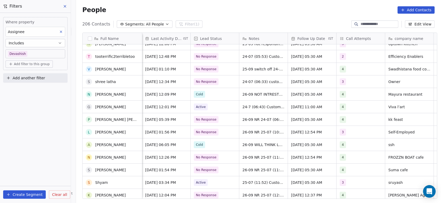
scroll to position [1136, 0]
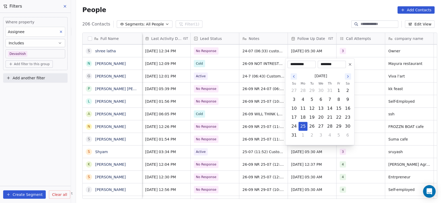
click at [348, 76] on icon "Go to the Next Month" at bounding box center [348, 76] width 4 height 4
click at [348, 87] on icon "Go to the Next Month" at bounding box center [348, 85] width 4 height 4
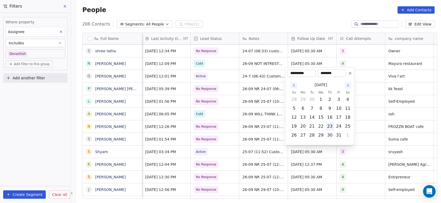
click at [330, 126] on button "23" at bounding box center [330, 126] width 8 height 8
type input "**********"
click at [374, 110] on html "On2Cook India Pvt. Ltd. Contacts People Marketing Workflows Campaigns Metrics &…" at bounding box center [220, 101] width 441 height 203
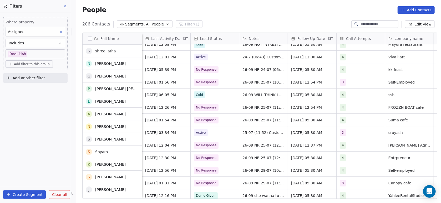
scroll to position [1156, 0]
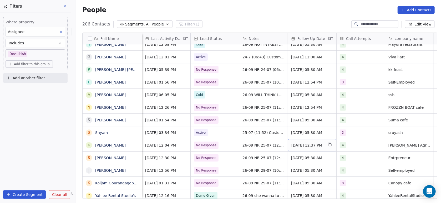
click at [320, 148] on div "[DATE] 12:37 PM" at bounding box center [312, 145] width 48 height 12
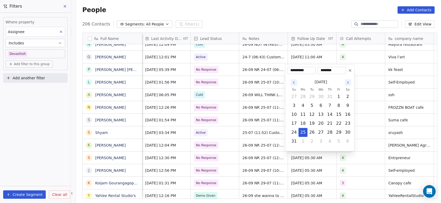
click at [348, 83] on icon "Go to the Next Month" at bounding box center [348, 82] width 4 height 4
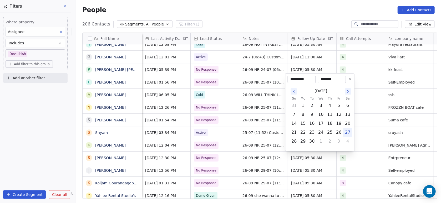
click at [346, 92] on icon "Go to the Next Month" at bounding box center [348, 91] width 4 height 4
click at [332, 135] on button "23" at bounding box center [330, 132] width 8 height 8
type input "**********"
click at [375, 116] on html "On2Cook India Pvt. Ltd. Contacts People Marketing Workflows Campaigns Metrics &…" at bounding box center [220, 101] width 441 height 203
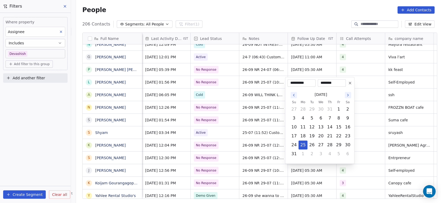
click at [348, 95] on icon "Go to the Next Month" at bounding box center [348, 95] width 4 height 4
click at [350, 85] on icon at bounding box center [350, 83] width 4 height 4
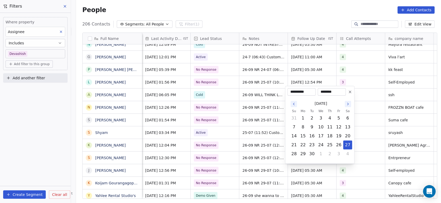
type input "**********"
type input "********"
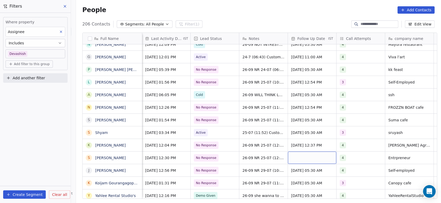
click at [320, 158] on div "grid" at bounding box center [312, 158] width 48 height 12
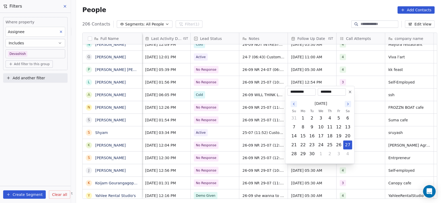
click at [348, 104] on icon "Go to the Next Month" at bounding box center [348, 104] width 4 height 4
click at [331, 143] on button "23" at bounding box center [330, 145] width 8 height 8
type input "**********"
click at [369, 128] on html "On2Cook India Pvt. Ltd. Contacts People Marketing Workflows Campaigns Metrics &…" at bounding box center [220, 101] width 441 height 203
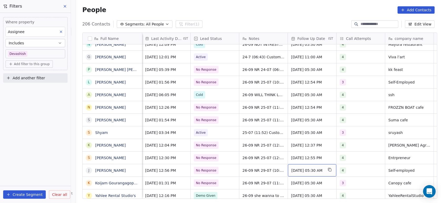
click at [322, 174] on div "[DATE] 05:30 AM" at bounding box center [312, 170] width 48 height 12
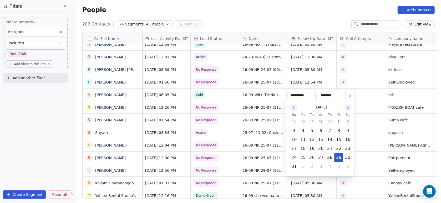
click at [350, 108] on icon "Go to the Next Month" at bounding box center [348, 108] width 4 height 4
click at [348, 118] on icon "Go to the Next Month" at bounding box center [348, 117] width 4 height 4
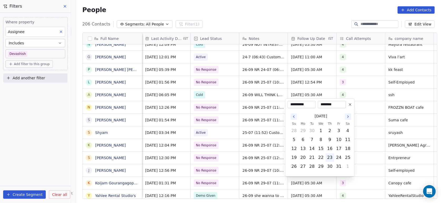
click at [331, 159] on button "23" at bounding box center [330, 158] width 8 height 8
type input "**********"
click at [370, 133] on html "On2Cook India Pvt. Ltd. Contacts People Marketing Workflows Campaigns Metrics &…" at bounding box center [220, 101] width 441 height 203
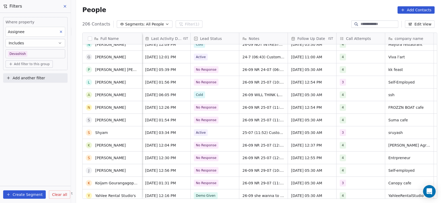
scroll to position [1206, 0]
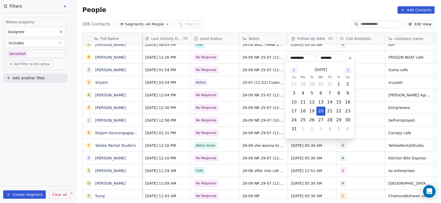
click at [348, 70] on icon "Go to the Next Month" at bounding box center [348, 70] width 4 height 4
click at [345, 80] on button "Go to the Next Month" at bounding box center [348, 79] width 6 height 6
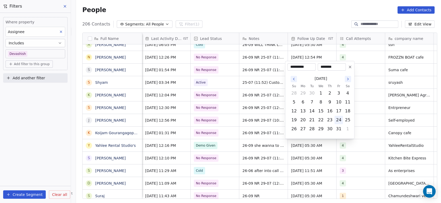
click at [335, 118] on button "24" at bounding box center [339, 120] width 8 height 8
type input "**********"
click at [375, 104] on html "On2Cook India Pvt. Ltd. Contacts People Marketing Workflows Campaigns Metrics &…" at bounding box center [220, 101] width 441 height 203
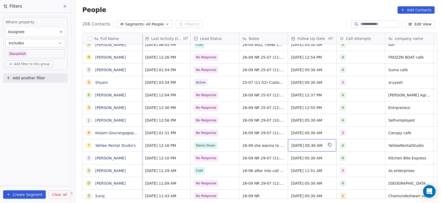
click at [324, 146] on span "[DATE] 05:30 AM" at bounding box center [307, 145] width 32 height 5
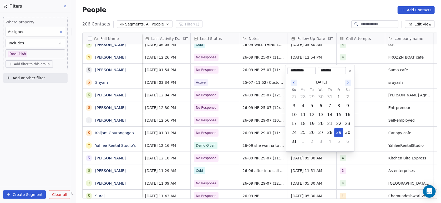
click at [348, 83] on icon "Go to the Next Month" at bounding box center [348, 83] width 4 height 4
click at [349, 93] on icon "Go to the Next Month" at bounding box center [348, 92] width 4 height 4
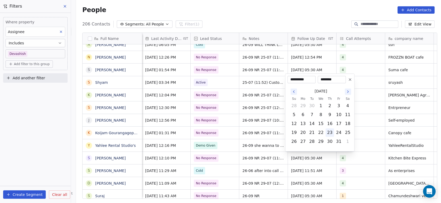
click at [332, 129] on button "23" at bounding box center [330, 133] width 8 height 8
type input "**********"
click at [370, 117] on html "On2Cook India Pvt. Ltd. Contacts People Marketing Workflows Campaigns Metrics &…" at bounding box center [220, 101] width 441 height 203
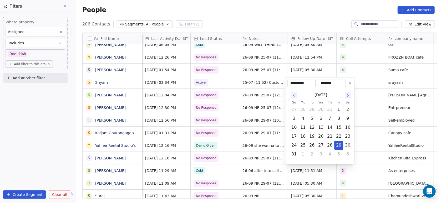
click at [348, 95] on icon "Go to the Next Month" at bounding box center [348, 95] width 4 height 4
click at [348, 104] on icon "Go to the Next Month" at bounding box center [348, 104] width 4 height 4
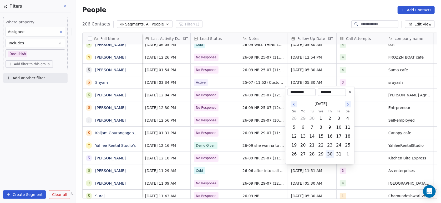
click at [333, 152] on button "30" at bounding box center [330, 154] width 8 height 8
type input "**********"
click at [368, 124] on html "On2Cook India Pvt. Ltd. Contacts People Marketing Workflows Campaigns Metrics &…" at bounding box center [220, 101] width 441 height 203
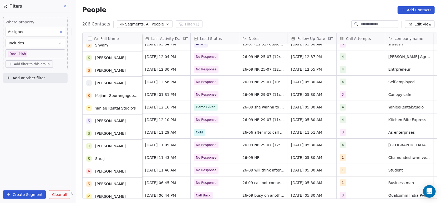
scroll to position [1244, 0]
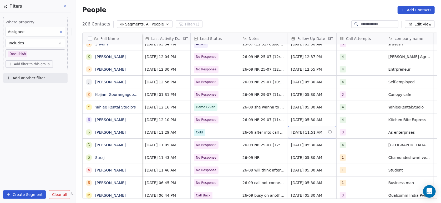
click at [320, 133] on span "[DATE] 11:51 AM" at bounding box center [307, 132] width 32 height 5
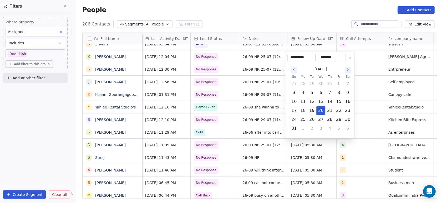
click at [348, 69] on icon "Go to the Next Month" at bounding box center [348, 70] width 4 height 4
click at [348, 78] on icon "Go to the Next Month" at bounding box center [348, 79] width 4 height 4
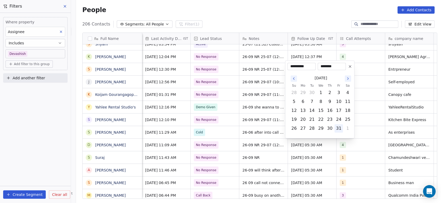
click at [339, 127] on button "31" at bounding box center [339, 128] width 8 height 8
type input "**********"
click at [373, 114] on html "On2Cook India Pvt. Ltd. Contacts People Marketing Workflows Campaigns Metrics &…" at bounding box center [220, 101] width 441 height 203
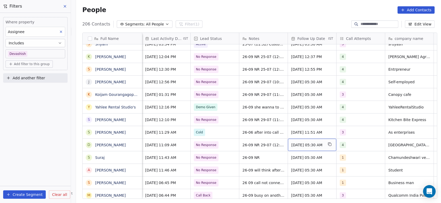
click at [324, 149] on div "[DATE] 05:30 AM" at bounding box center [312, 145] width 48 height 12
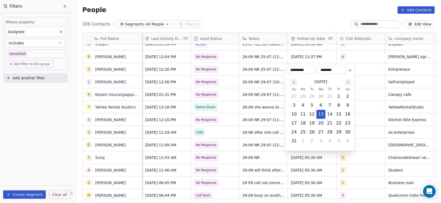
click at [348, 82] on icon "Go to the Next Month" at bounding box center [348, 82] width 4 height 4
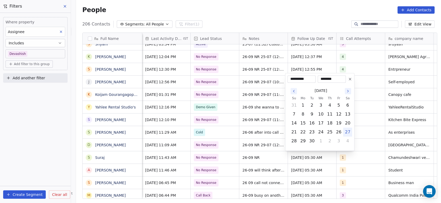
click at [350, 92] on icon "Go to the Next Month" at bounding box center [348, 91] width 4 height 4
click at [333, 133] on button "23" at bounding box center [330, 132] width 8 height 8
type input "**********"
click at [373, 115] on html "On2Cook India Pvt. Ltd. Contacts People Marketing Workflows Campaigns Metrics &…" at bounding box center [220, 101] width 441 height 203
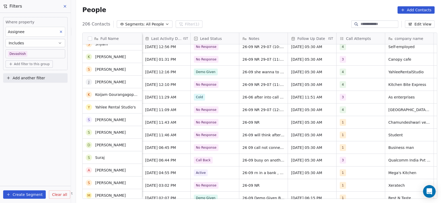
scroll to position [1280, 0]
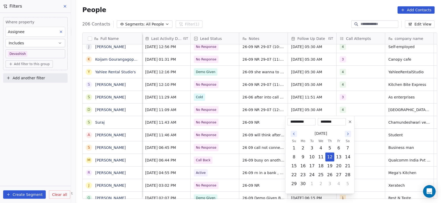
click at [349, 135] on icon "Go to the Next Month" at bounding box center [348, 134] width 4 height 4
click at [348, 135] on icon "Go to the Next Month" at bounding box center [348, 134] width 4 height 4
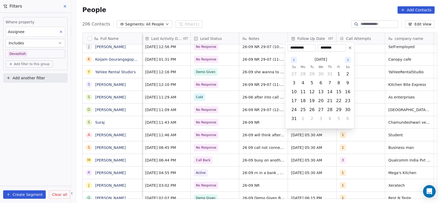
click at [349, 63] on button "Go to the Next Month" at bounding box center [348, 60] width 6 height 6
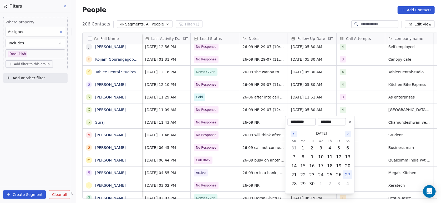
click at [349, 135] on icon "Go to the Next Month" at bounding box center [348, 134] width 4 height 4
click at [341, 177] on button "24" at bounding box center [339, 175] width 8 height 8
type input "**********"
click at [375, 150] on html "On2Cook India Pvt. Ltd. Contacts People Marketing Workflows Campaigns Metrics &…" at bounding box center [220, 101] width 441 height 203
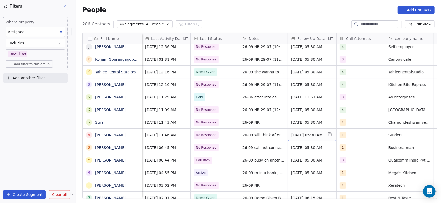
click at [321, 136] on span "[DATE] 05:30 AM" at bounding box center [307, 135] width 32 height 5
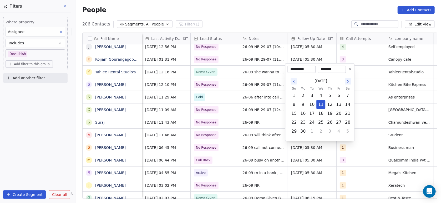
click at [349, 82] on icon "Go to the Next Month" at bounding box center [348, 81] width 4 height 4
click at [348, 83] on icon "Go to the Next Month" at bounding box center [348, 81] width 4 height 4
click at [348, 72] on icon "Go to the Next Month" at bounding box center [348, 73] width 4 height 4
click at [348, 81] on icon "Go to the Next Month" at bounding box center [348, 81] width 4 height 4
click at [333, 124] on button "23" at bounding box center [330, 122] width 8 height 8
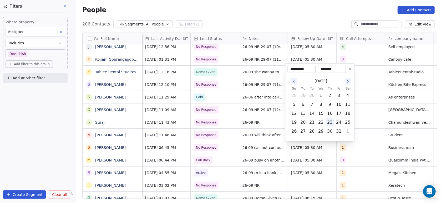
type input "**********"
click at [370, 112] on html "On2Cook India Pvt. Ltd. Contacts People Marketing Workflows Campaigns Metrics &…" at bounding box center [220, 101] width 441 height 203
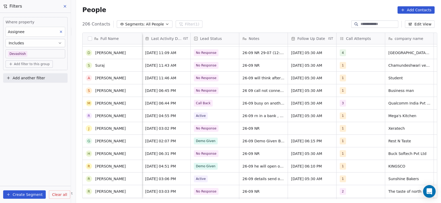
scroll to position [1338, 0]
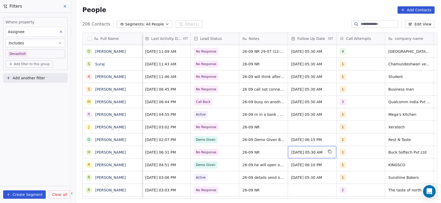
click at [324, 154] on span "[DATE] 05:30 AM" at bounding box center [307, 152] width 32 height 5
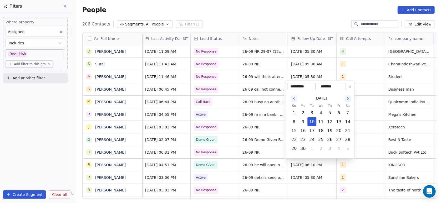
click at [348, 99] on icon "Go to the Next Month" at bounding box center [348, 99] width 4 height 4
click at [348, 90] on icon "Go to the Next Month" at bounding box center [348, 90] width 4 height 4
click at [348, 99] on icon "Go to the Next Month" at bounding box center [348, 99] width 4 height 4
click at [331, 139] on button "23" at bounding box center [330, 140] width 8 height 8
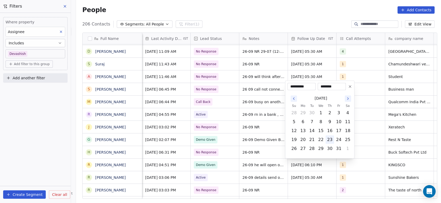
type input "**********"
click at [369, 122] on html "On2Cook India Pvt. Ltd. Contacts People Marketing Workflows Campaigns Metrics &…" at bounding box center [220, 101] width 441 height 203
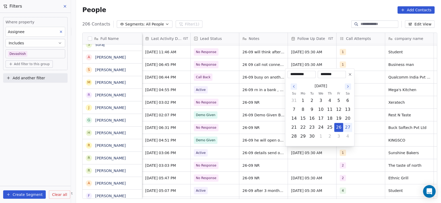
scroll to position [1363, 0]
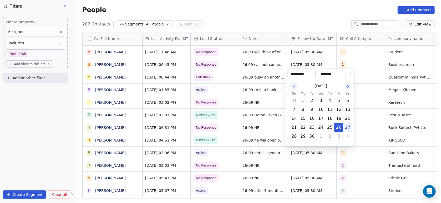
click at [349, 170] on html "On2Cook India Pvt. Ltd. Contacts People Marketing Workflows Campaigns Metrics &…" at bounding box center [220, 101] width 441 height 203
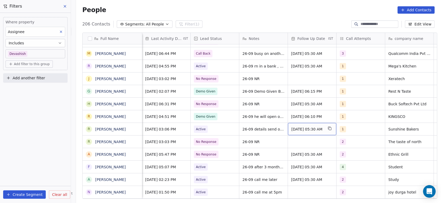
click at [323, 127] on span "[DATE] 05:30 AM" at bounding box center [307, 129] width 32 height 5
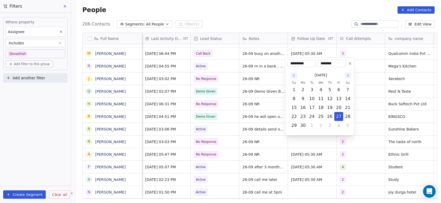
click at [348, 75] on icon "Go to the Next Month" at bounding box center [348, 76] width 4 height 4
click at [349, 69] on button "Go to the Next Month" at bounding box center [348, 67] width 6 height 6
click at [347, 77] on icon "Go to the Next Month" at bounding box center [348, 76] width 4 height 4
click at [329, 115] on button "23" at bounding box center [330, 117] width 8 height 8
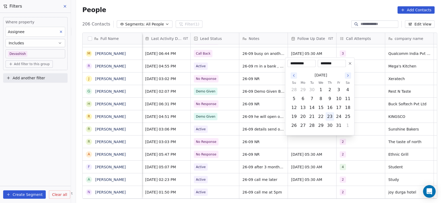
type input "**********"
click at [374, 112] on html "On2Cook India Pvt. Ltd. Contacts People Marketing Workflows Campaigns Metrics &…" at bounding box center [220, 101] width 441 height 203
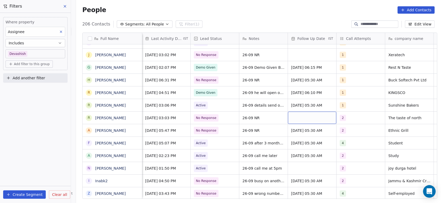
click at [325, 117] on div "grid" at bounding box center [312, 118] width 48 height 12
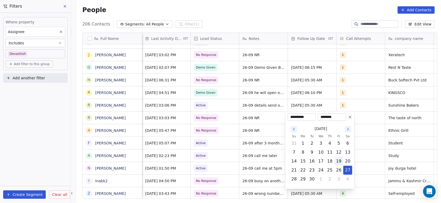
click at [338, 159] on button "19" at bounding box center [339, 161] width 8 height 8
type input "**********"
click at [348, 129] on icon "Go to the Next Month" at bounding box center [348, 129] width 4 height 4
click at [375, 125] on html "On2Cook India Pvt. Ltd. Contacts People Marketing Workflows Campaigns Metrics &…" at bounding box center [220, 101] width 441 height 203
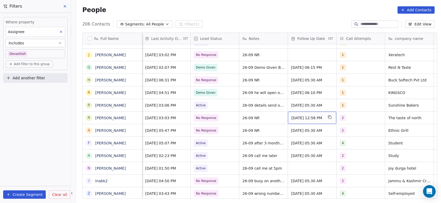
click at [326, 122] on div "Sep 19, 2025 12:56 PM" at bounding box center [312, 118] width 48 height 12
click at [320, 119] on span "Sep 19, 2025 12:56 PM" at bounding box center [307, 117] width 32 height 5
click at [321, 119] on span "Sep 19, 2025 12:56 PM" at bounding box center [307, 117] width 32 height 5
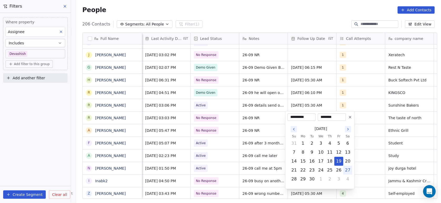
click at [348, 129] on icon "Go to the Next Month" at bounding box center [348, 129] width 4 height 4
click at [328, 158] on button "16" at bounding box center [330, 161] width 8 height 8
type input "**********"
click at [362, 150] on html "On2Cook India Pvt. Ltd. Contacts People Marketing Workflows Campaigns Metrics &…" at bounding box center [220, 101] width 441 height 203
click at [365, 147] on html "On2Cook India Pvt. Ltd. Contacts People Marketing Workflows Campaigns Metrics &…" at bounding box center [220, 101] width 441 height 203
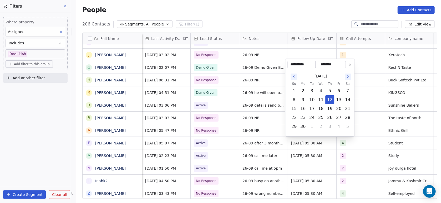
click at [348, 77] on icon "Go to the Next Month" at bounding box center [348, 77] width 4 height 4
click at [349, 78] on button "2" at bounding box center [348, 82] width 8 height 8
click at [348, 68] on icon "Go to the Next Month" at bounding box center [348, 68] width 4 height 4
click at [348, 77] on icon "Go to the Next Month" at bounding box center [348, 77] width 4 height 4
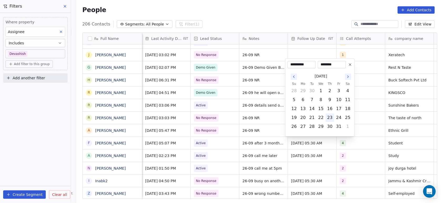
click at [334, 118] on button "23" at bounding box center [330, 118] width 8 height 8
type input "**********"
click at [372, 122] on html "On2Cook India Pvt. Ltd. Contacts People Marketing Workflows Campaigns Metrics &…" at bounding box center [220, 101] width 441 height 203
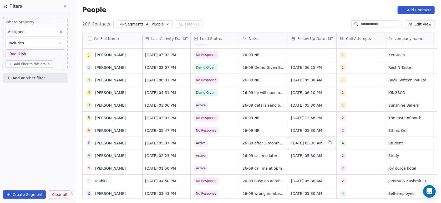
click at [325, 147] on div "[DATE] 05:30 AM" at bounding box center [312, 143] width 48 height 12
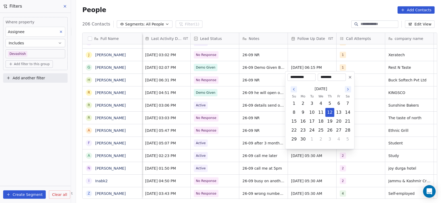
click at [347, 89] on icon "Go to the Next Month" at bounding box center [348, 89] width 4 height 4
click at [348, 89] on icon "Go to the Next Month" at bounding box center [348, 89] width 4 height 4
click at [347, 81] on icon "Go to the Next Month" at bounding box center [348, 80] width 4 height 4
click at [348, 89] on icon "Go to the Next Month" at bounding box center [348, 89] width 4 height 4
click at [333, 130] on button "23" at bounding box center [330, 130] width 8 height 8
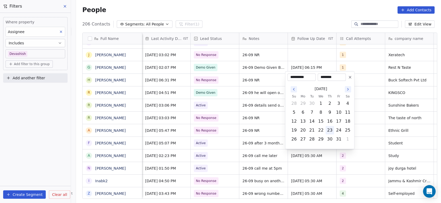
type input "**********"
click at [370, 129] on html "On2Cook India Pvt. Ltd. Contacts People Marketing Workflows Campaigns Metrics &…" at bounding box center [220, 101] width 441 height 203
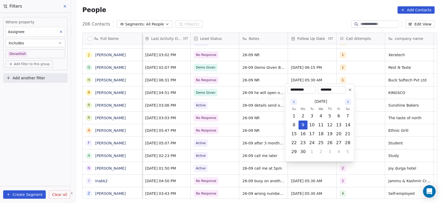
click at [348, 102] on icon "Go to the Next Month" at bounding box center [348, 102] width 4 height 4
click at [347, 102] on icon "Go to the Next Month" at bounding box center [348, 102] width 4 height 4
click at [348, 93] on icon "Go to the Next Month" at bounding box center [348, 93] width 4 height 4
click at [348, 102] on icon "Go to the Next Month" at bounding box center [348, 102] width 4 height 4
click at [334, 145] on button "23" at bounding box center [330, 143] width 8 height 8
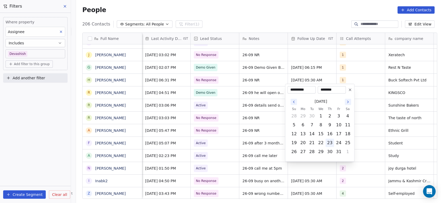
type input "**********"
click at [371, 128] on html "On2Cook India Pvt. Ltd. Contacts People Marketing Workflows Campaigns Metrics &…" at bounding box center [220, 101] width 441 height 203
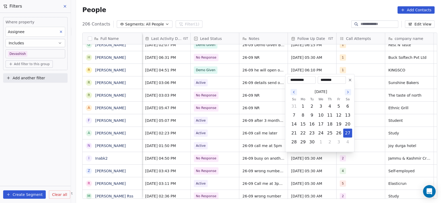
click at [348, 92] on icon "Go to the Next Month" at bounding box center [348, 92] width 4 height 4
click at [333, 129] on button "23" at bounding box center [330, 133] width 8 height 8
type input "**********"
click at [372, 114] on html "On2Cook India Pvt. Ltd. Contacts People Marketing Workflows Campaigns Metrics &…" at bounding box center [220, 101] width 441 height 203
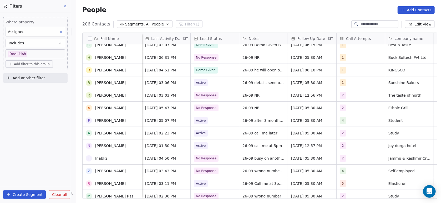
scroll to position [1452, 0]
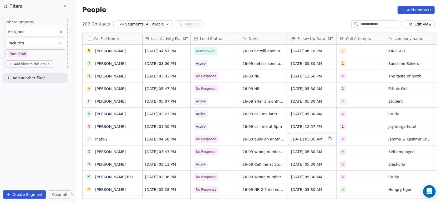
click at [324, 142] on div "[DATE] 05:30 AM" at bounding box center [312, 139] width 48 height 12
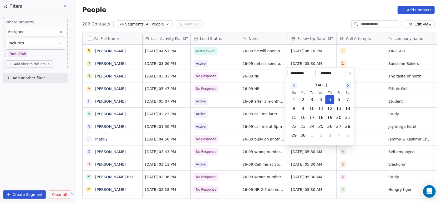
click at [348, 85] on icon "Go to the Next Month" at bounding box center [348, 86] width 4 height 4
click at [348, 77] on icon "Go to the Next Month" at bounding box center [348, 77] width 4 height 4
click at [348, 86] on icon "Go to the Next Month" at bounding box center [348, 86] width 4 height 4
click at [334, 128] on button "23" at bounding box center [330, 127] width 8 height 8
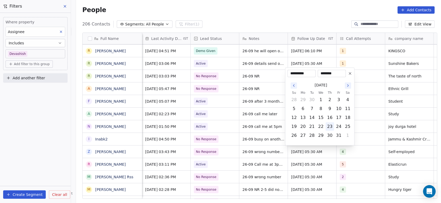
type input "**********"
click at [370, 117] on html "On2Cook India Pvt. Ltd. Contacts People Marketing Workflows Campaigns Metrics &…" at bounding box center [220, 101] width 441 height 203
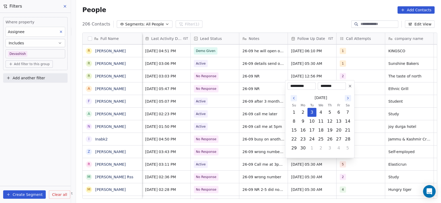
click at [347, 98] on icon "Go to the Next Month" at bounding box center [348, 98] width 4 height 4
click at [348, 98] on icon "Go to the Next Month" at bounding box center [348, 98] width 4 height 4
click at [350, 89] on icon "Go to the Next Month" at bounding box center [348, 89] width 4 height 4
click at [348, 99] on icon "Go to the Next Month" at bounding box center [348, 98] width 1 height 2
click at [336, 136] on button "24" at bounding box center [339, 139] width 8 height 8
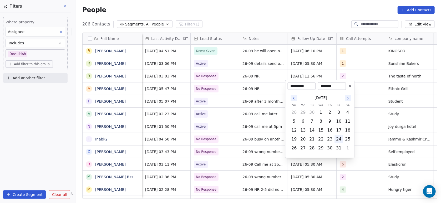
type input "**********"
click at [373, 116] on html "On2Cook India Pvt. Ltd. Contacts People Marketing Workflows Campaigns Metrics &…" at bounding box center [220, 101] width 441 height 203
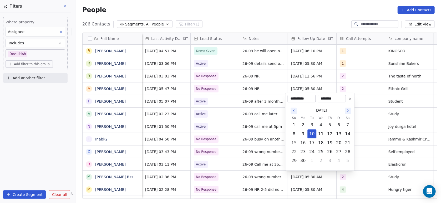
click at [347, 112] on icon "Go to the Next Month" at bounding box center [348, 111] width 4 height 4
click at [348, 102] on icon "Go to the Next Month" at bounding box center [348, 102] width 4 height 4
click at [348, 111] on icon "Go to the Next Month" at bounding box center [348, 111] width 4 height 4
click at [337, 148] on button "24" at bounding box center [339, 152] width 8 height 8
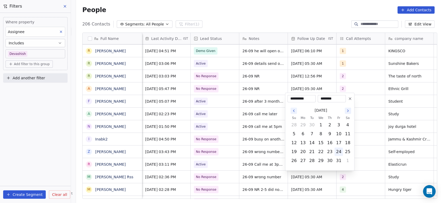
type input "**********"
click at [373, 129] on html "On2Cook India Pvt. Ltd. Contacts People Marketing Workflows Campaigns Metrics &…" at bounding box center [220, 101] width 441 height 203
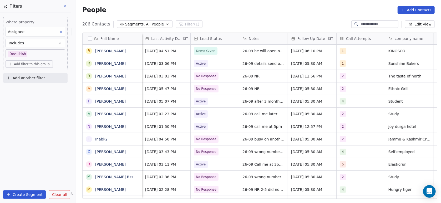
scroll to position [1453, 0]
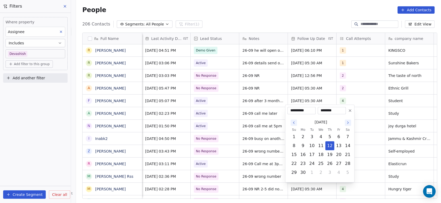
click at [348, 123] on icon "Go to the Next Month" at bounding box center [348, 123] width 4 height 4
click at [348, 124] on icon "Go to the Next Month" at bounding box center [348, 123] width 1 height 2
click at [348, 114] on icon "Go to the Next Month" at bounding box center [348, 114] width 4 height 4
click at [348, 123] on icon "Go to the Next Month" at bounding box center [348, 123] width 4 height 4
click at [330, 162] on button "23" at bounding box center [330, 164] width 8 height 8
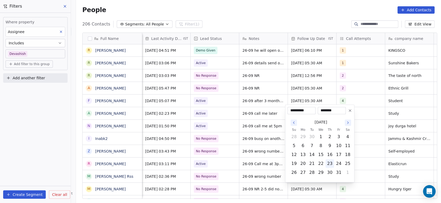
type input "**********"
click at [373, 128] on html "On2Cook India Pvt. Ltd. Contacts People Marketing Workflows Campaigns Metrics &…" at bounding box center [220, 101] width 441 height 203
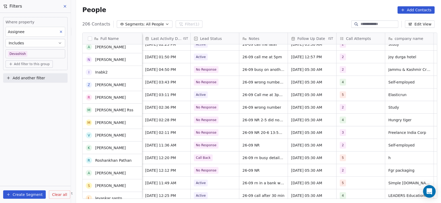
scroll to position [1525, 0]
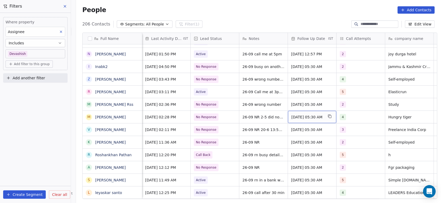
click at [330, 117] on button "grid" at bounding box center [330, 116] width 6 height 6
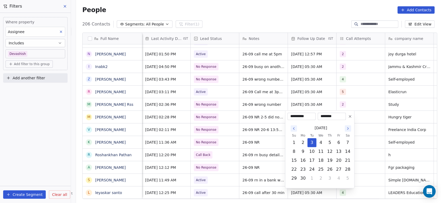
click at [348, 128] on icon "Go to the Next Month" at bounding box center [348, 129] width 4 height 4
click at [350, 129] on icon "Go to the Next Month" at bounding box center [348, 129] width 4 height 4
click at [334, 161] on button "16" at bounding box center [330, 161] width 8 height 8
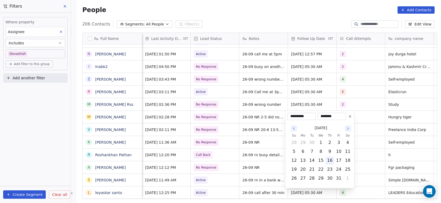
type input "**********"
click at [375, 129] on html "On2Cook India Pvt. Ltd. Contacts People Marketing Workflows Campaigns Metrics &…" at bounding box center [220, 101] width 441 height 203
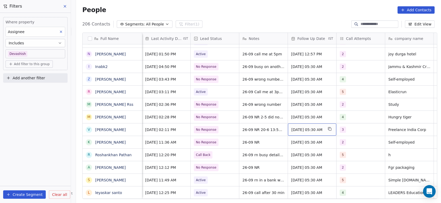
click at [324, 132] on span "[DATE] 05:30 AM" at bounding box center [307, 129] width 32 height 5
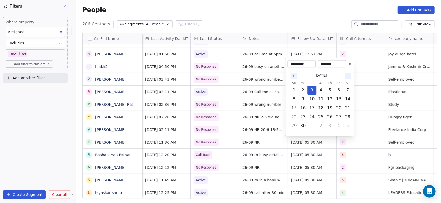
click at [348, 76] on icon "Go to the Next Month" at bounding box center [348, 76] width 4 height 4
click at [347, 76] on icon "Go to the Next Month" at bounding box center [348, 76] width 4 height 4
click at [348, 67] on icon "Go to the Next Month" at bounding box center [348, 67] width 4 height 4
click at [348, 76] on icon "Go to the Next Month" at bounding box center [348, 76] width 4 height 4
click at [334, 117] on button "23" at bounding box center [330, 117] width 8 height 8
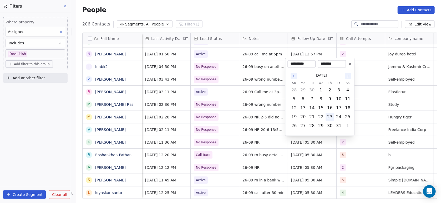
type input "**********"
click at [373, 123] on html "On2Cook India Pvt. Ltd. Contacts People Marketing Workflows Campaigns Metrics &…" at bounding box center [220, 101] width 441 height 203
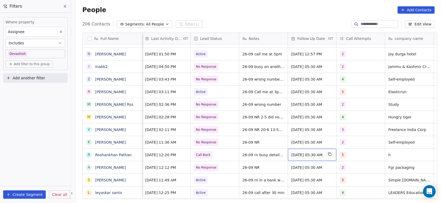
click at [325, 149] on div "[DATE] 05:30 AM" at bounding box center [312, 155] width 48 height 12
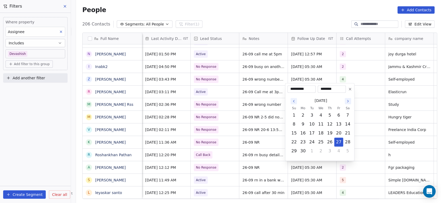
click at [346, 102] on icon "Go to the Next Month" at bounding box center [348, 101] width 4 height 4
click at [348, 101] on icon "Go to the Next Month" at bounding box center [348, 101] width 4 height 4
click at [348, 92] on icon "Go to the Next Month" at bounding box center [348, 92] width 4 height 4
click at [348, 101] on icon "Go to the Next Month" at bounding box center [348, 101] width 4 height 4
click at [334, 139] on button "23" at bounding box center [330, 142] width 8 height 8
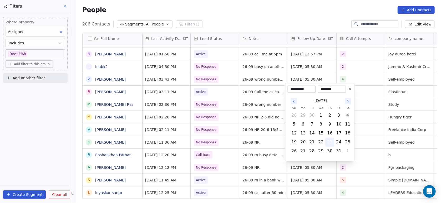
type input "**********"
click at [377, 127] on html "On2Cook India Pvt. Ltd. Contacts People Marketing Workflows Campaigns Metrics &…" at bounding box center [220, 101] width 441 height 203
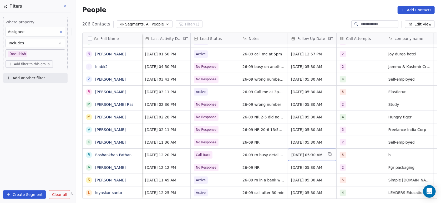
click at [321, 149] on div "Oct 23, 2025 05:30 AM" at bounding box center [312, 155] width 48 height 12
click at [321, 145] on div "[DATE] 05:30 AM" at bounding box center [312, 142] width 48 height 12
click at [322, 143] on span "[DATE] 05:30 AM" at bounding box center [307, 142] width 32 height 5
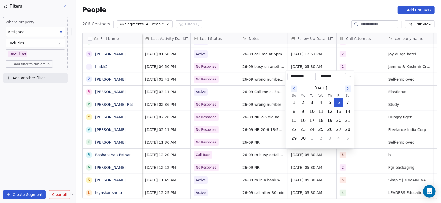
click at [348, 88] on icon "Go to the Next Month" at bounding box center [348, 89] width 4 height 4
click at [348, 80] on icon "Go to the Next Month" at bounding box center [348, 80] width 4 height 4
click at [349, 90] on icon "Go to the Next Month" at bounding box center [348, 89] width 4 height 4
click at [334, 119] on button "16" at bounding box center [330, 121] width 8 height 8
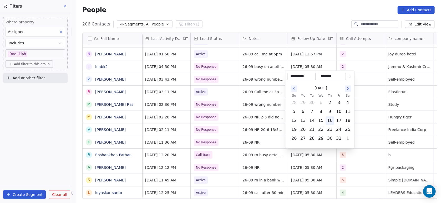
type input "**********"
click at [372, 114] on html "On2Cook India Pvt. Ltd. Contacts People Marketing Workflows Campaigns Metrics &…" at bounding box center [220, 101] width 441 height 203
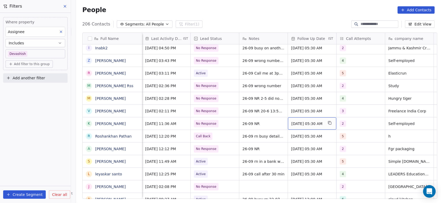
scroll to position [1544, 0]
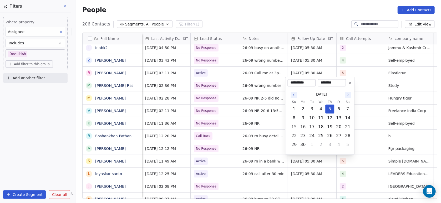
click at [347, 95] on icon "Go to the Next Month" at bounding box center [348, 95] width 4 height 4
click at [348, 95] on icon "Go to the Next Month" at bounding box center [348, 95] width 4 height 4
click at [350, 97] on button "2" at bounding box center [348, 100] width 8 height 8
click at [348, 86] on icon "Go to the Next Month" at bounding box center [348, 86] width 4 height 4
click at [349, 93] on icon "Go to the Next Month" at bounding box center [348, 95] width 4 height 4
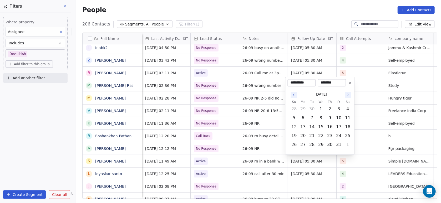
click at [348, 98] on button "Go to the Next Month" at bounding box center [348, 95] width 6 height 6
click at [332, 124] on button "20" at bounding box center [330, 127] width 8 height 8
type input "**********"
click at [377, 103] on html "On2Cook India Pvt. Ltd. Contacts People Marketing Workflows Campaigns Metrics &…" at bounding box center [220, 101] width 441 height 203
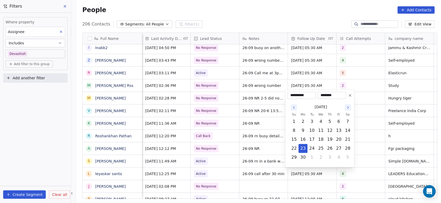
click at [348, 107] on icon "Go to the Next Month" at bounding box center [348, 107] width 4 height 4
click at [348, 108] on icon "Go to the Next Month" at bounding box center [348, 107] width 4 height 4
click at [349, 109] on button "2" at bounding box center [348, 113] width 8 height 8
click at [349, 100] on icon "Go to the Next Month" at bounding box center [348, 99] width 4 height 4
click at [348, 107] on icon "Go to the Next Month" at bounding box center [348, 107] width 4 height 4
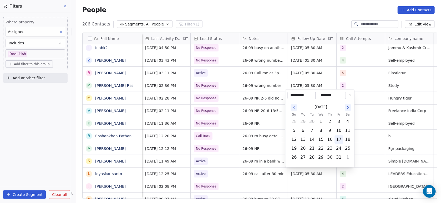
click at [339, 143] on button "17" at bounding box center [339, 139] width 8 height 8
type input "**********"
click at [372, 136] on html "On2Cook India Pvt. Ltd. Contacts People Marketing Workflows Campaigns Metrics &…" at bounding box center [220, 101] width 441 height 203
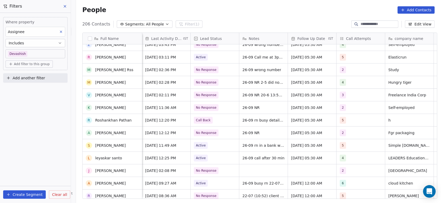
scroll to position [1562, 0]
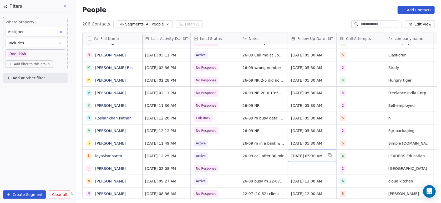
click at [324, 155] on span "[DATE] 05:30 AM" at bounding box center [307, 156] width 32 height 5
click at [317, 159] on div "[DATE] 05:30 AM" at bounding box center [312, 156] width 48 height 12
click at [317, 156] on span "[DATE] 05:30 AM" at bounding box center [307, 156] width 32 height 5
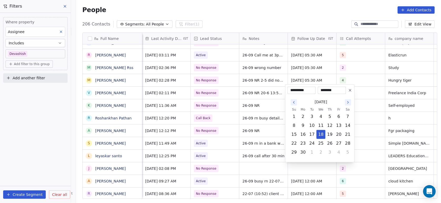
click at [348, 102] on icon "Go to the Next Month" at bounding box center [348, 102] width 4 height 4
click at [348, 94] on icon "Go to the Next Month" at bounding box center [348, 94] width 4 height 4
click at [348, 102] on icon "Go to the Next Month" at bounding box center [348, 102] width 4 height 4
click at [332, 137] on button "16" at bounding box center [330, 134] width 8 height 8
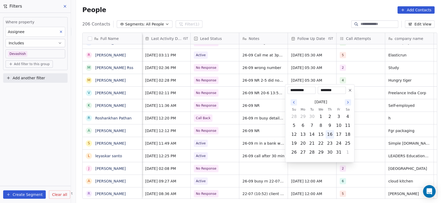
type input "**********"
click at [372, 126] on html "On2Cook India Pvt. Ltd. Contacts People Marketing Workflows Campaigns Metrics &…" at bounding box center [220, 101] width 441 height 203
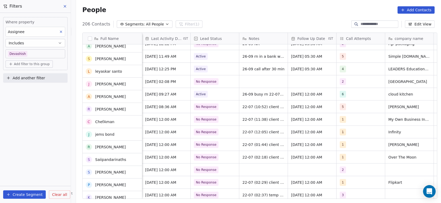
scroll to position [1663, 0]
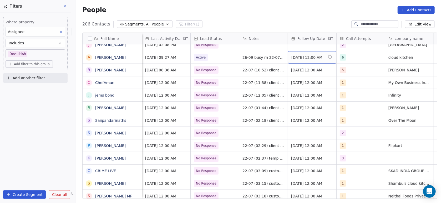
click at [323, 59] on span "[DATE] 12:00 AM" at bounding box center [307, 57] width 32 height 5
click at [324, 60] on div "[DATE] 12:00 AM" at bounding box center [312, 57] width 48 height 12
click at [320, 59] on span "[DATE] 12:00 AM" at bounding box center [307, 57] width 32 height 5
click at [320, 60] on div "[DATE] 12:00 AM" at bounding box center [312, 57] width 48 height 12
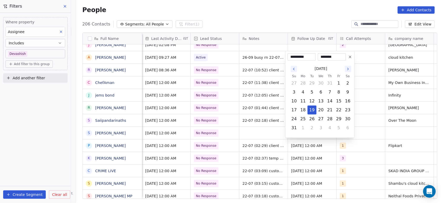
click at [348, 69] on icon "Go to the Next Month" at bounding box center [348, 69] width 4 height 4
click at [333, 95] on button "9" at bounding box center [330, 92] width 8 height 8
type input "**********"
click at [375, 96] on html "On2Cook India Pvt. Ltd. Contacts People Marketing Workflows Campaigns Metrics &…" at bounding box center [220, 101] width 441 height 203
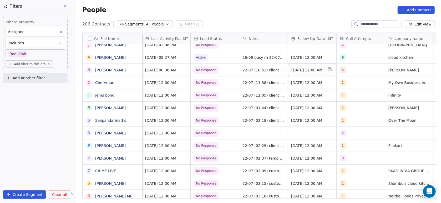
click at [324, 73] on div "[DATE] 12:00 AM" at bounding box center [312, 70] width 48 height 12
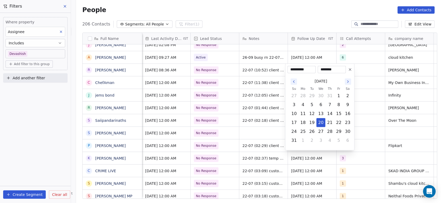
click at [349, 82] on icon "Go to the Next Month" at bounding box center [348, 82] width 4 height 4
click at [348, 83] on icon "Go to the Next Month" at bounding box center [348, 82] width 4 height 4
click at [348, 84] on button "Go to the Next Month" at bounding box center [348, 82] width 6 height 6
click at [337, 114] on button "14" at bounding box center [339, 114] width 8 height 8
type input "**********"
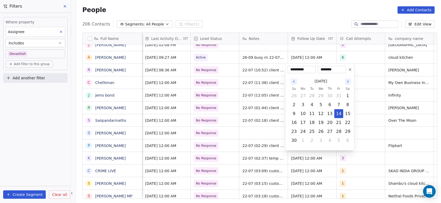
click at [375, 100] on html "On2Cook India Pvt. Ltd. Contacts People Marketing Workflows Campaigns Metrics &…" at bounding box center [220, 101] width 441 height 203
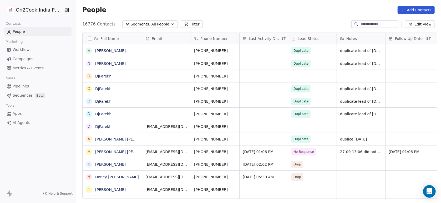
scroll to position [173, 362]
click at [184, 24] on button "Filter" at bounding box center [192, 24] width 22 height 7
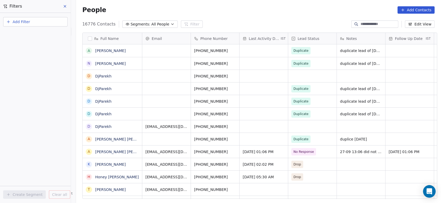
click at [57, 24] on button "Add Filter" at bounding box center [35, 21] width 64 height 9
click at [33, 37] on span "Contact properties" at bounding box center [26, 34] width 34 height 6
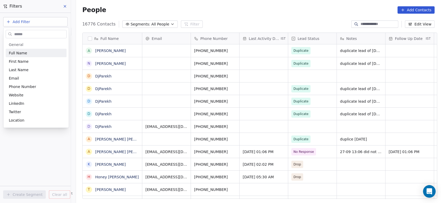
click at [33, 37] on div "General Full Name First Name Last Name Email Phone Number Website LinkedIn Twit…" at bounding box center [35, 78] width 65 height 100
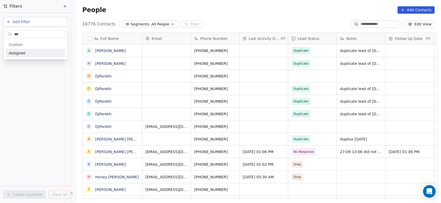
type input "***"
click at [17, 52] on span "Assignee" at bounding box center [17, 53] width 17 height 5
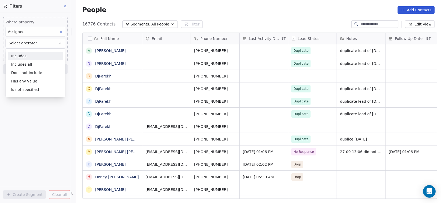
click at [25, 58] on div "Includes" at bounding box center [35, 56] width 55 height 8
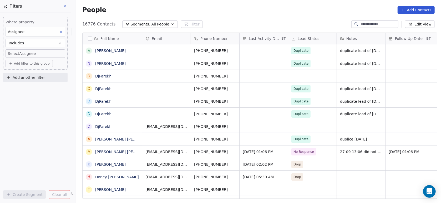
click at [21, 54] on body "On2Cook India Pvt. Ltd. Contacts People Marketing Workflows Campaigns Metrics &…" at bounding box center [220, 101] width 441 height 203
type input "**"
click at [14, 73] on div "[PERSON_NAME]" at bounding box center [39, 71] width 59 height 8
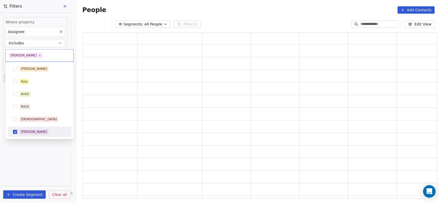
click at [36, 159] on html "On2Cook India Pvt. Ltd. Contacts People Marketing Workflows Campaigns Metrics &…" at bounding box center [220, 101] width 441 height 203
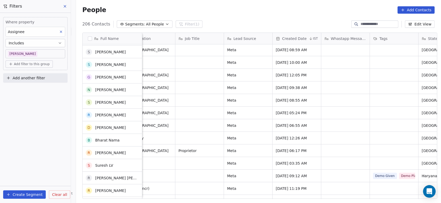
scroll to position [0, 0]
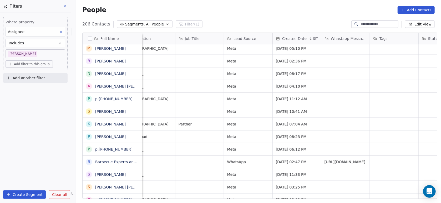
click at [379, 27] on div at bounding box center [374, 24] width 47 height 7
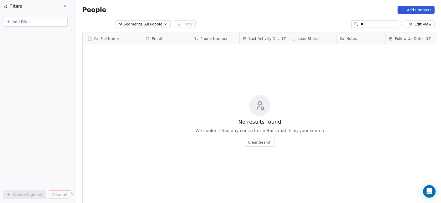
type input "*"
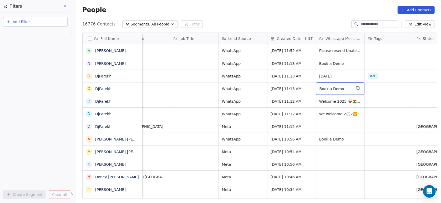
scroll to position [0, 463]
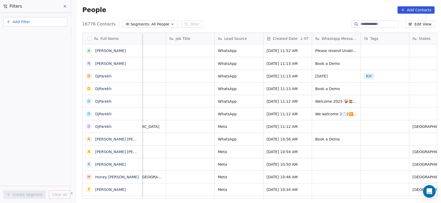
drag, startPoint x: 54, startPoint y: 23, endPoint x: 129, endPoint y: -19, distance: 85.2
click at [129, 0] on html "On2Cook India Pvt. Ltd. Contacts People Marketing Workflows Campaigns Metrics &…" at bounding box center [220, 101] width 441 height 203
click at [54, 24] on button "Add Filter" at bounding box center [35, 21] width 64 height 9
click at [55, 36] on div "Contact properties" at bounding box center [35, 34] width 53 height 6
type input "***"
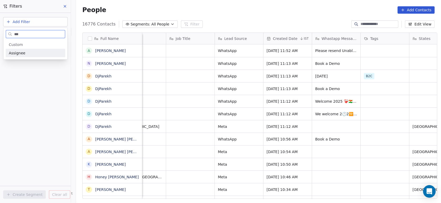
click at [44, 55] on div "Assignee" at bounding box center [35, 53] width 53 height 5
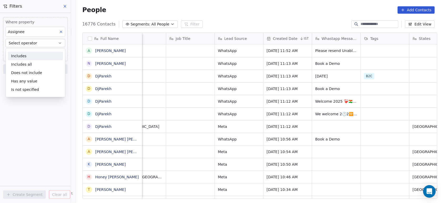
click at [43, 55] on div "Includes" at bounding box center [35, 56] width 55 height 8
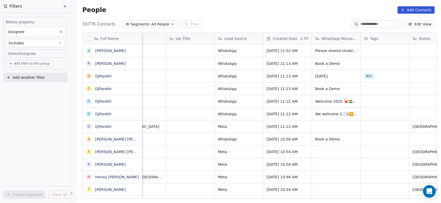
click at [43, 55] on body "On2Cook India Pvt. Ltd. Contacts People Marketing Workflows Campaigns Metrics &…" at bounding box center [220, 101] width 441 height 203
type input "**"
click at [34, 74] on div "[PERSON_NAME]" at bounding box center [39, 71] width 59 height 8
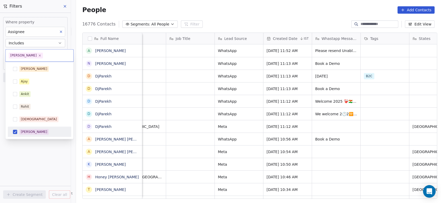
click at [29, 139] on div "[PERSON_NAME] [PERSON_NAME] [PERSON_NAME] [PERSON_NAME] Saurabh [PERSON_NAME] […" at bounding box center [39, 101] width 68 height 78
click at [30, 150] on html "On2Cook India Pvt. Ltd. Contacts People Marketing Workflows Campaigns Metrics &…" at bounding box center [220, 101] width 441 height 203
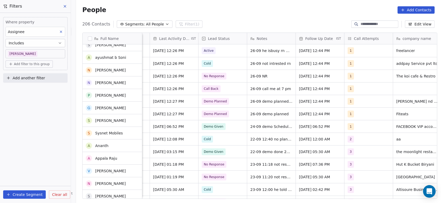
scroll to position [0, 0]
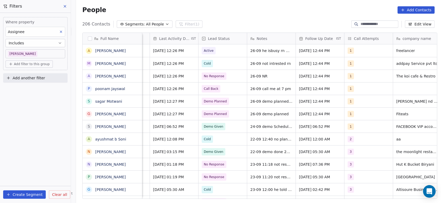
click at [61, 77] on button "Add another filter" at bounding box center [35, 77] width 64 height 9
click at [49, 88] on div "Contact properties" at bounding box center [35, 91] width 53 height 6
